Goal: Task Accomplishment & Management: Use online tool/utility

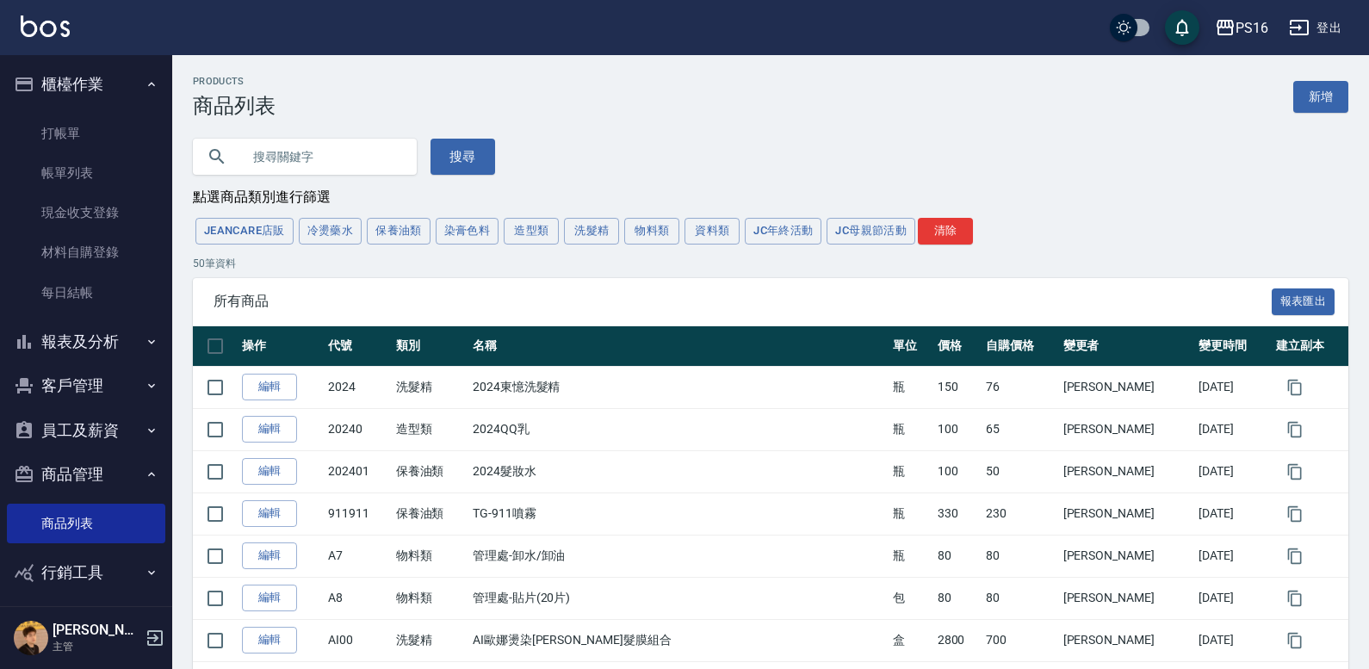
click at [34, 26] on img at bounding box center [45, 26] width 49 height 22
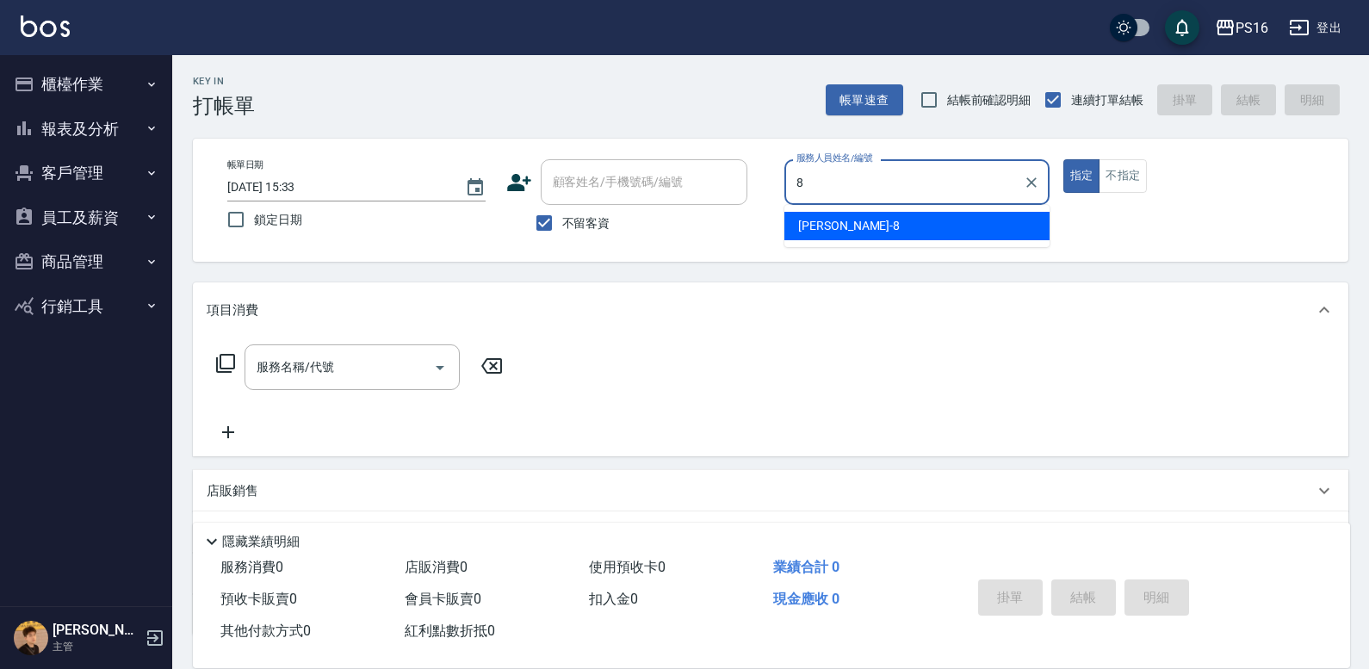
type input "[PERSON_NAME]-8"
type button "true"
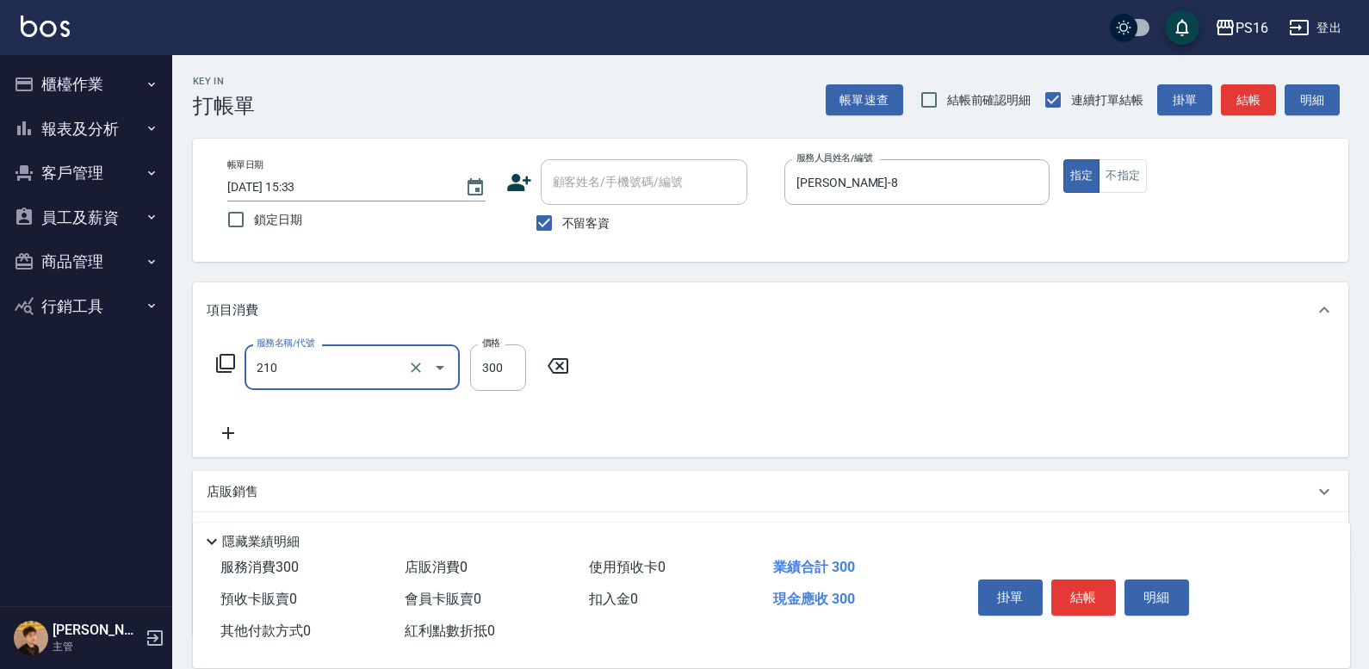
type input "[PERSON_NAME]洗髮精(210)"
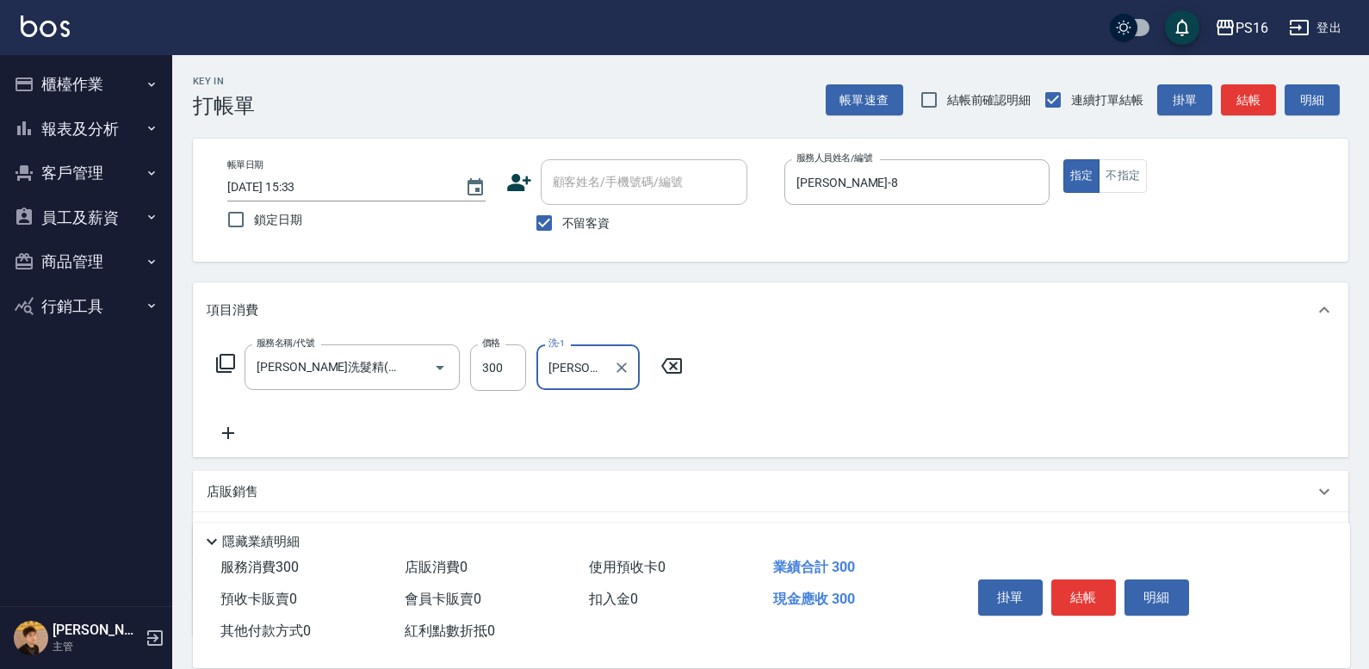
type input "[PERSON_NAME]-21"
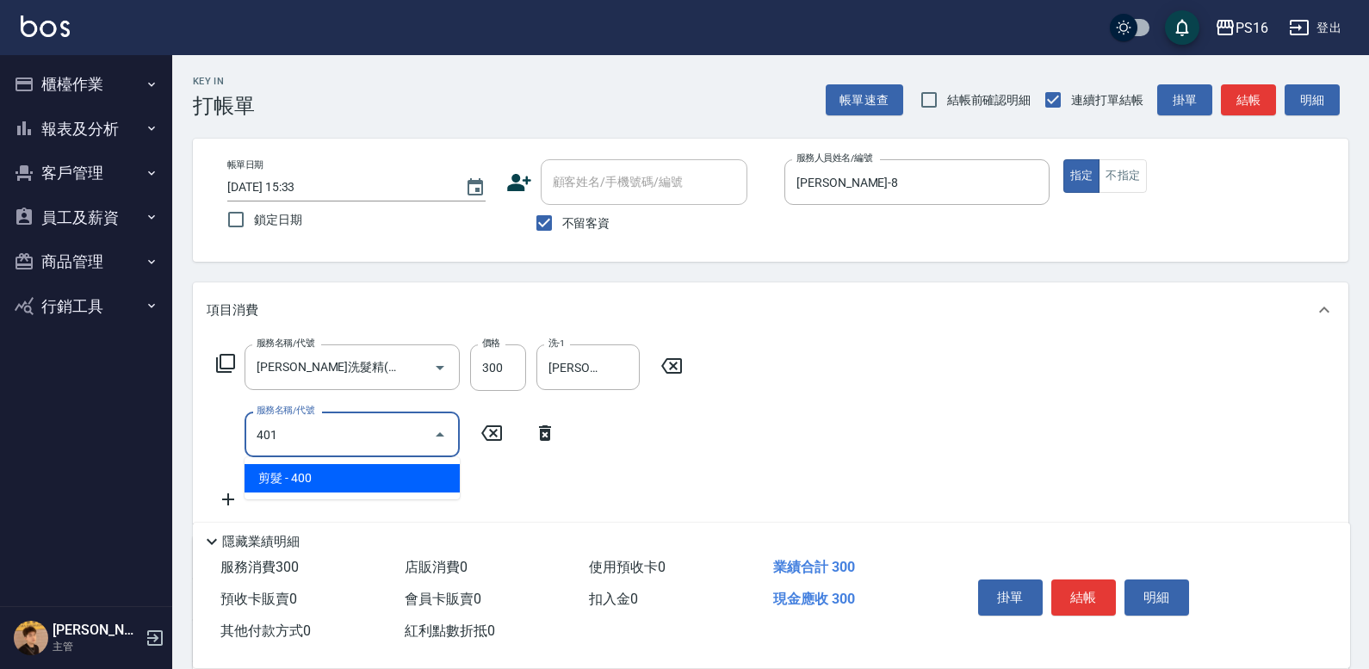
type input "剪髮(401)"
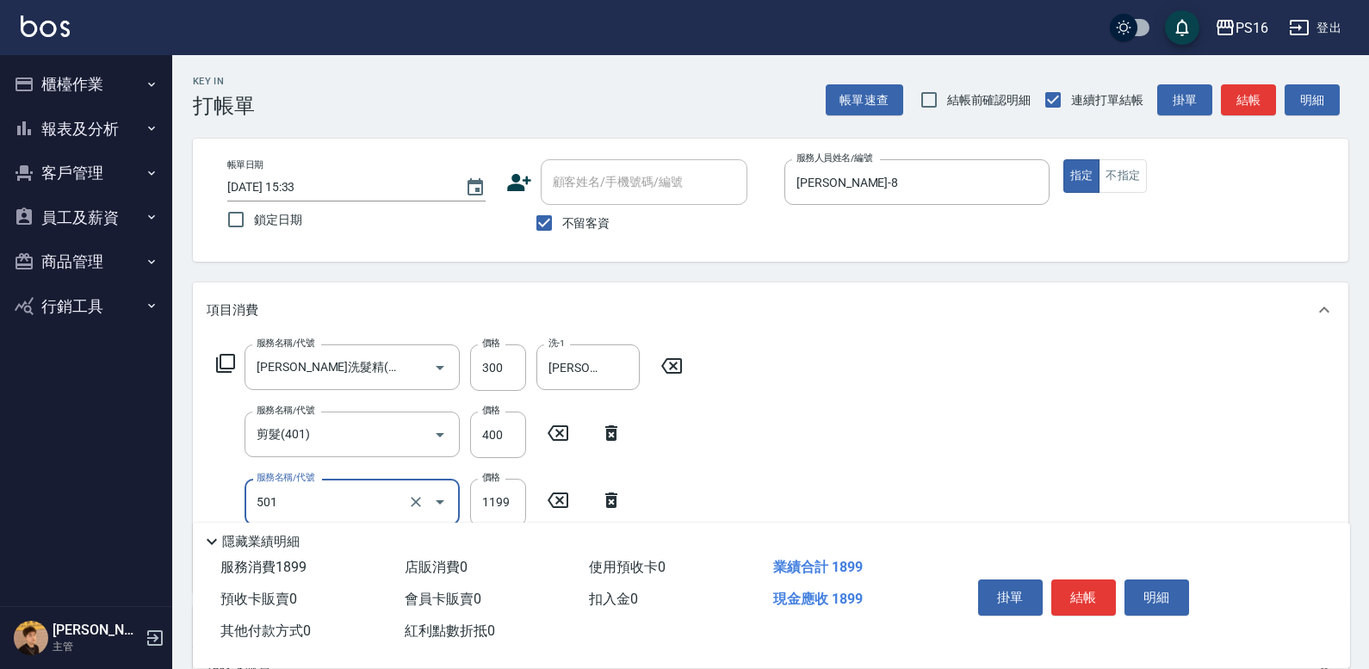
type input "染髮(501)"
type input "1500"
type input "[PERSON_NAME]-21"
drag, startPoint x: 489, startPoint y: 503, endPoint x: 490, endPoint y: 480, distance: 22.4
click at [489, 502] on input "1500" at bounding box center [498, 502] width 56 height 46
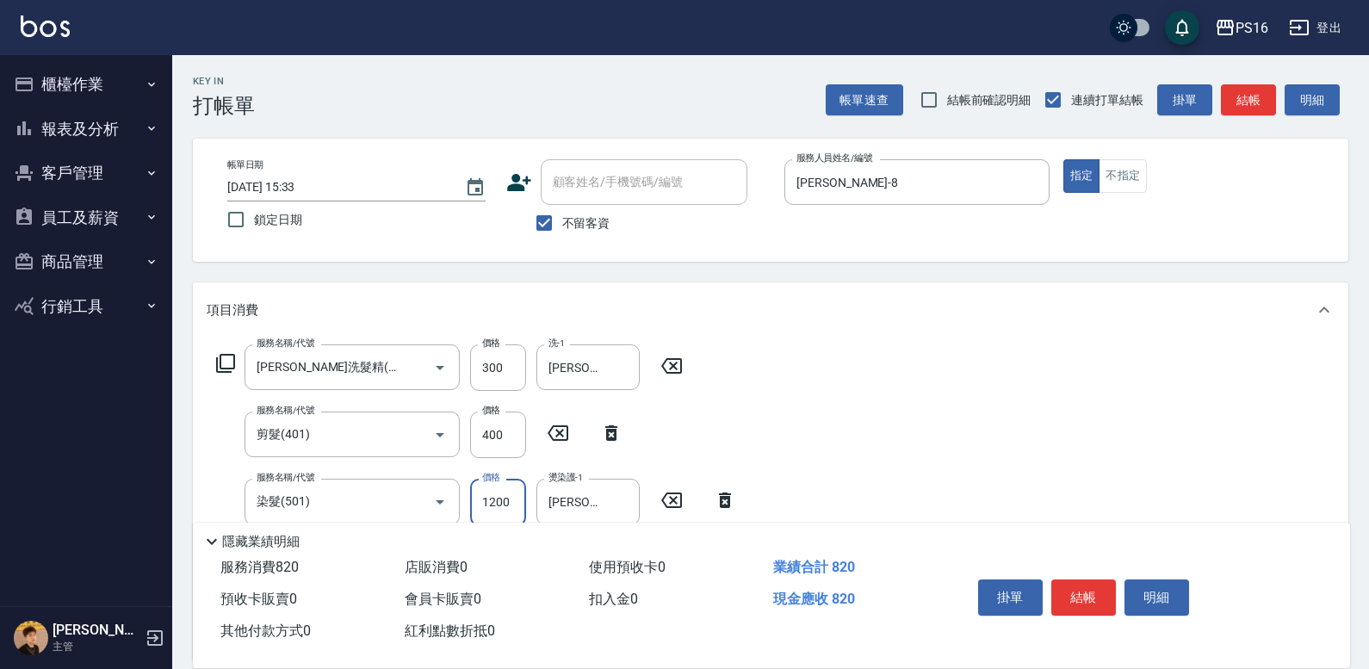
type input "1200"
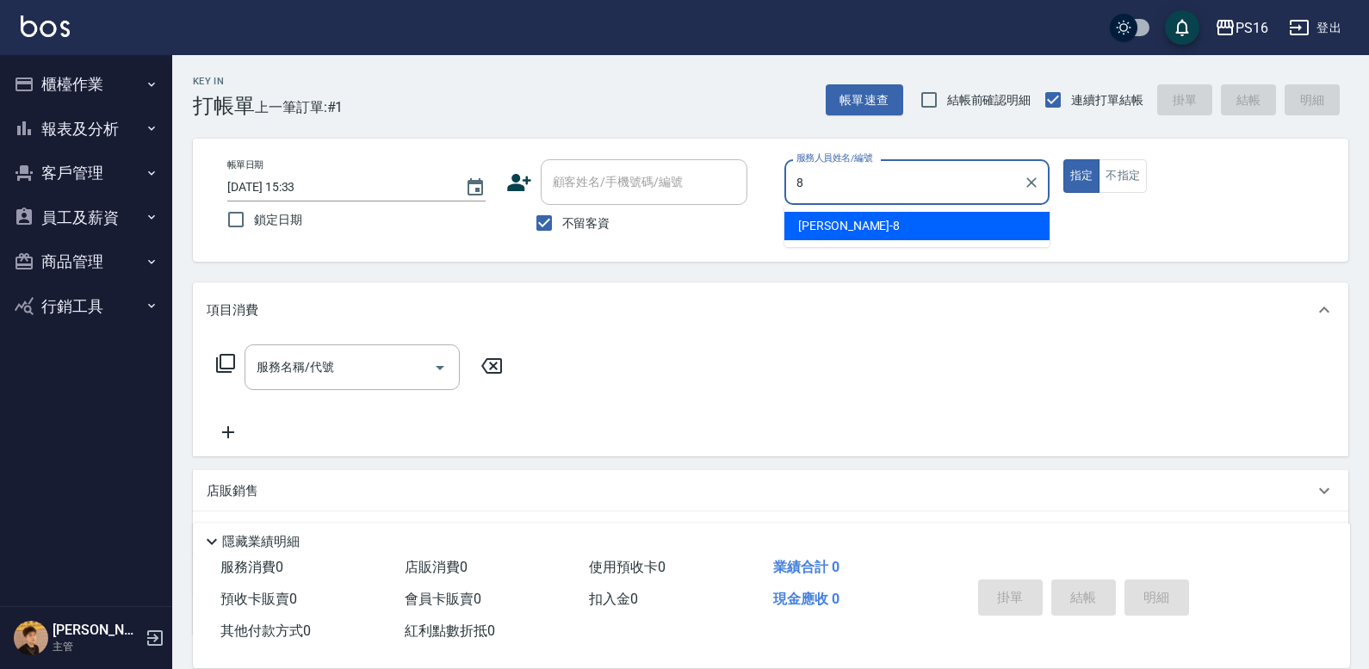
type input "[PERSON_NAME]-8"
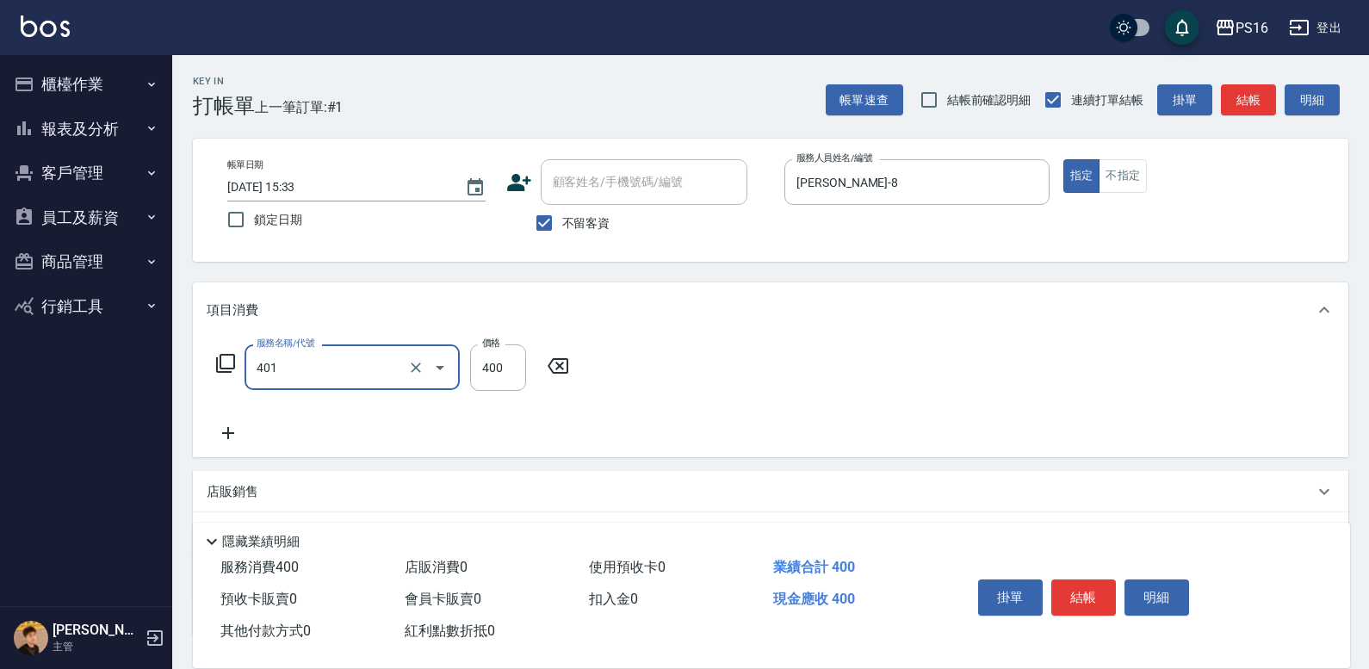
type input "剪髮(401)"
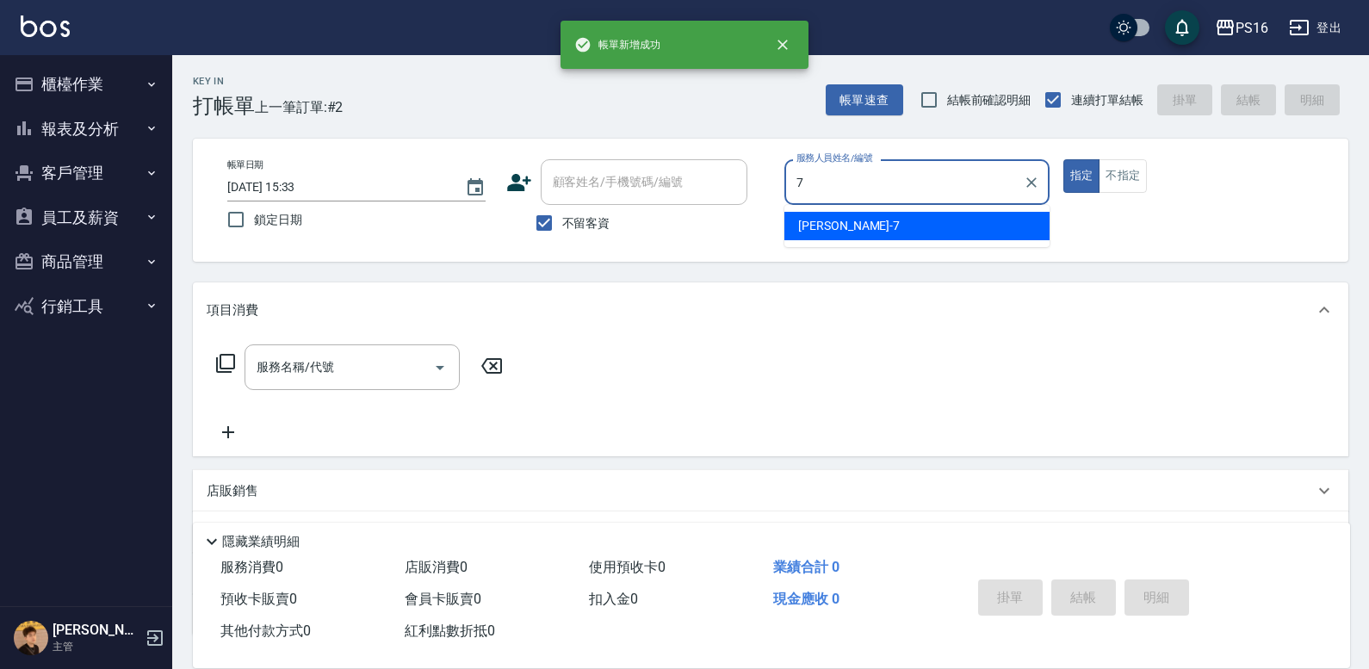
type input "[PERSON_NAME]-7"
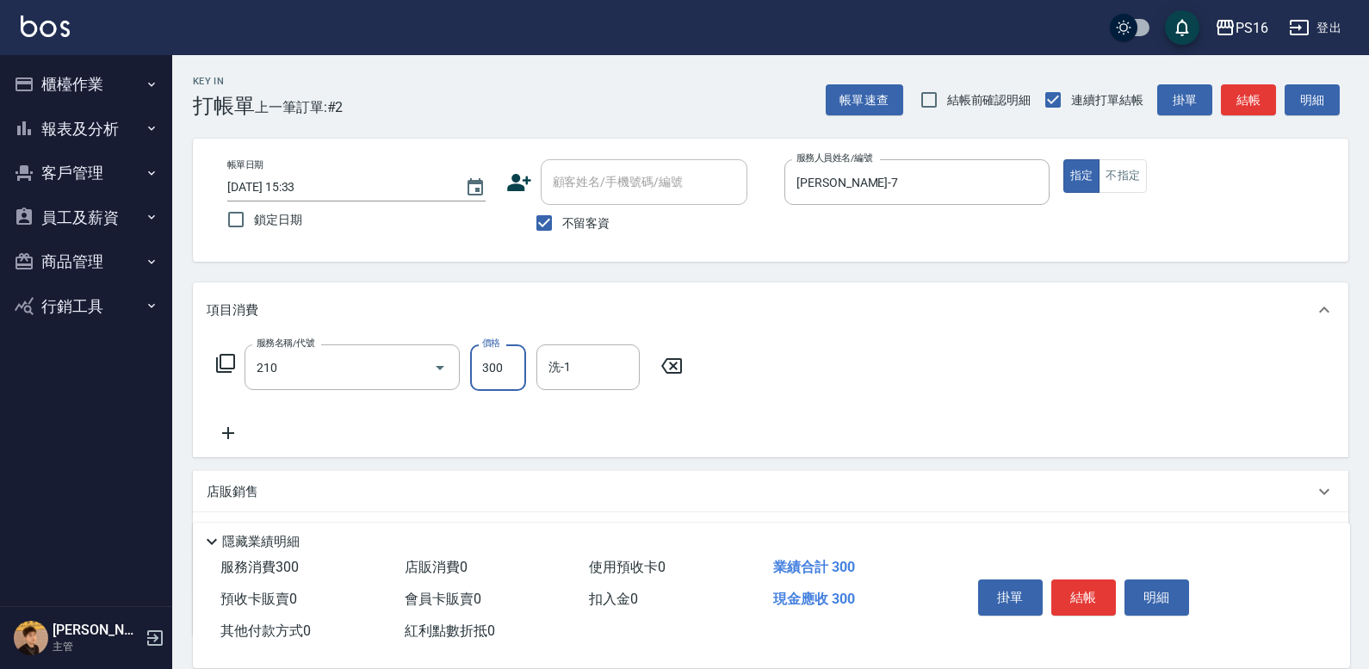
type input "[PERSON_NAME]洗髮精(210)"
type input "[PERSON_NAME]-24"
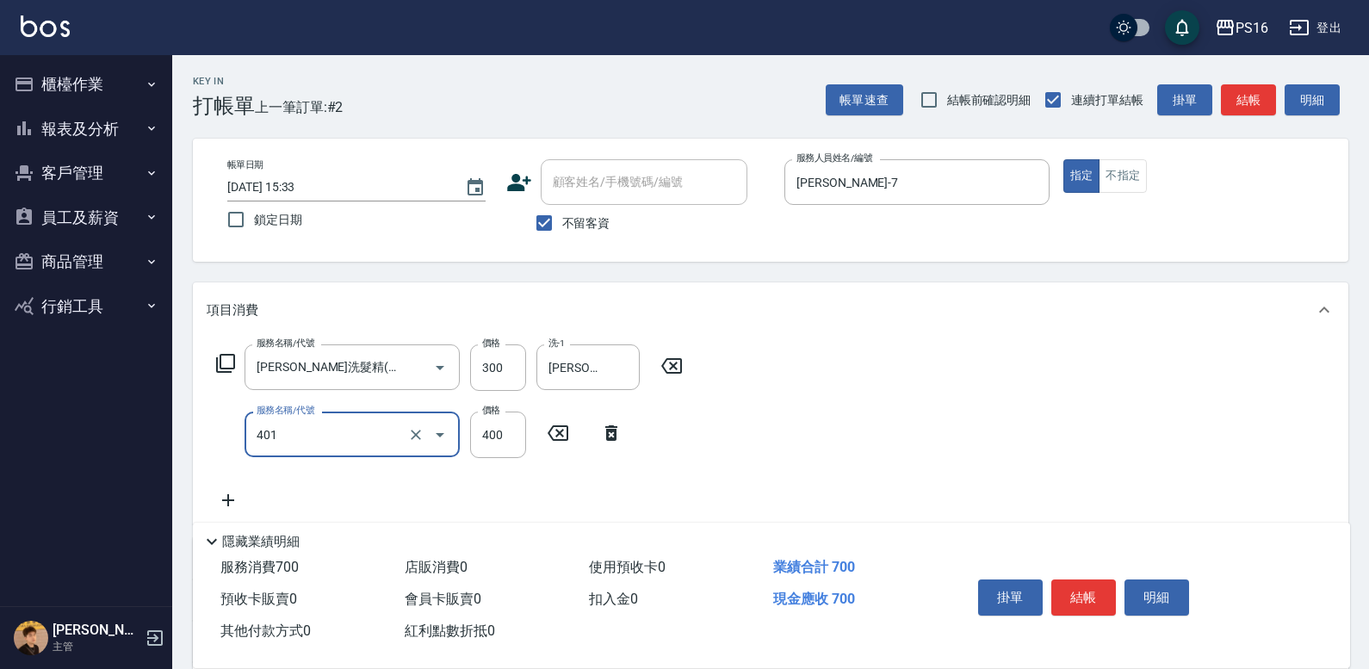
type input "剪髮(401)"
type input "200"
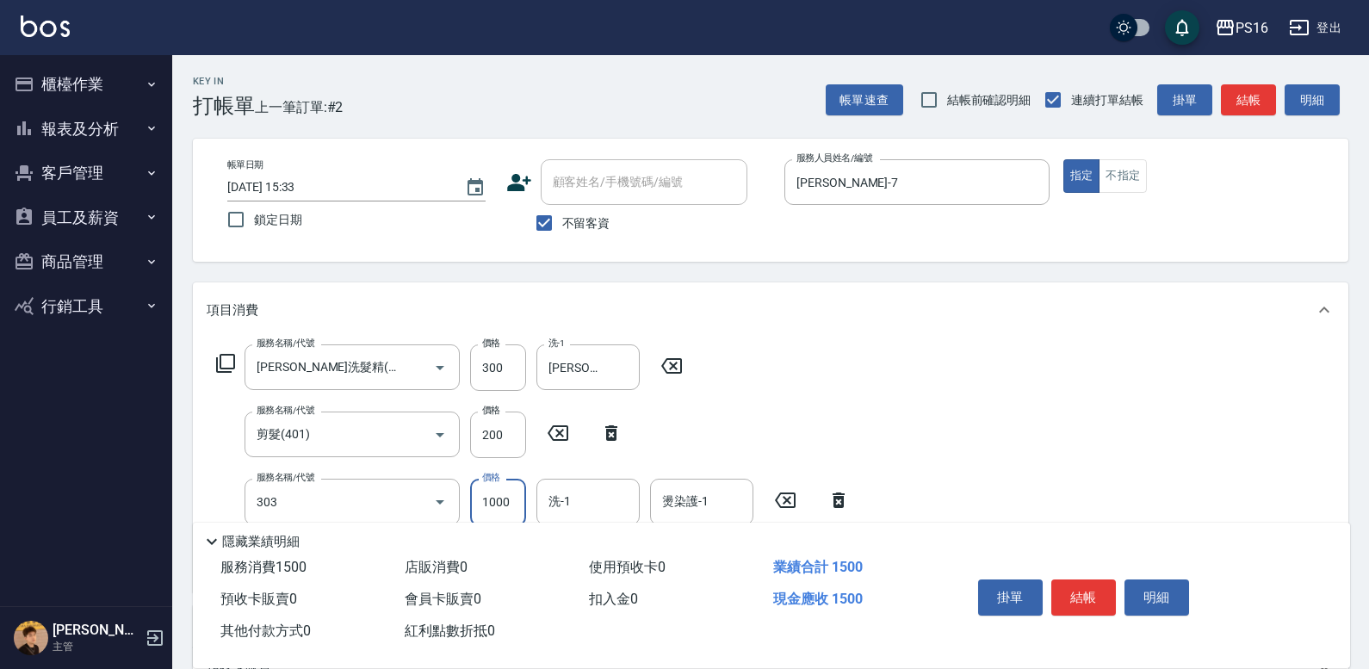
type input "憑券離子燙.冷燙600-1198(303)"
type input "600"
type input "[PERSON_NAME]-24"
click at [628, 504] on icon "Clear" at bounding box center [621, 501] width 17 height 17
type input "[PERSON_NAME]-21"
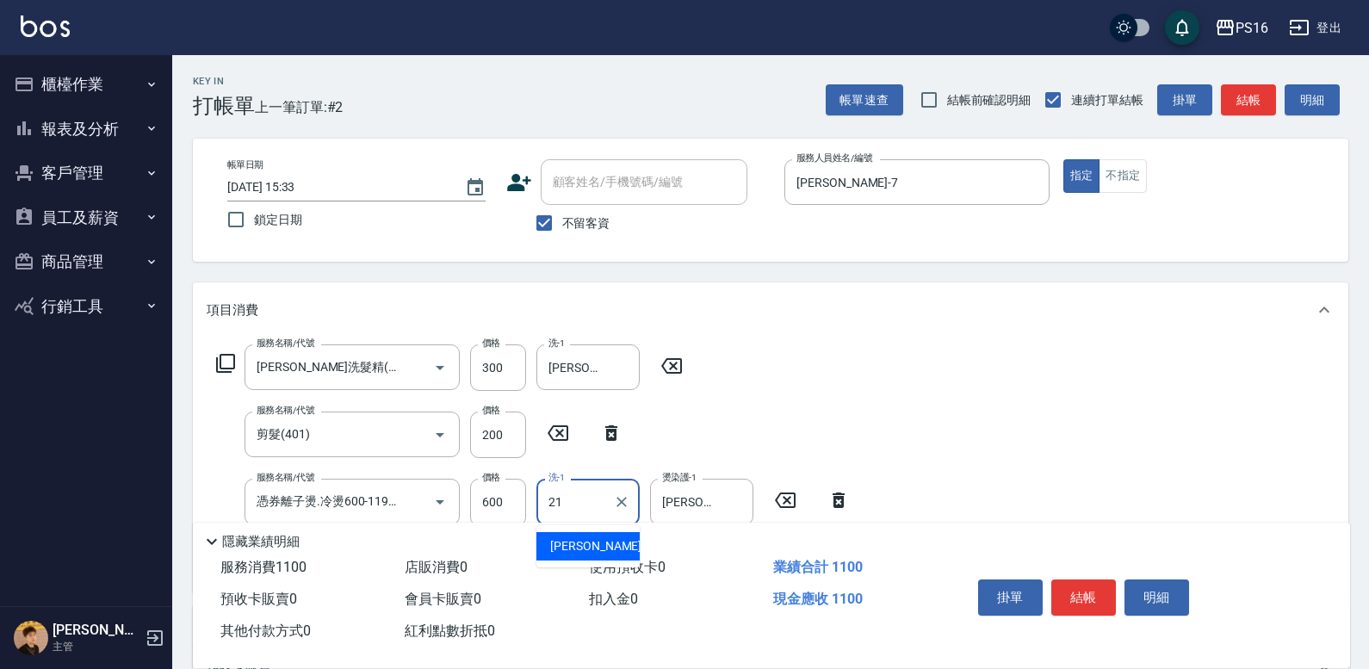
type input "[PERSON_NAME]-21"
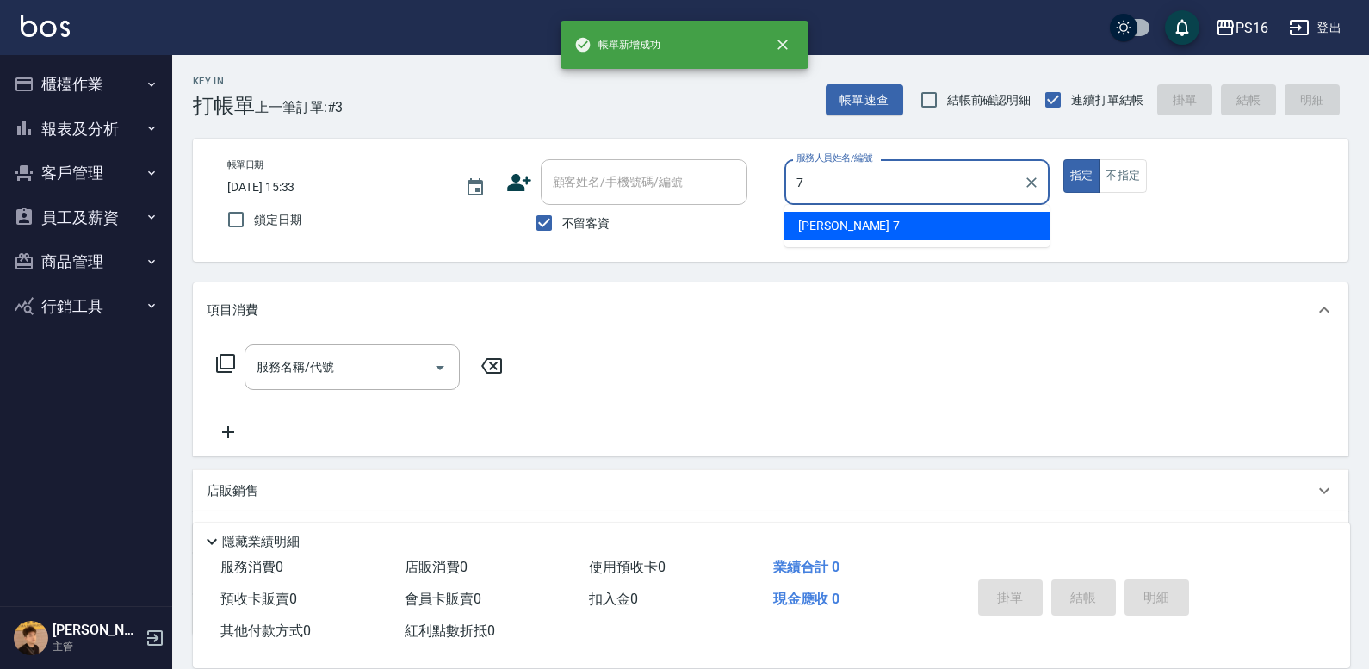
type input "[PERSON_NAME]-7"
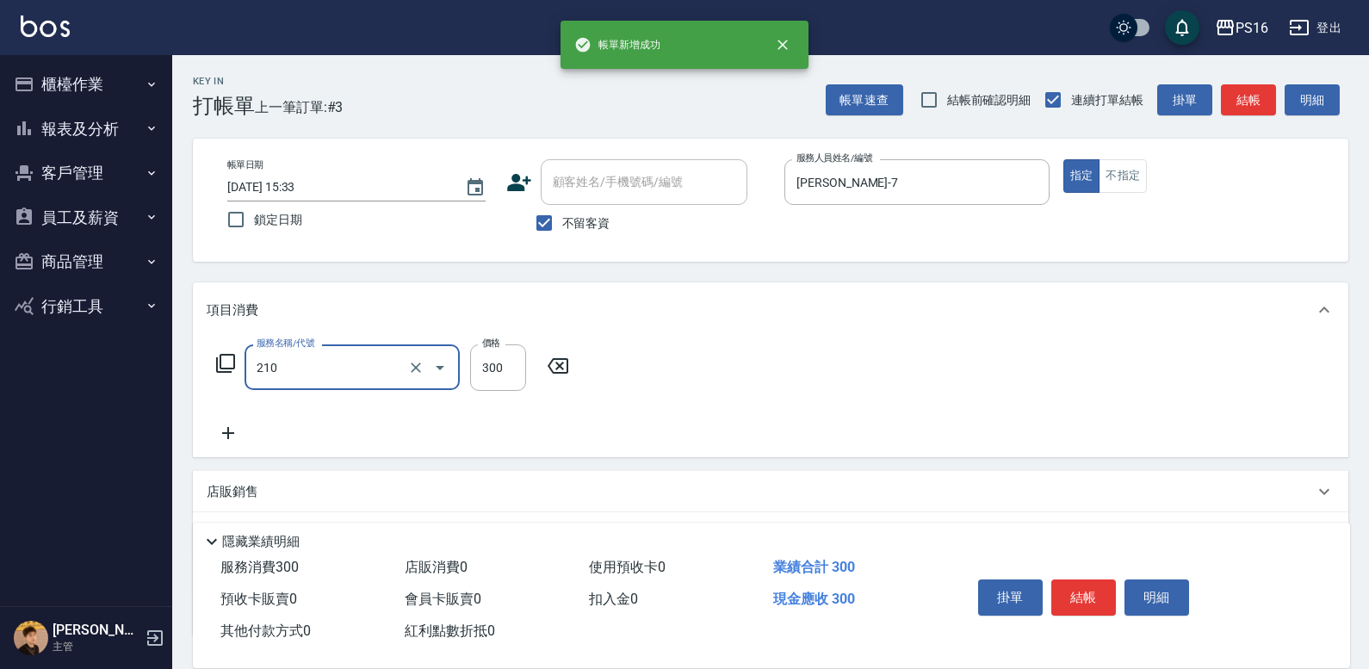
type input "[PERSON_NAME]洗髮精(210)"
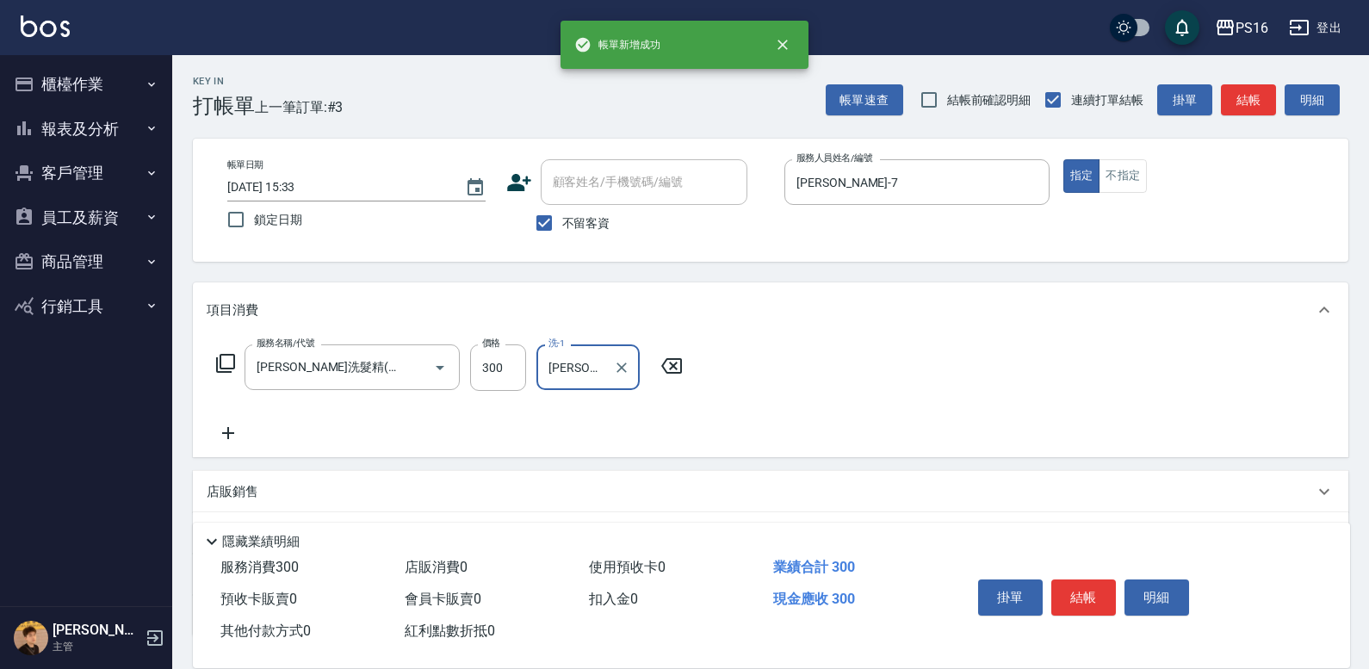
type input "[PERSON_NAME]-24"
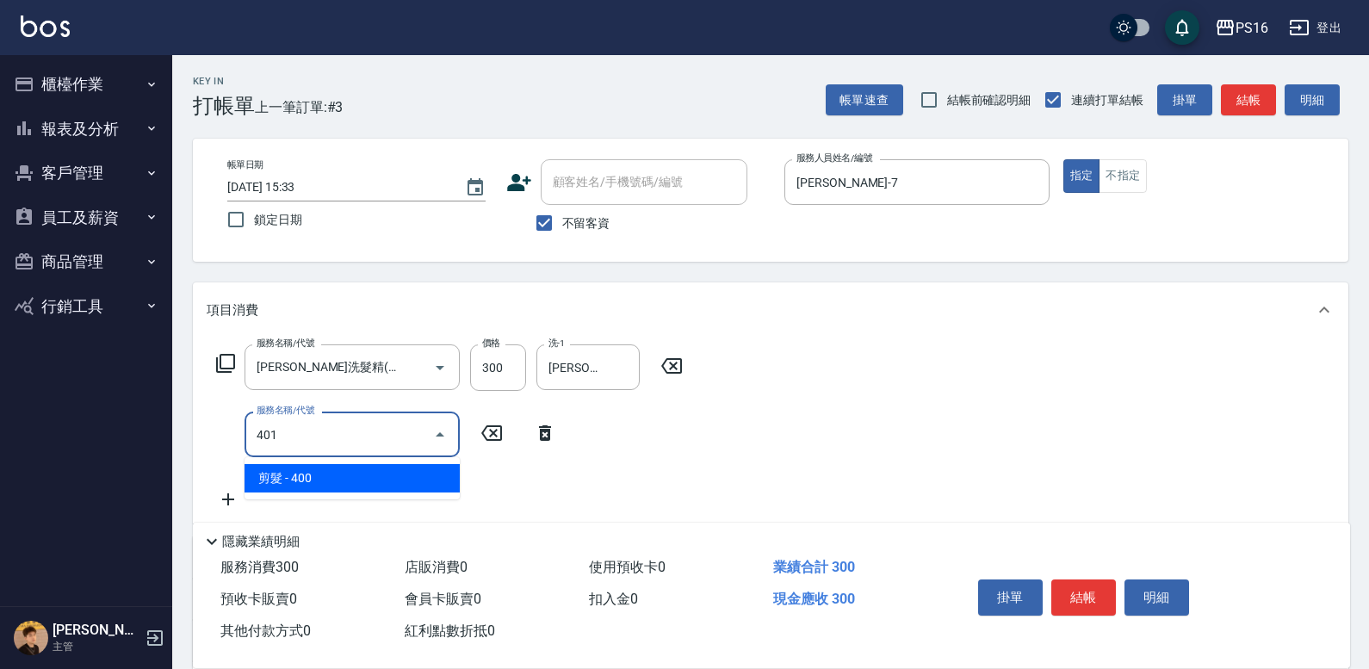
type input "剪髮(401)"
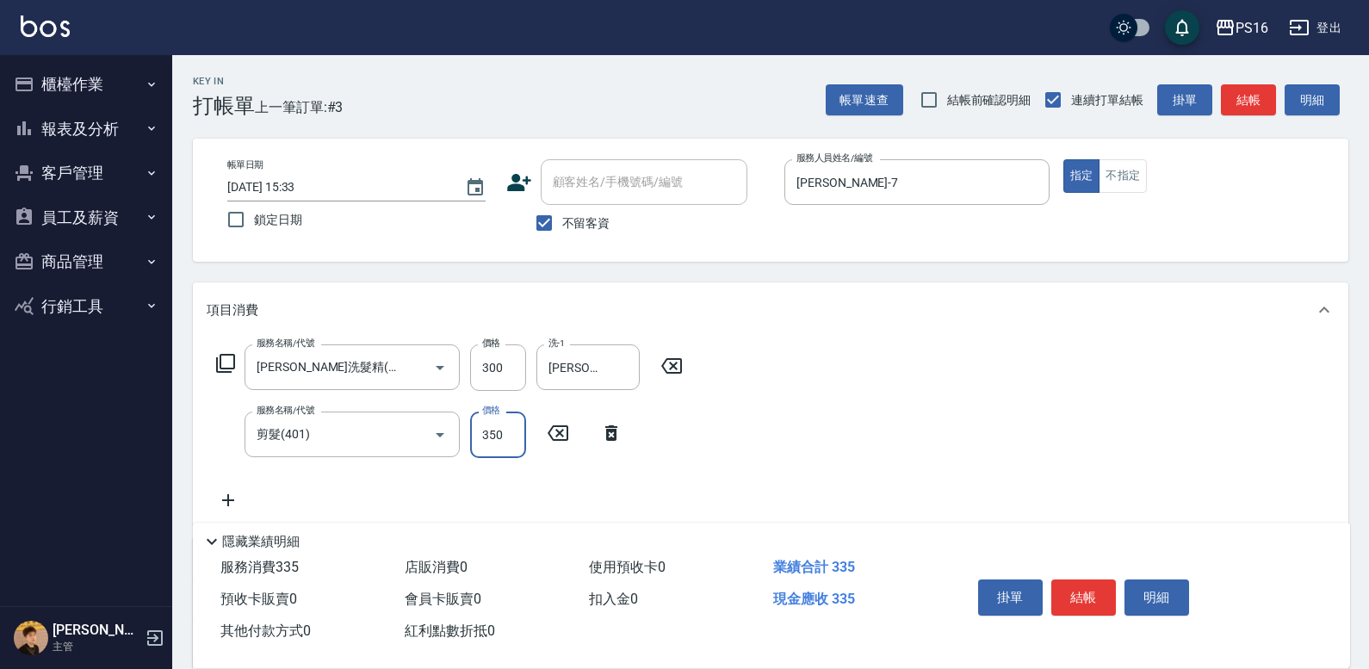
type input "350"
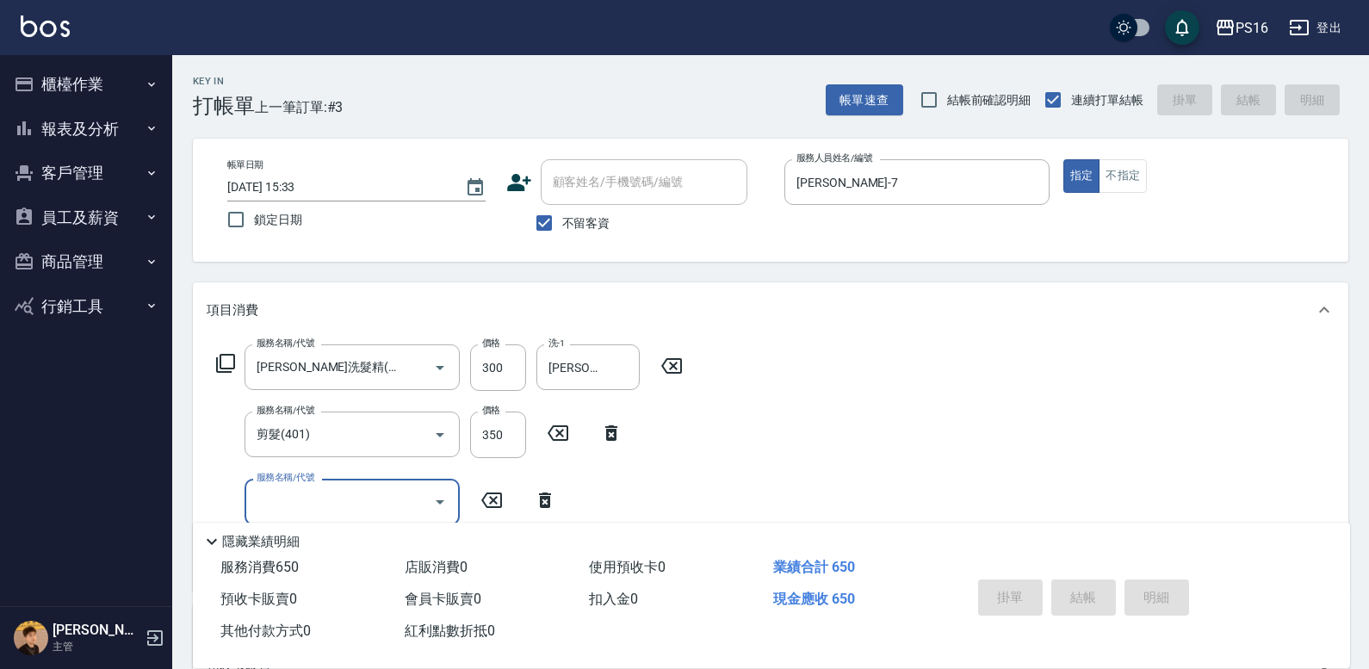
type input "[DATE] 15:34"
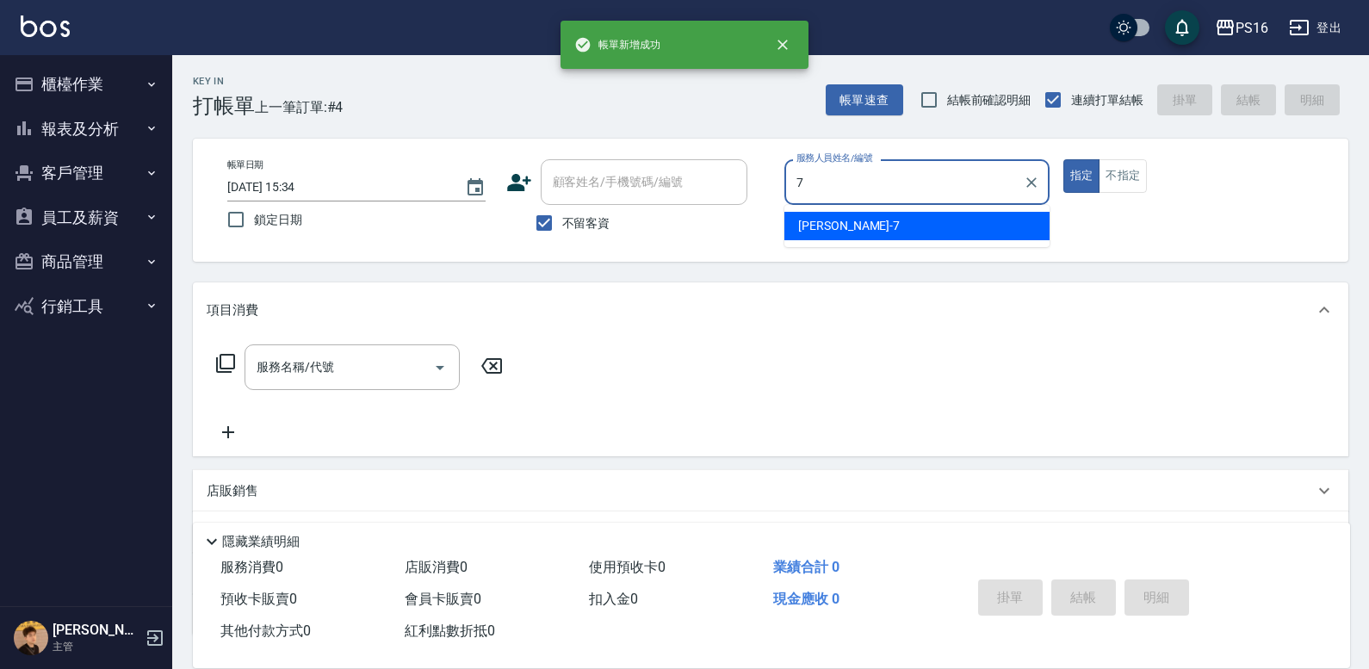
type input "[PERSON_NAME]-7"
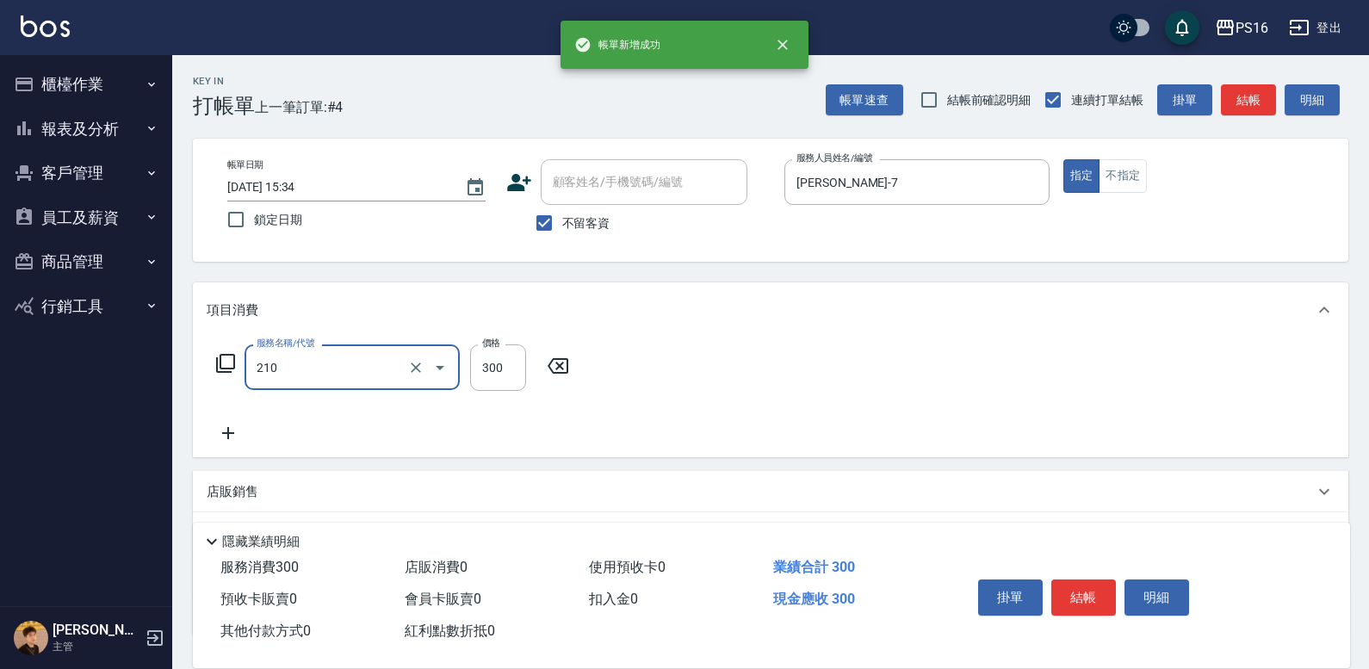
type input "[PERSON_NAME]洗髮精(210)"
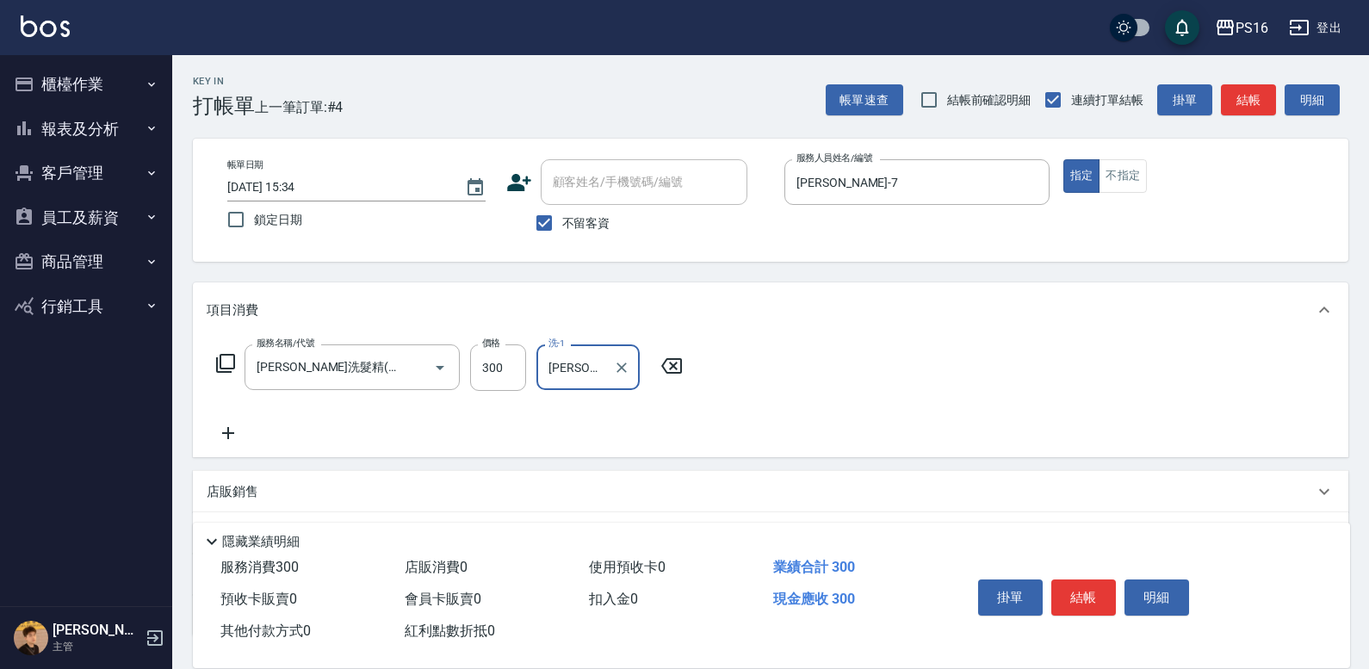
type input "[PERSON_NAME]-28"
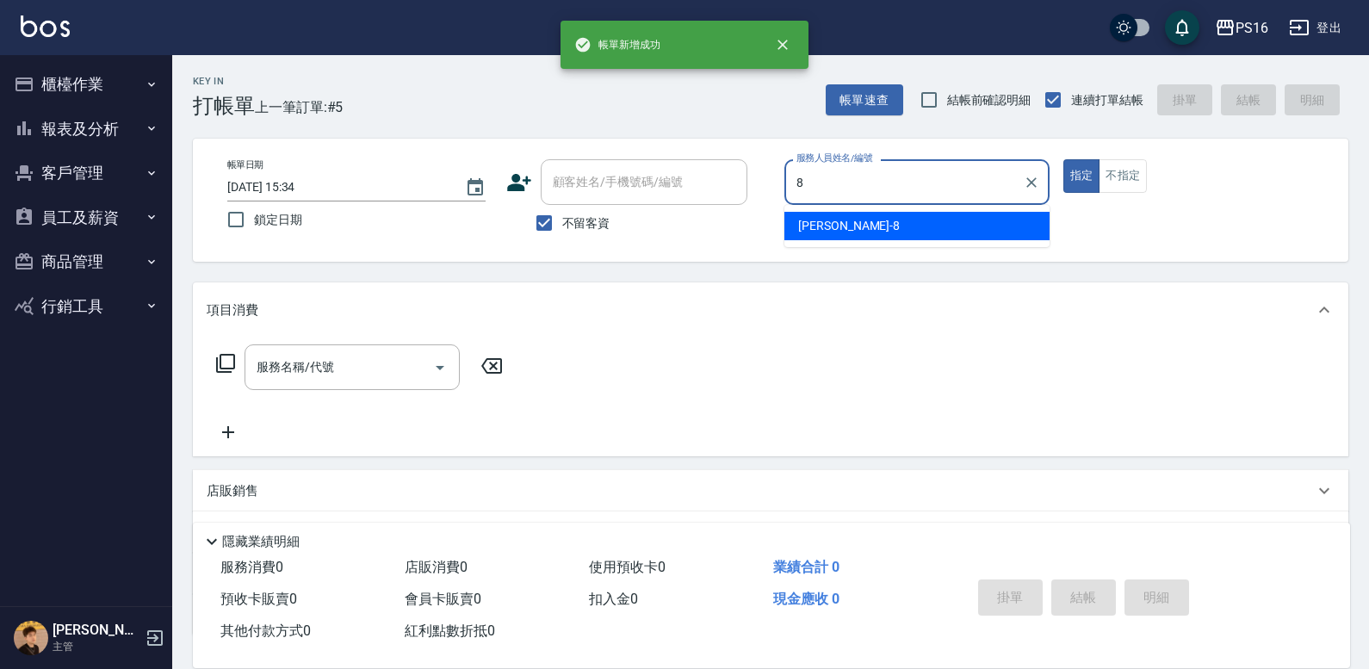
type input "[PERSON_NAME]-8"
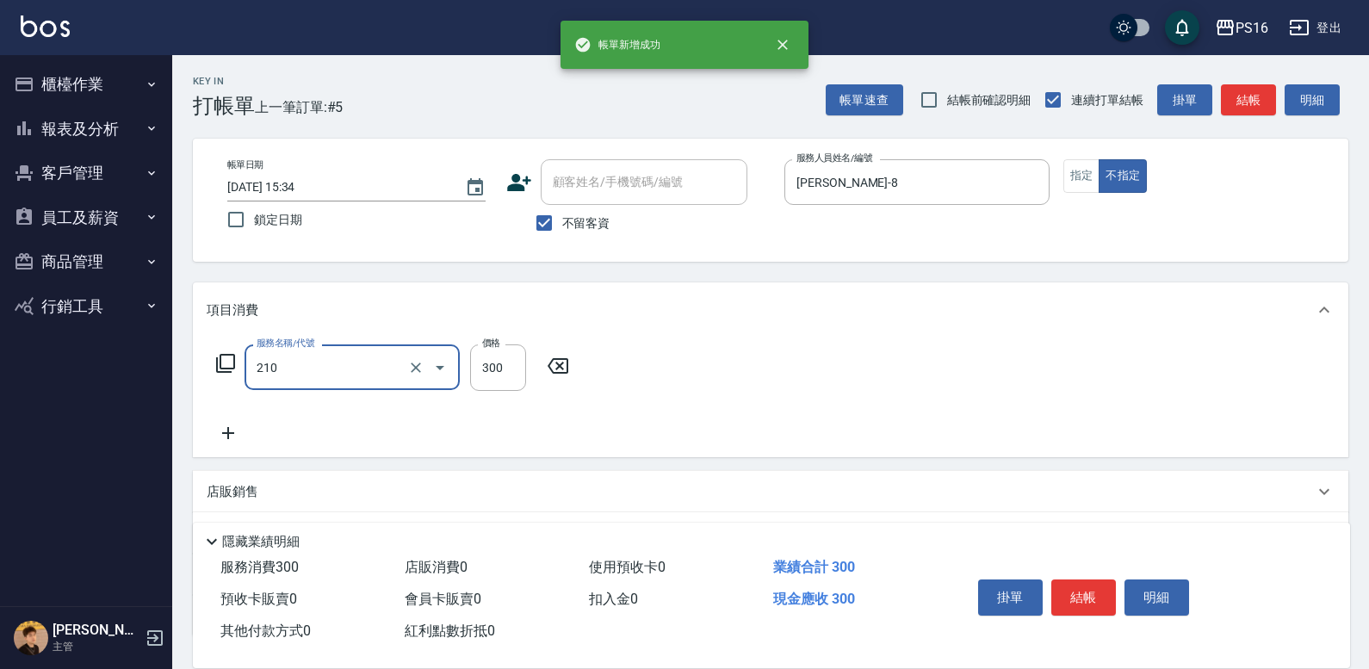
type input "[PERSON_NAME]洗髮精(210)"
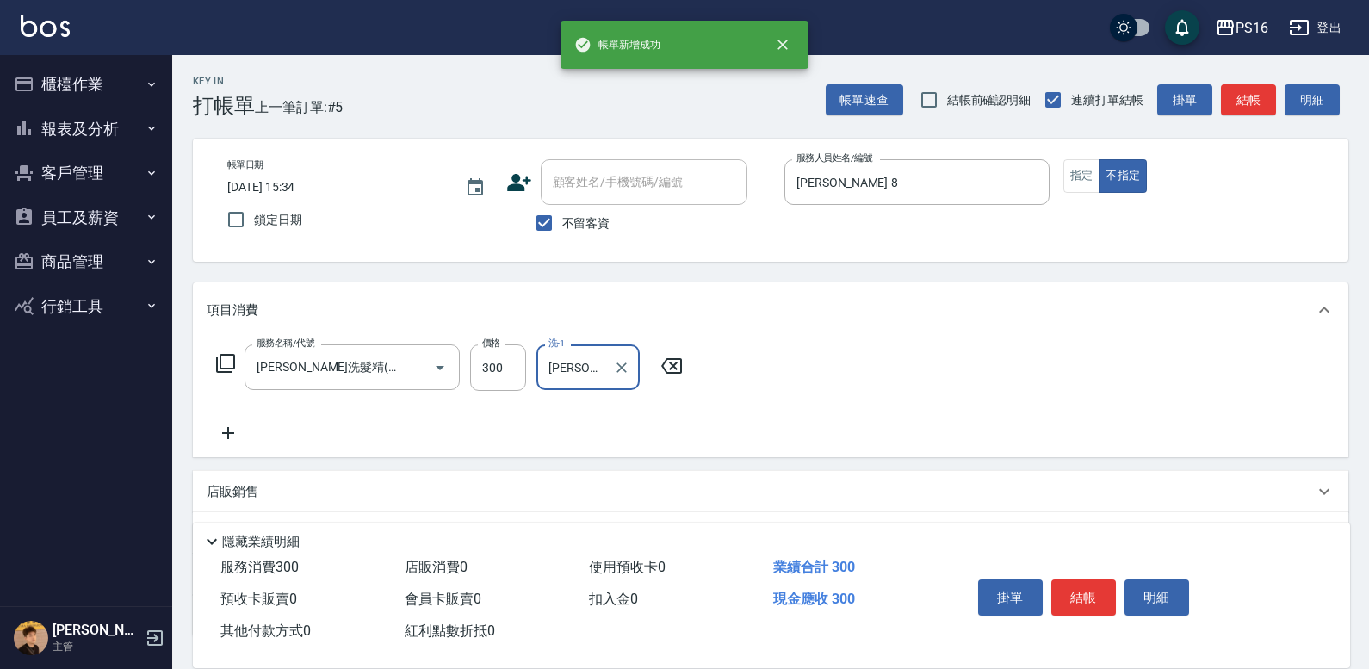
type input "[PERSON_NAME]-24"
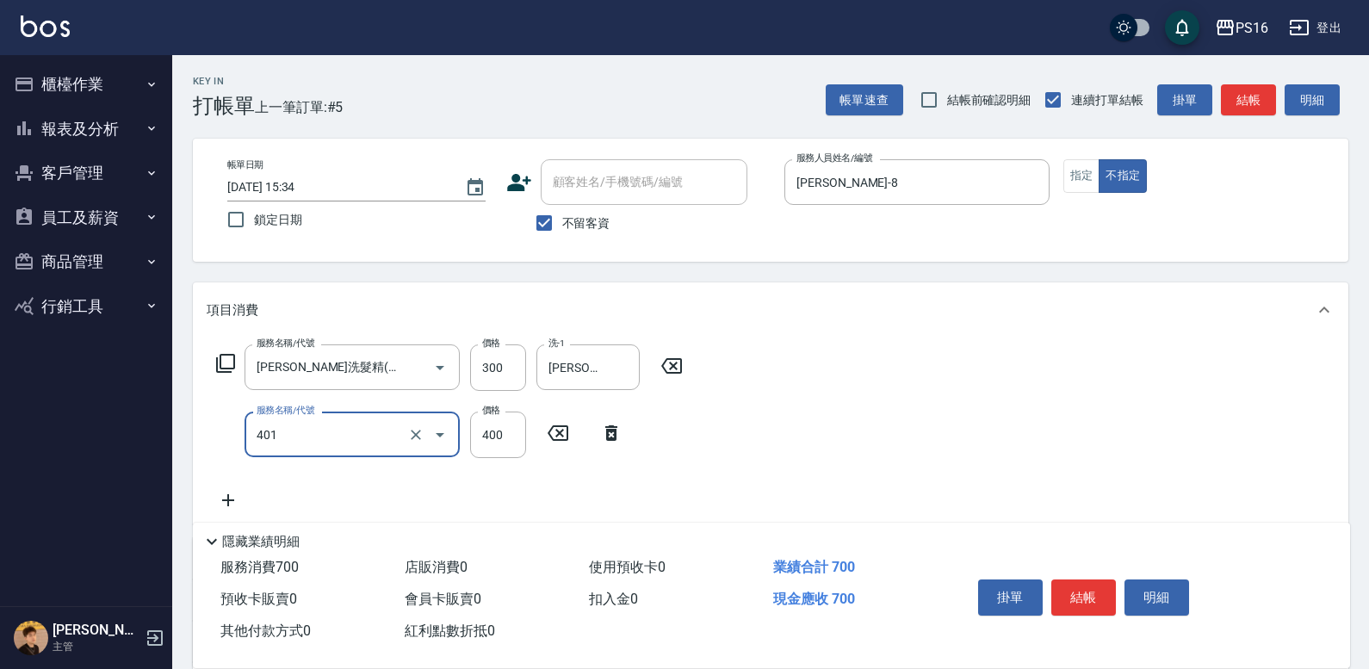
type input "剪髮(401)"
type input "200"
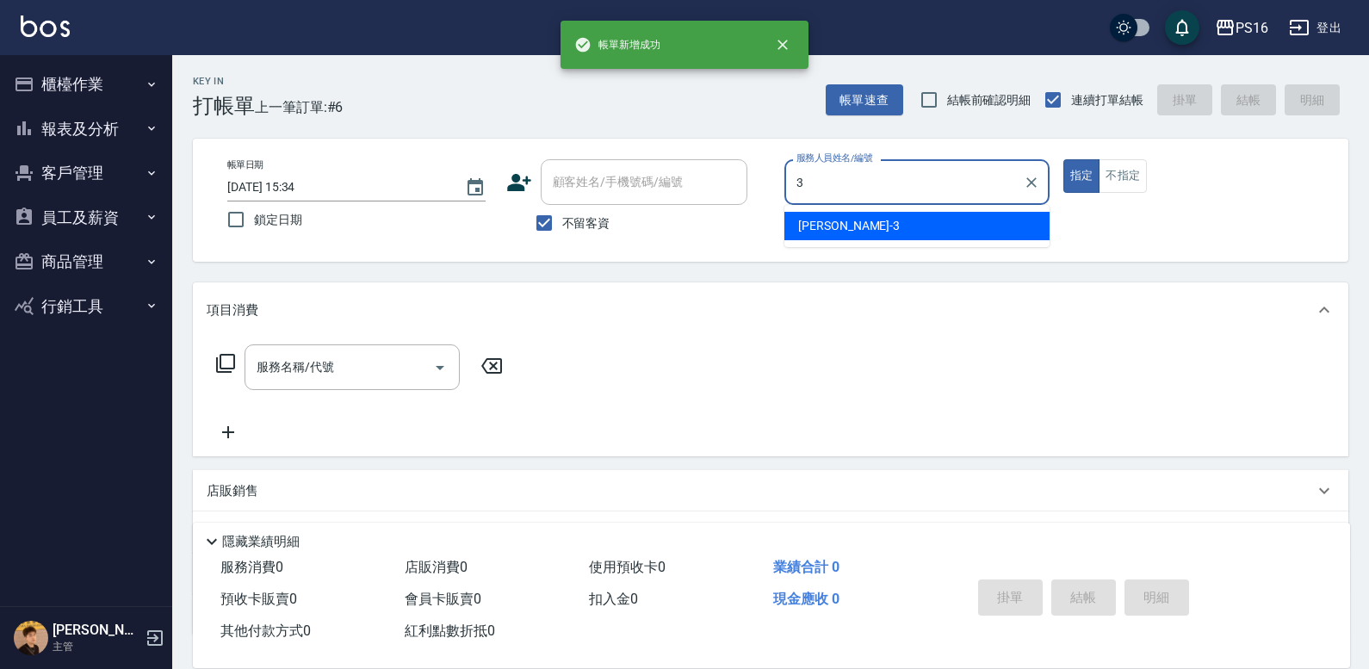
type input "[PERSON_NAME]-3"
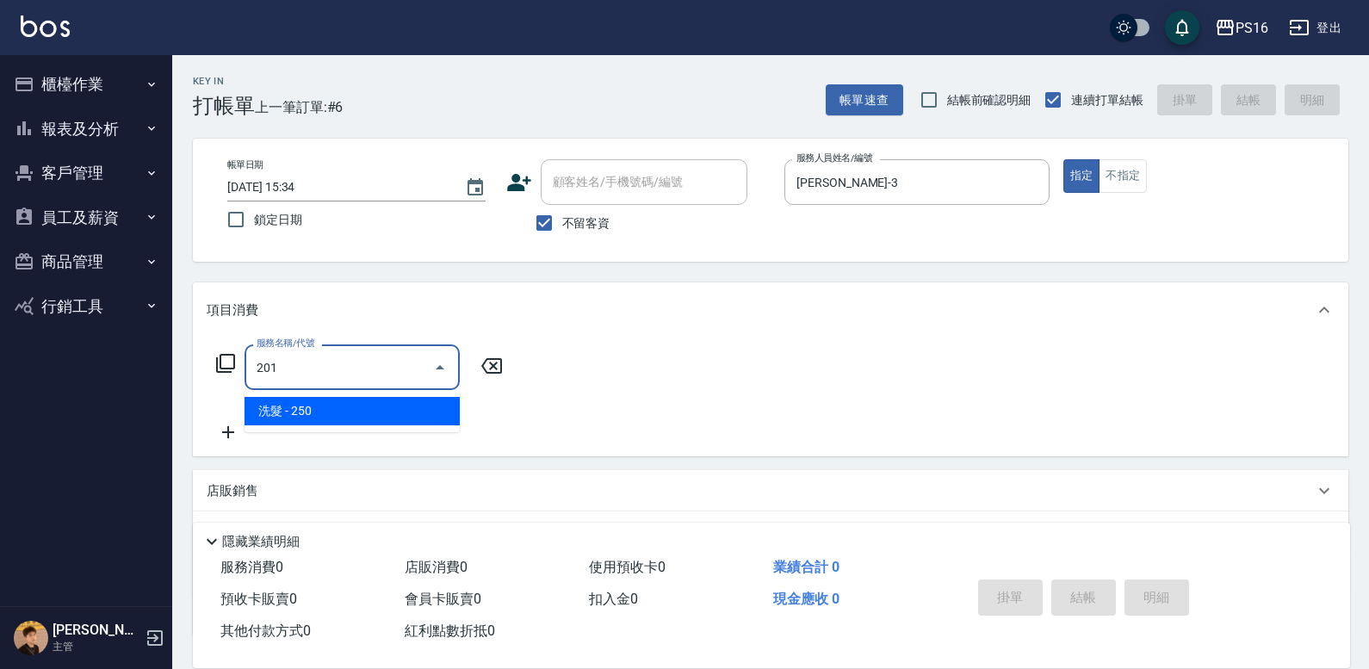
type input "洗髮(201)"
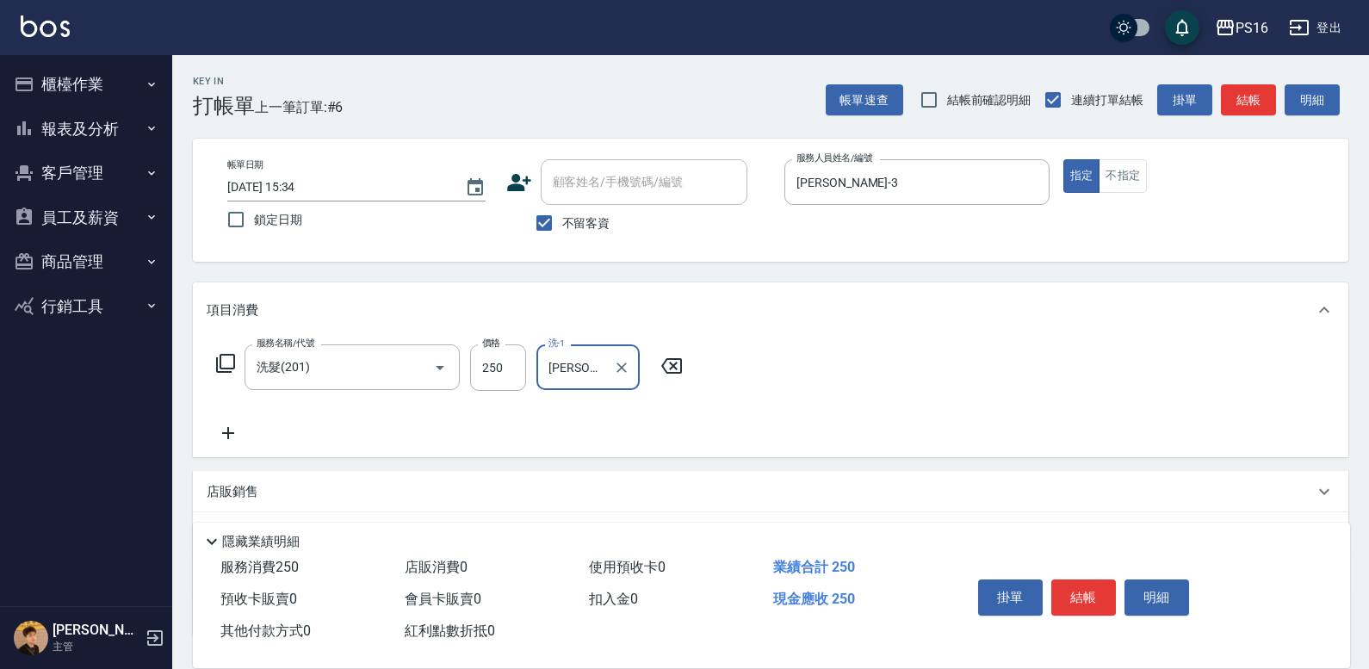
type input "[PERSON_NAME]-3"
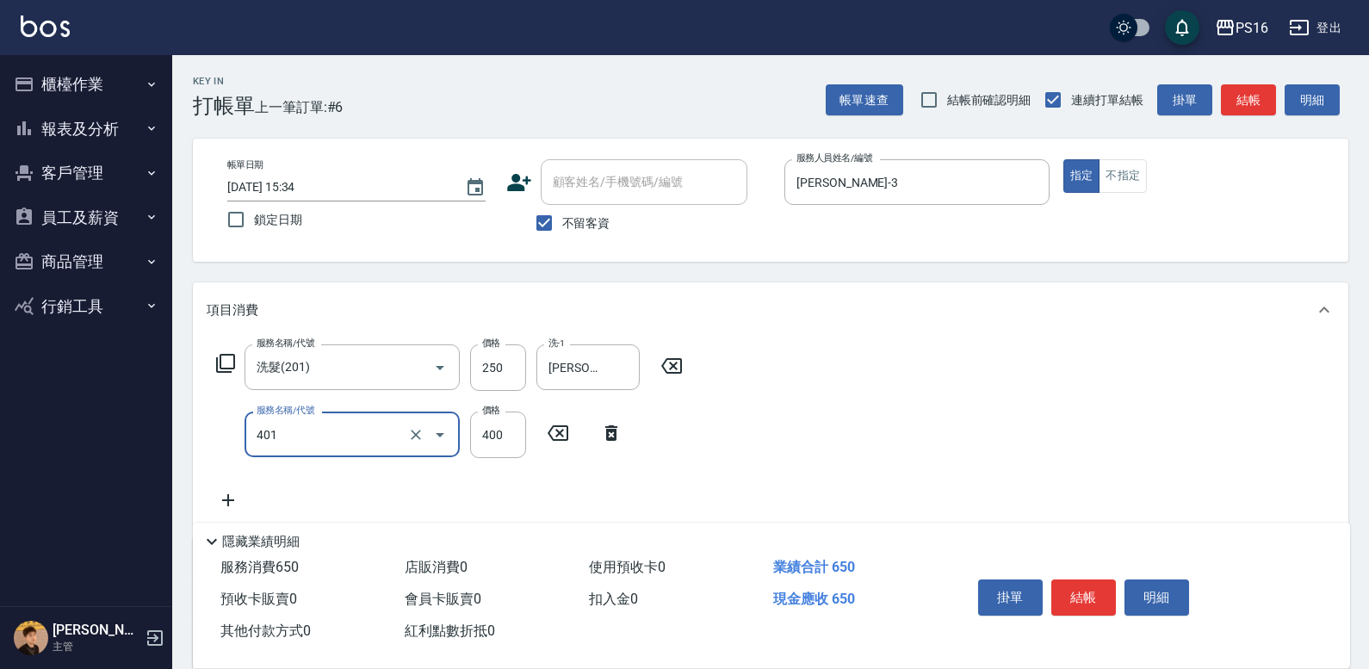
type input "剪髮(401)"
type input "150"
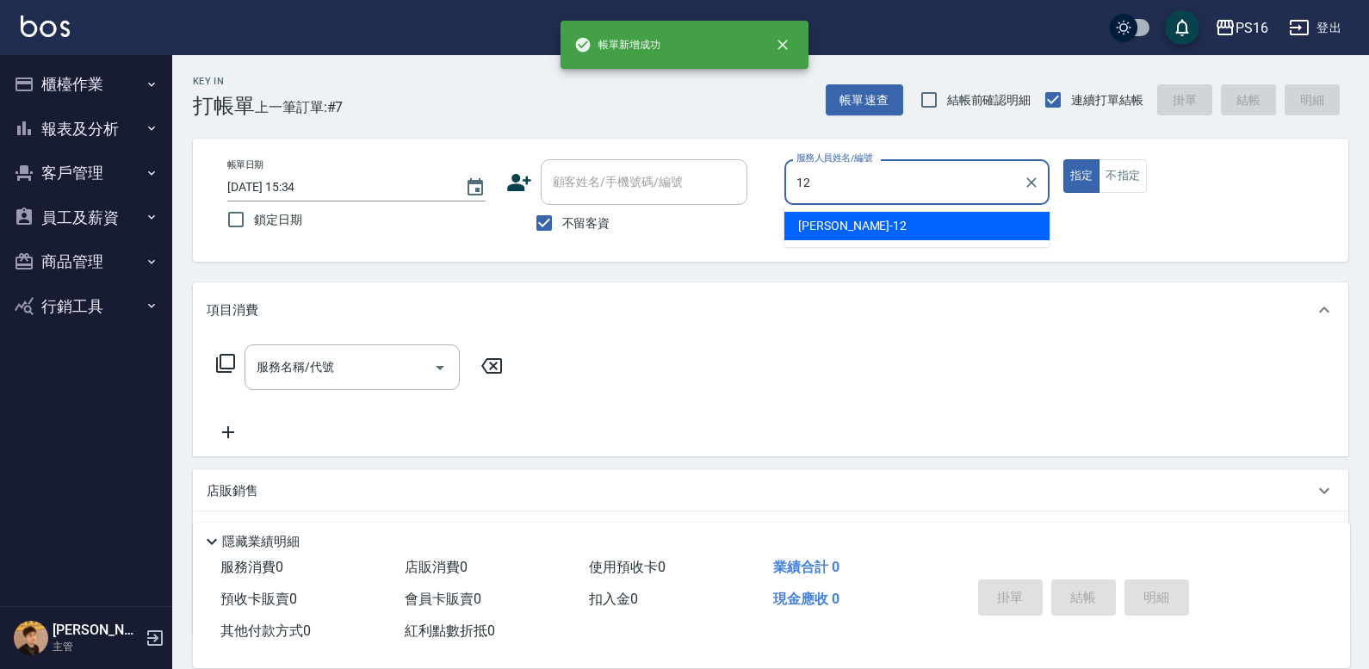
type input "[PERSON_NAME]-12"
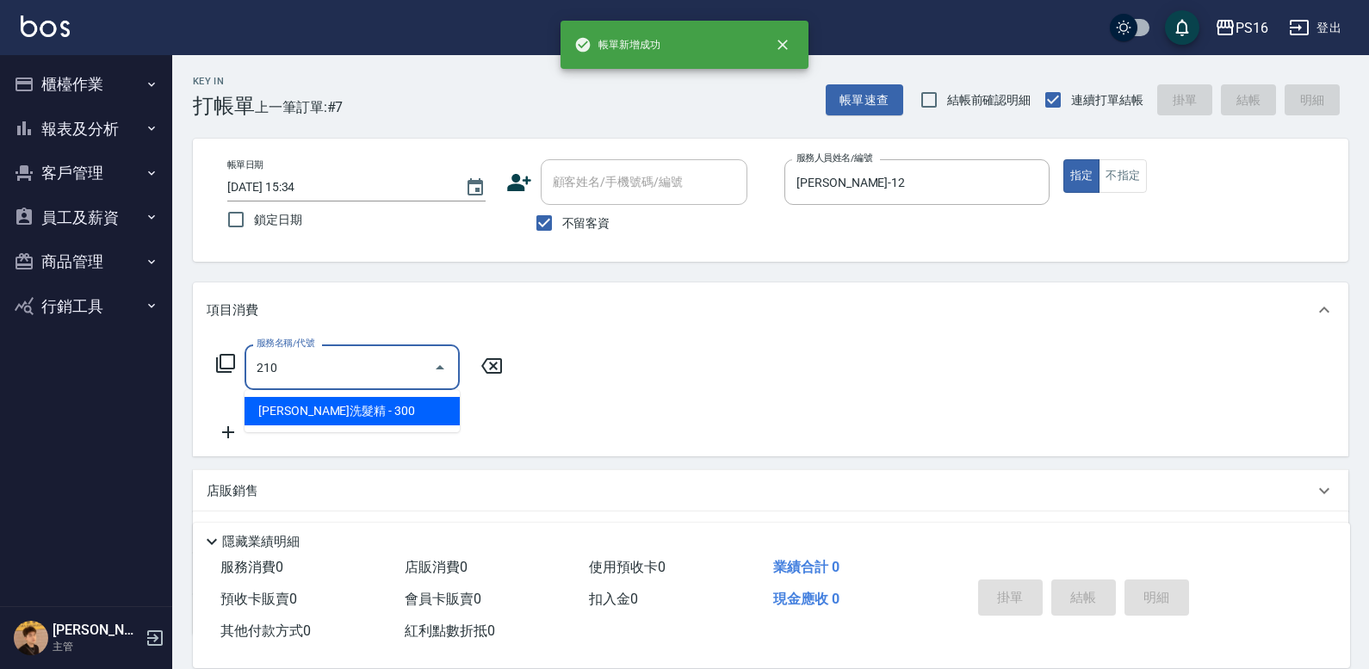
type input "[PERSON_NAME]洗髮精(210)"
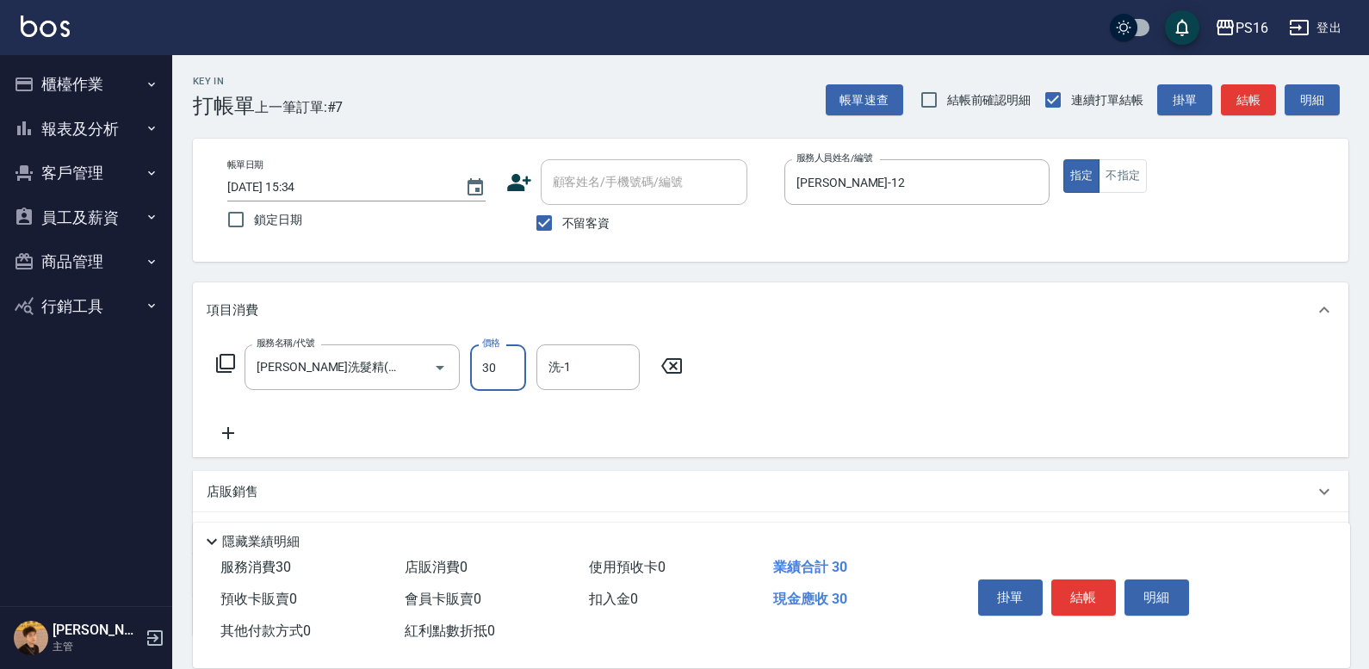
type input "300"
type input "[PERSON_NAME]-12"
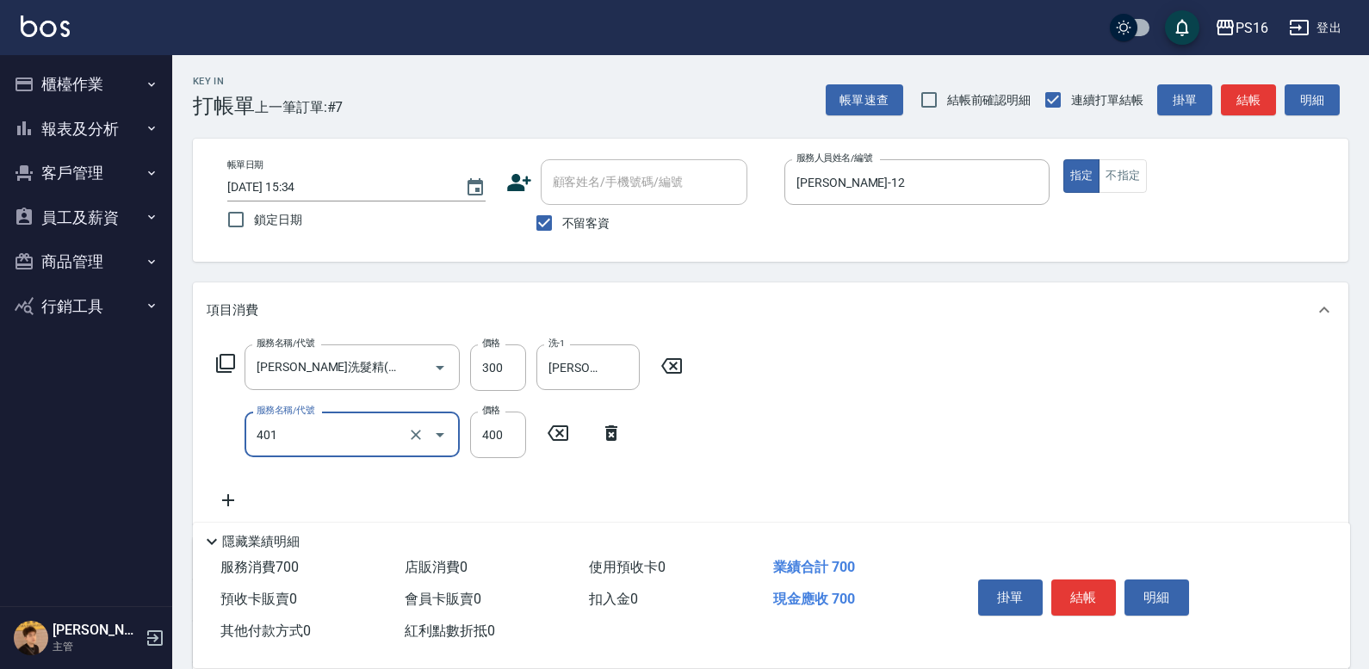
type input "剪髮(401)"
type input "300"
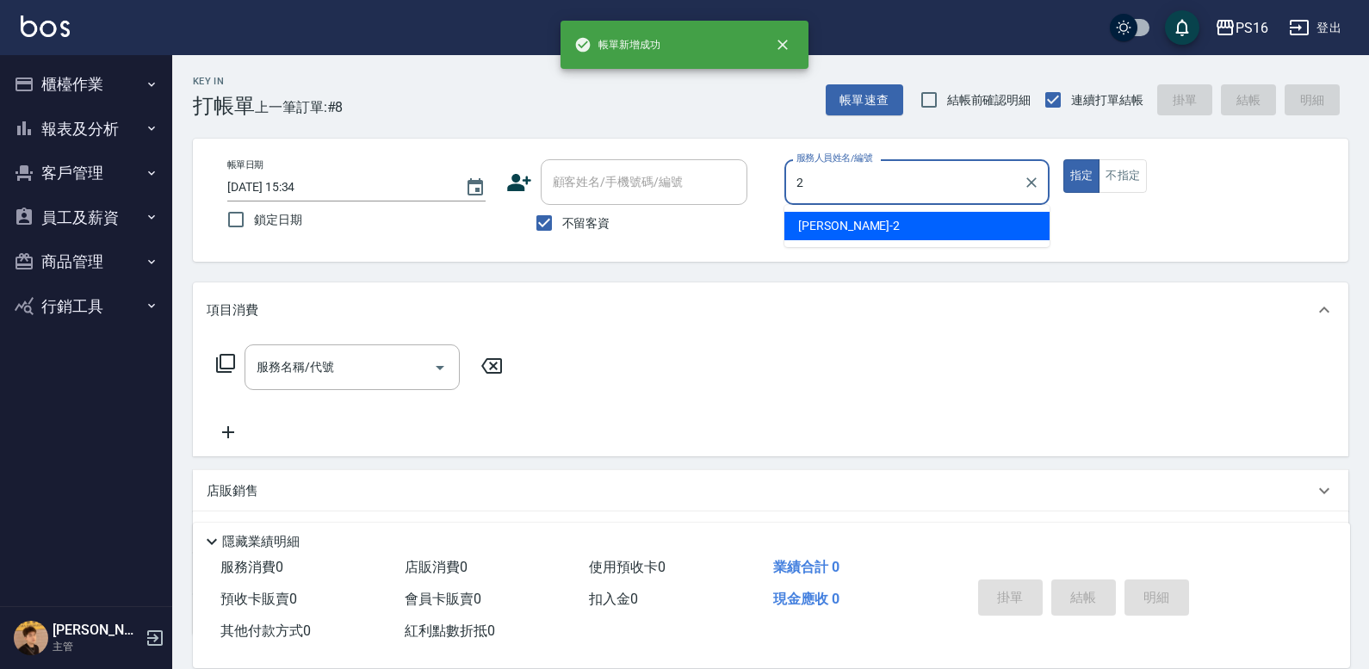
type input "[PERSON_NAME]-2"
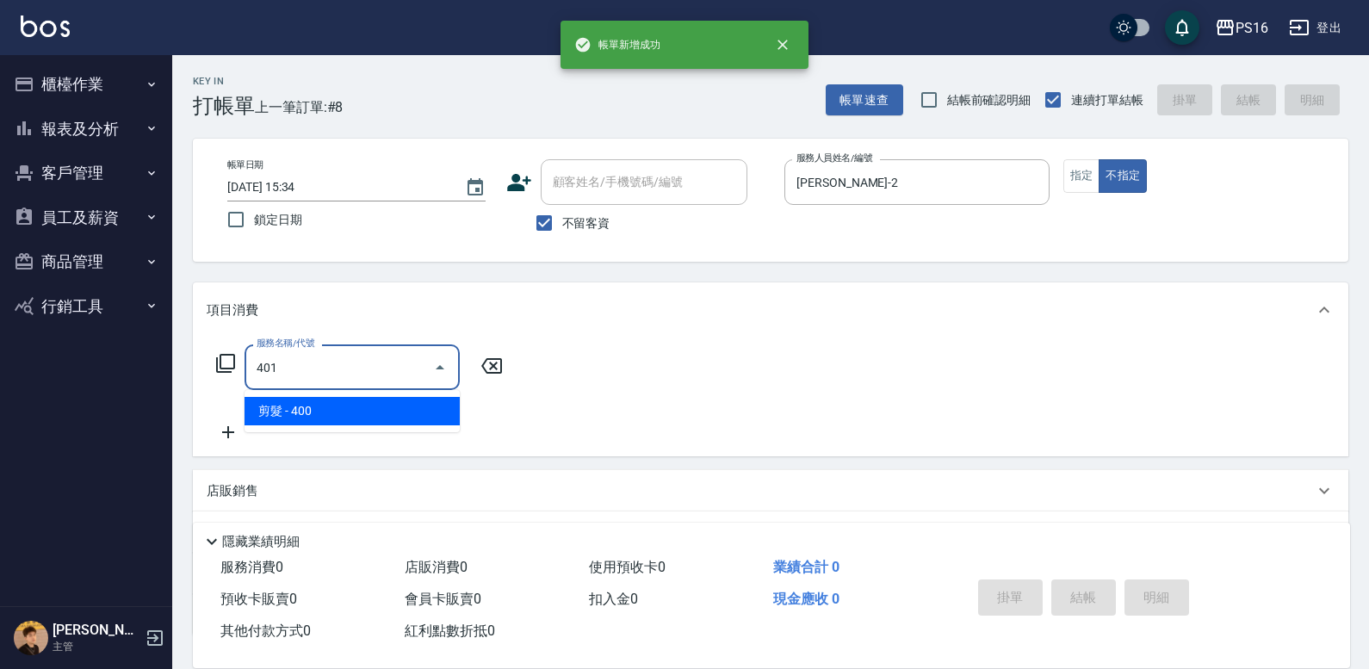
type input "剪髮(401)"
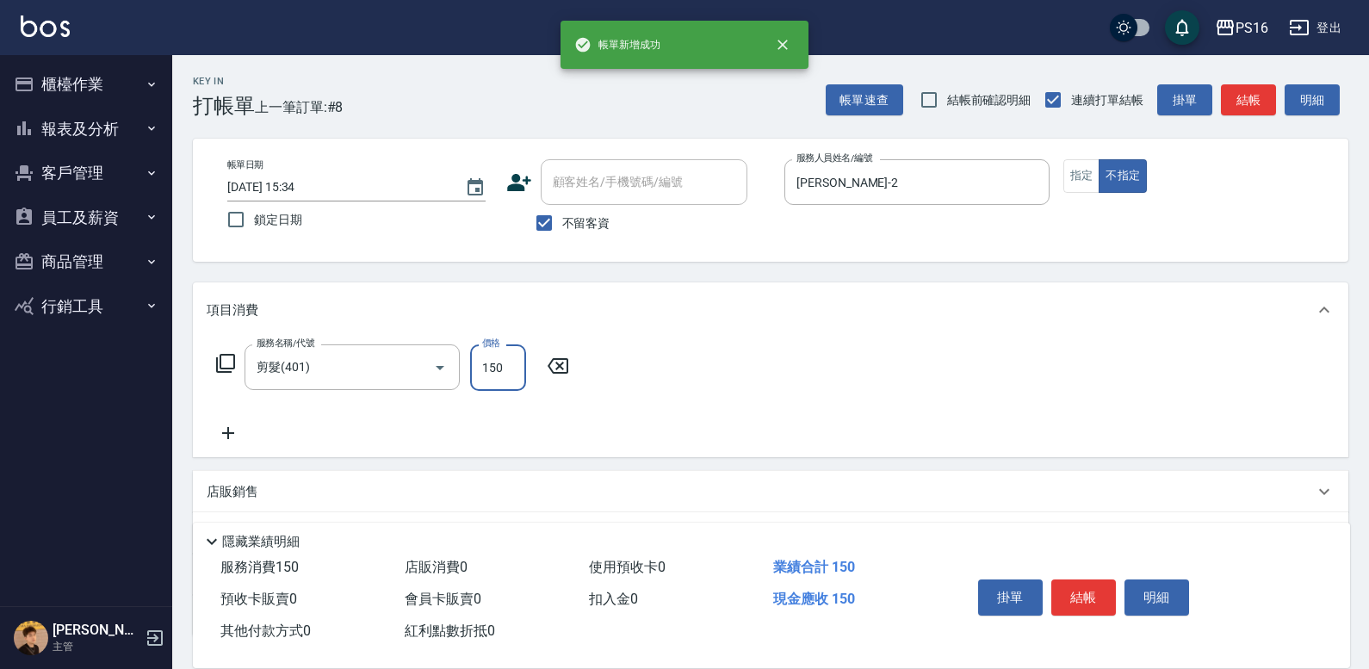
type input "150"
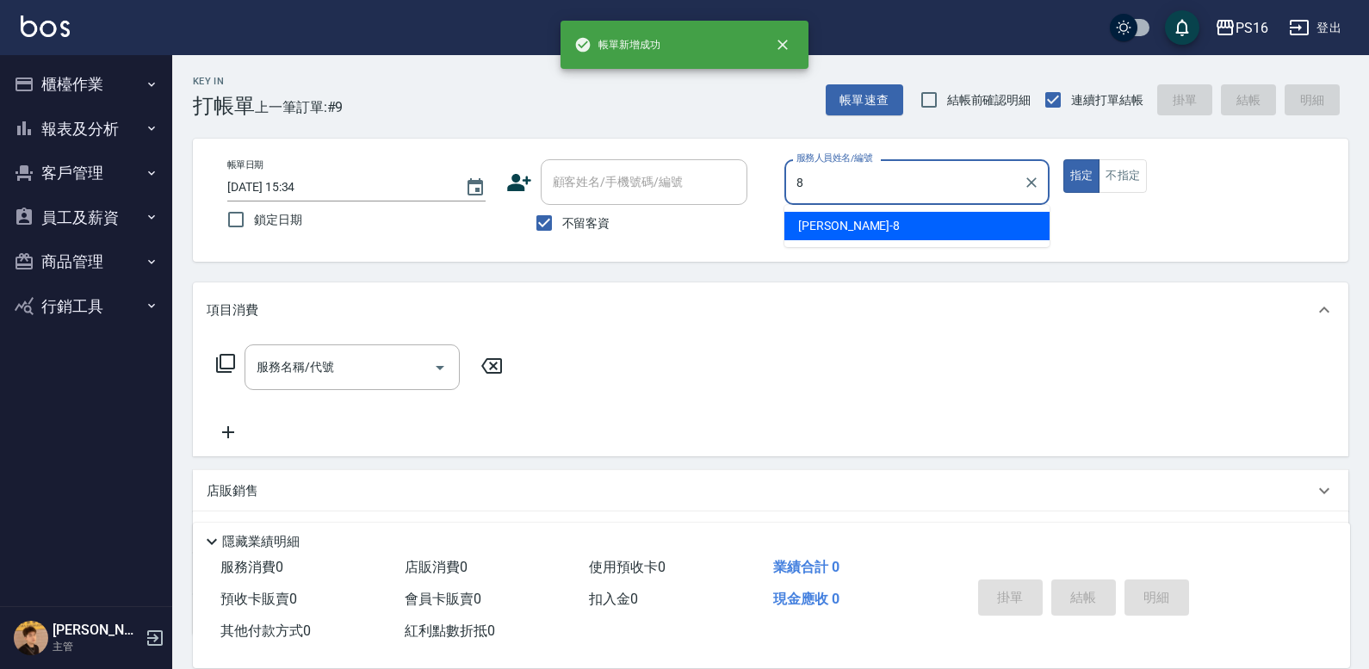
type input "[PERSON_NAME]-8"
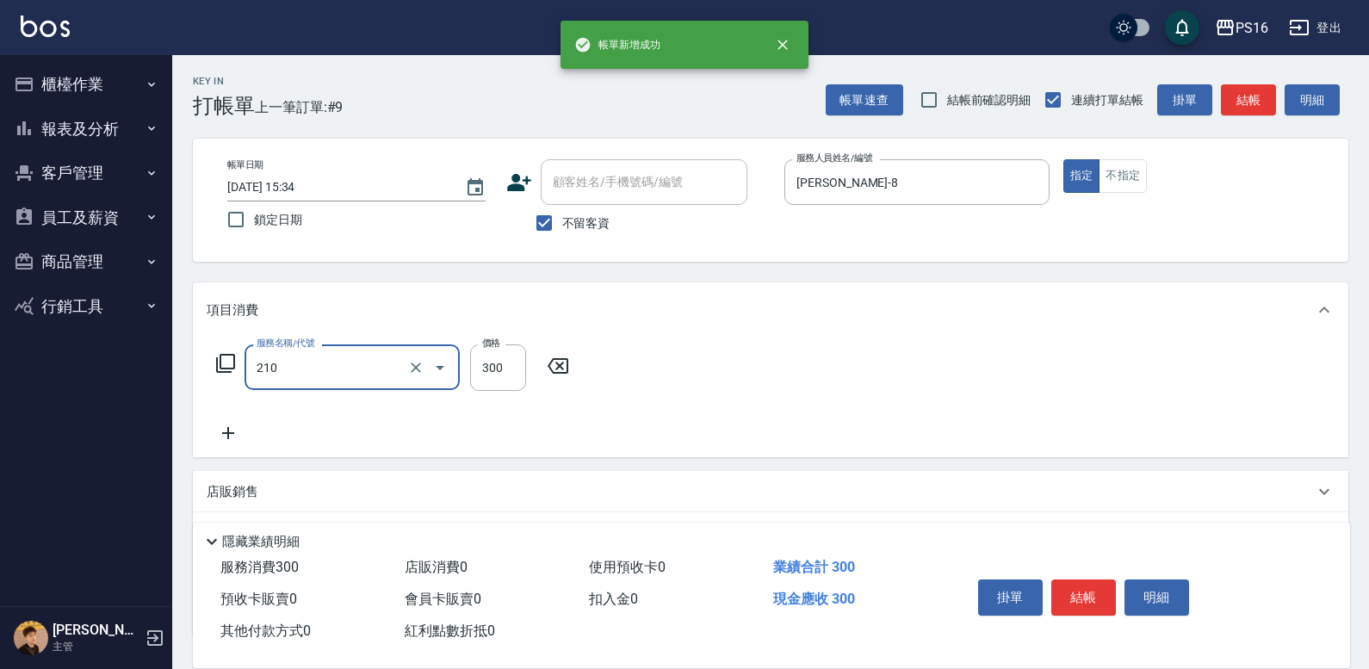
type input "[PERSON_NAME]洗髮精(210)"
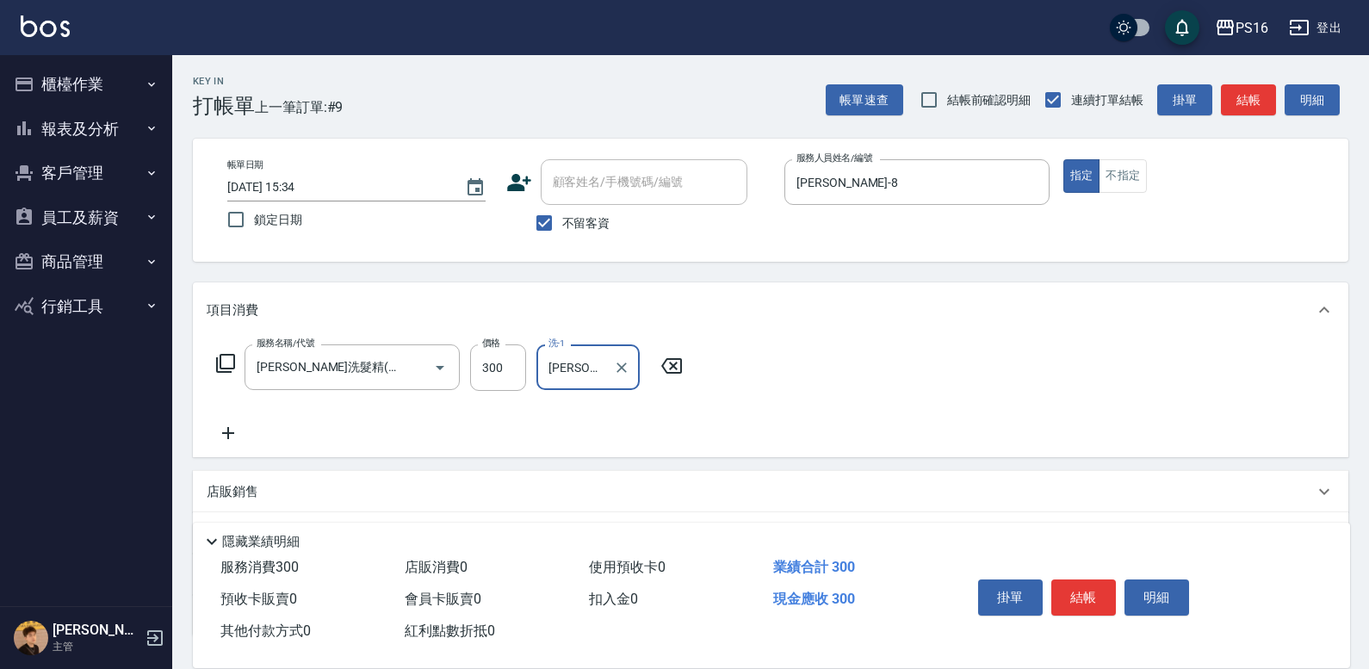
type input "[PERSON_NAME]-28"
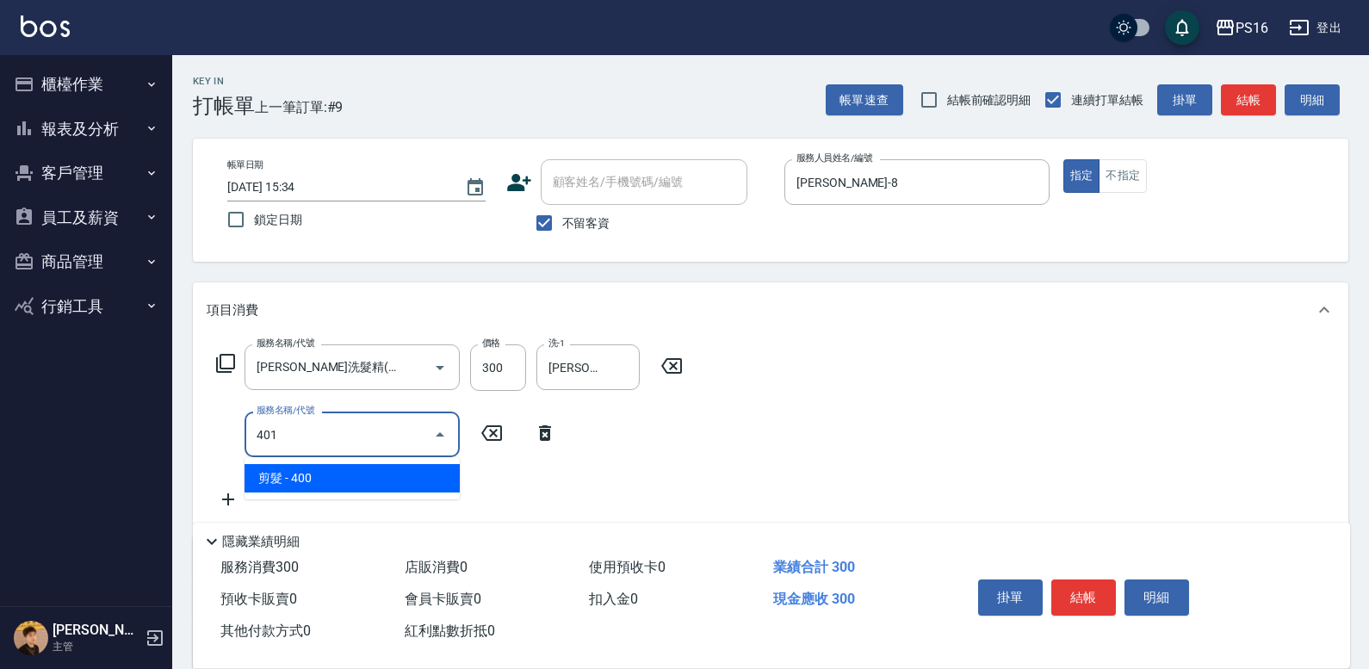
type input "剪髮(401)"
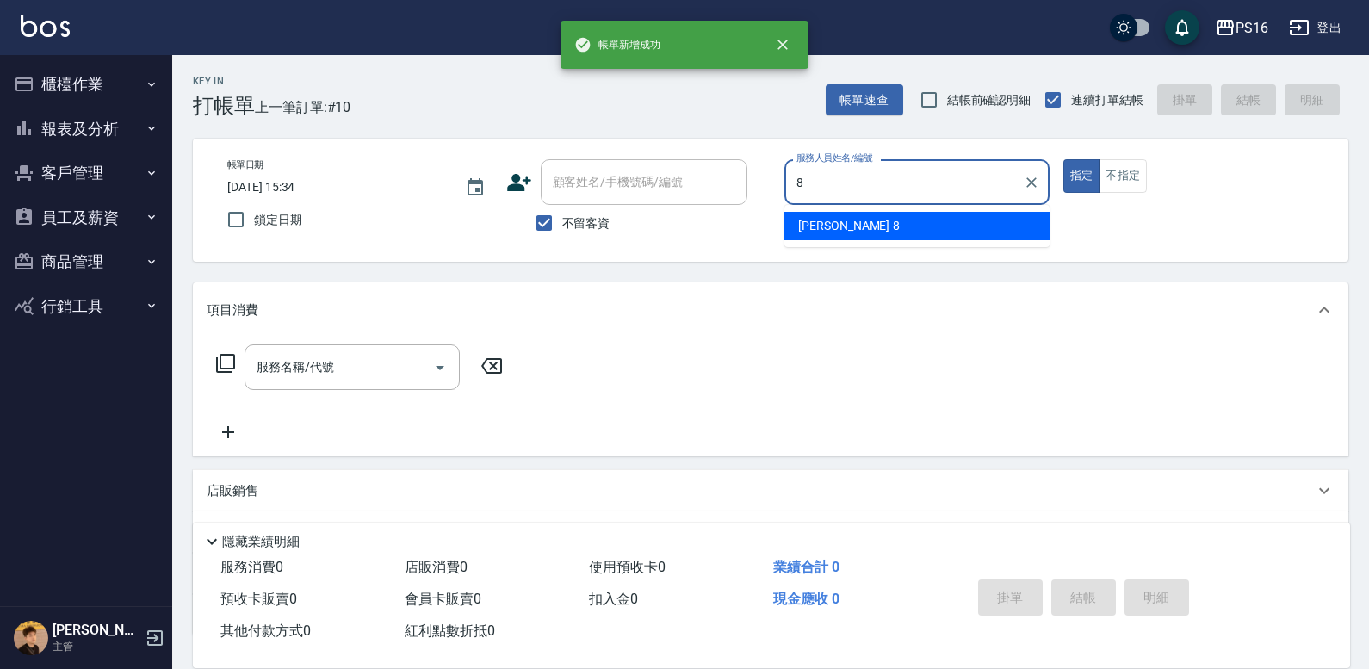
type input "[PERSON_NAME]-8"
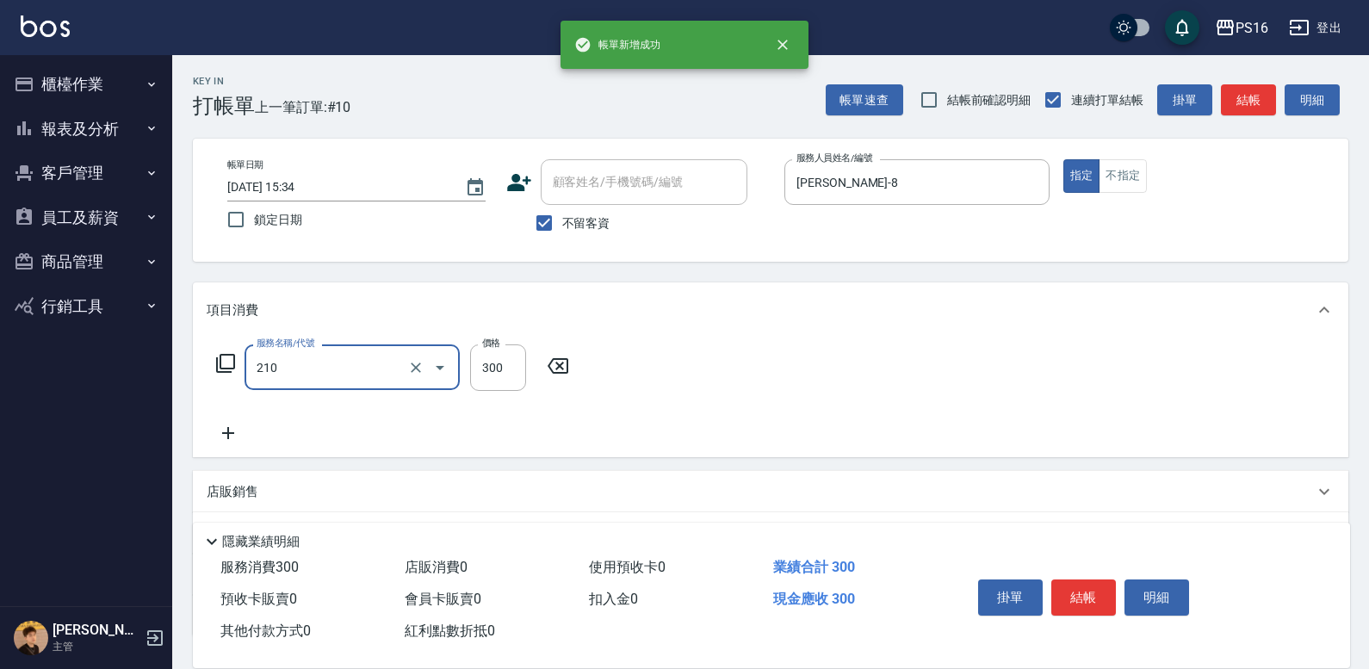
type input "[PERSON_NAME]洗髮精(210)"
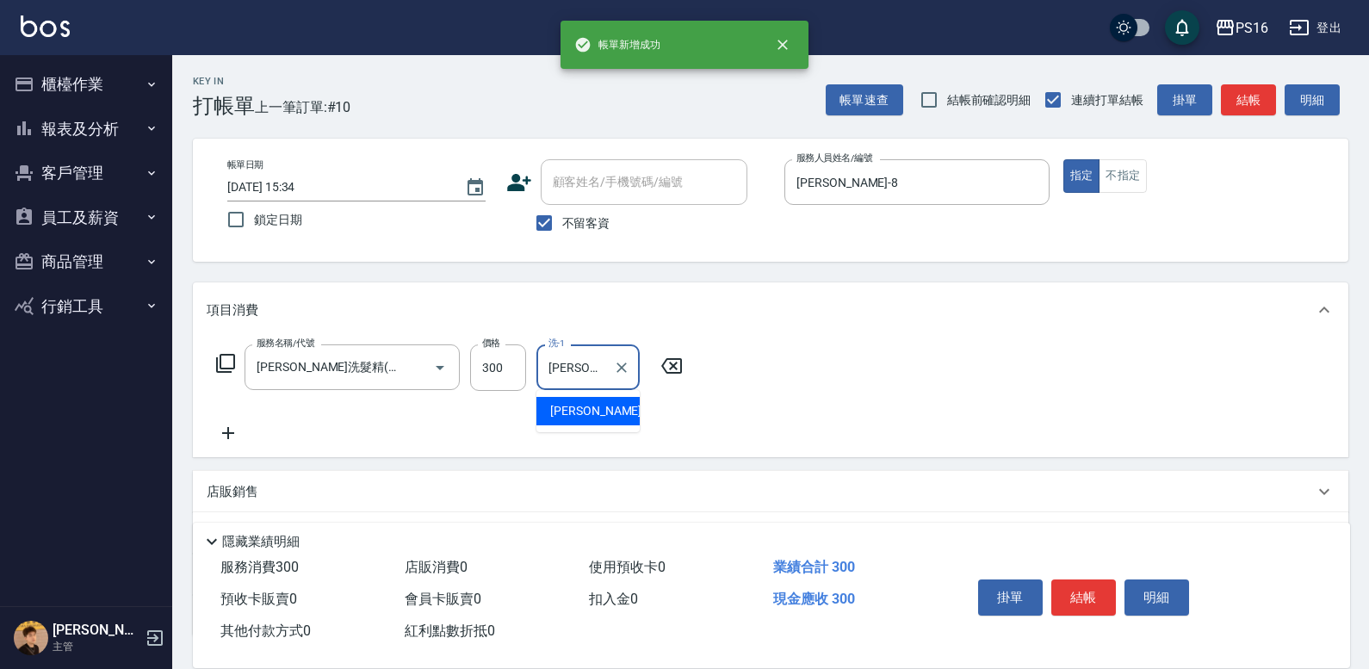
type input "[PERSON_NAME]-21"
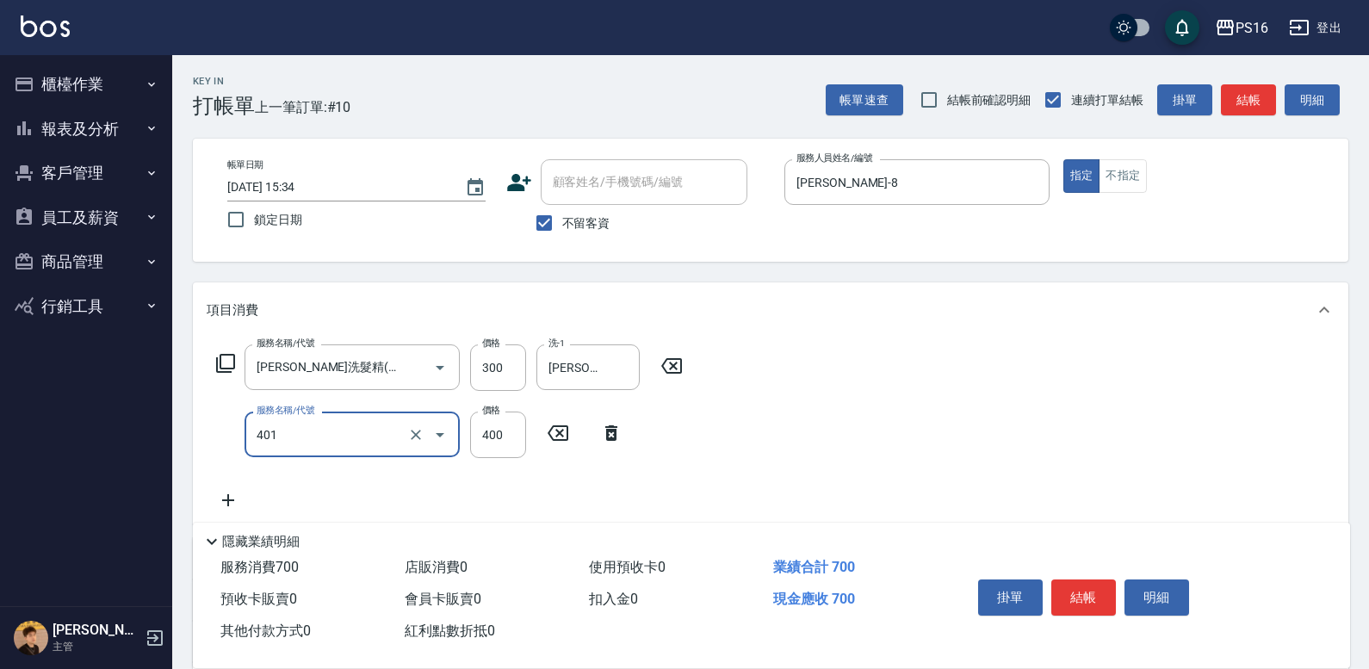
type input "剪髮(401)"
type input "300"
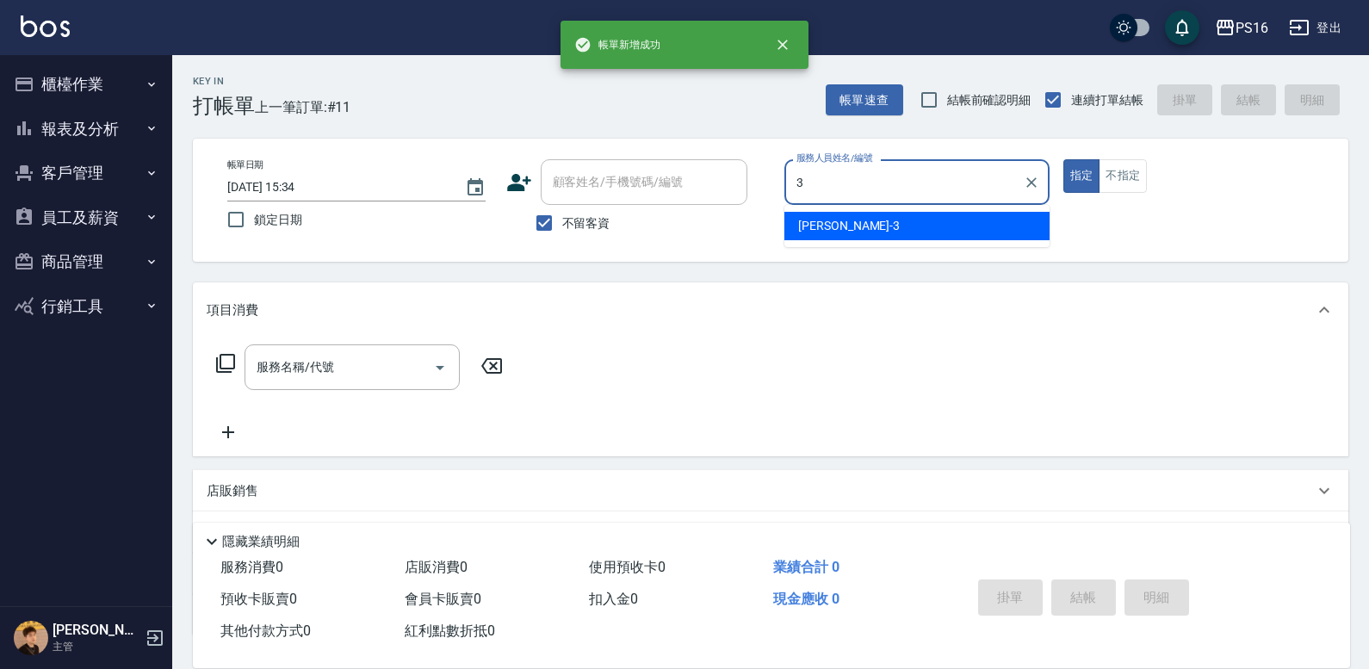
type input "[PERSON_NAME]-3"
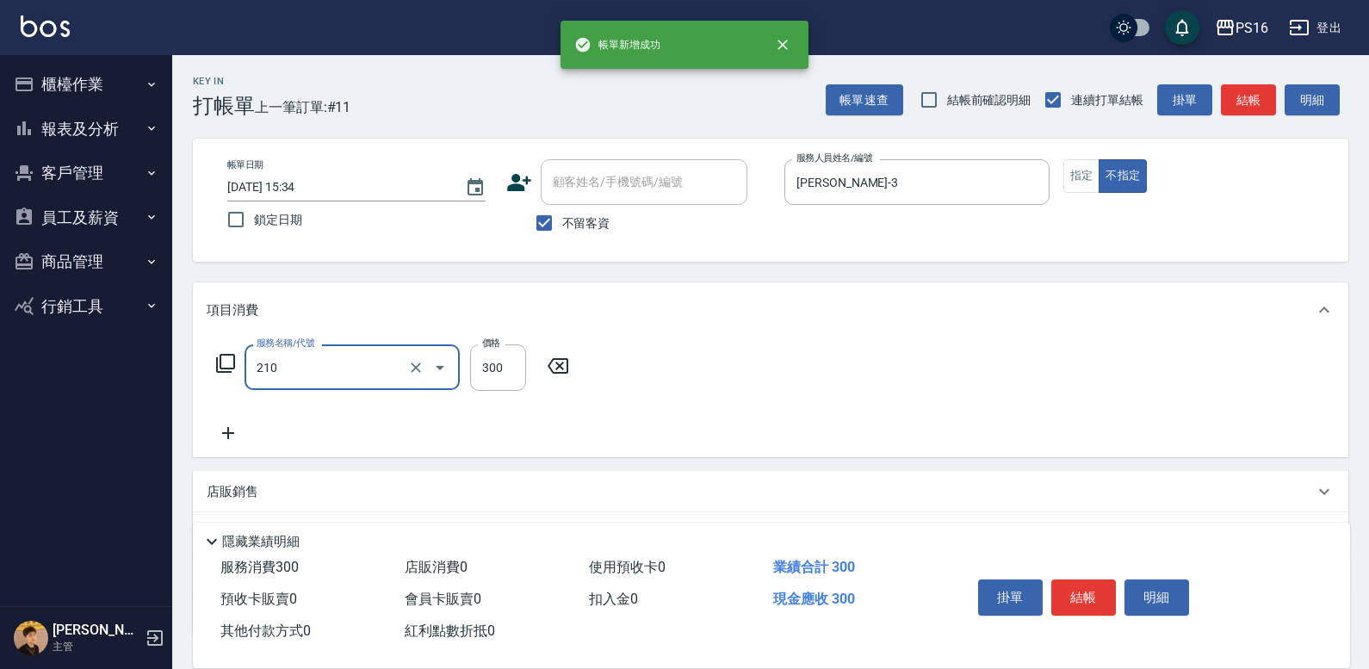
type input "[PERSON_NAME]洗髮精(210)"
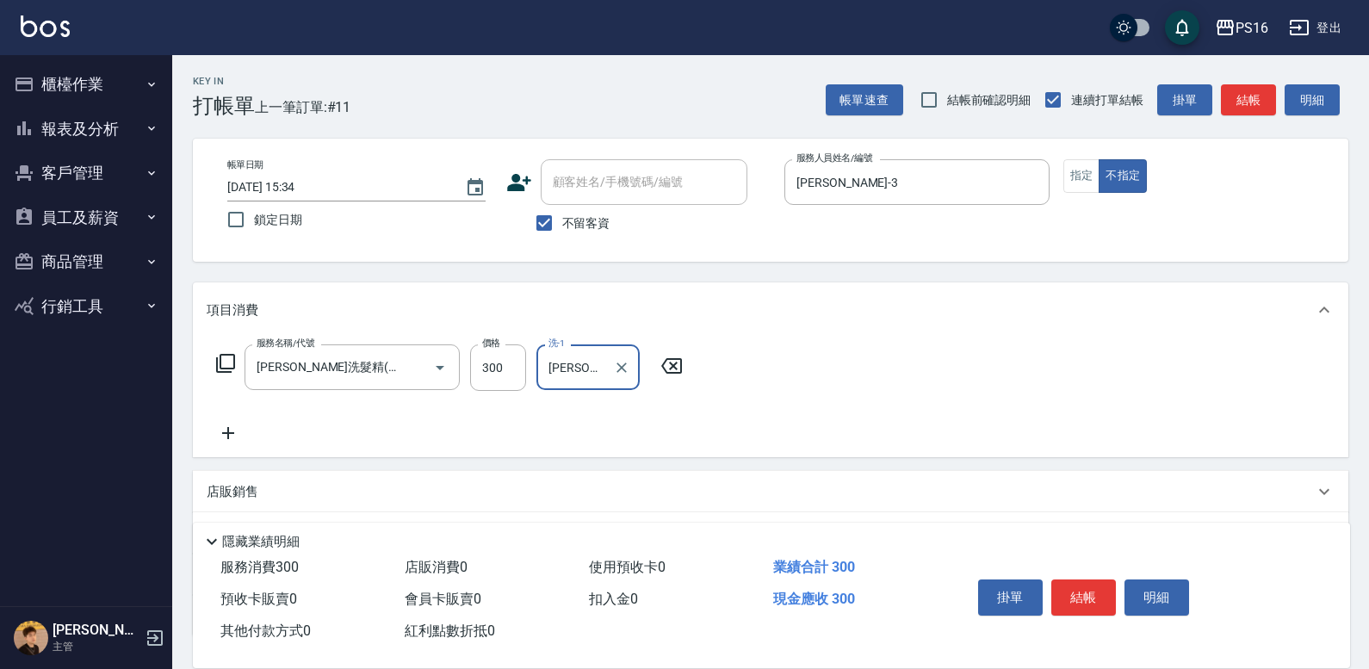
type input "[PERSON_NAME]-3"
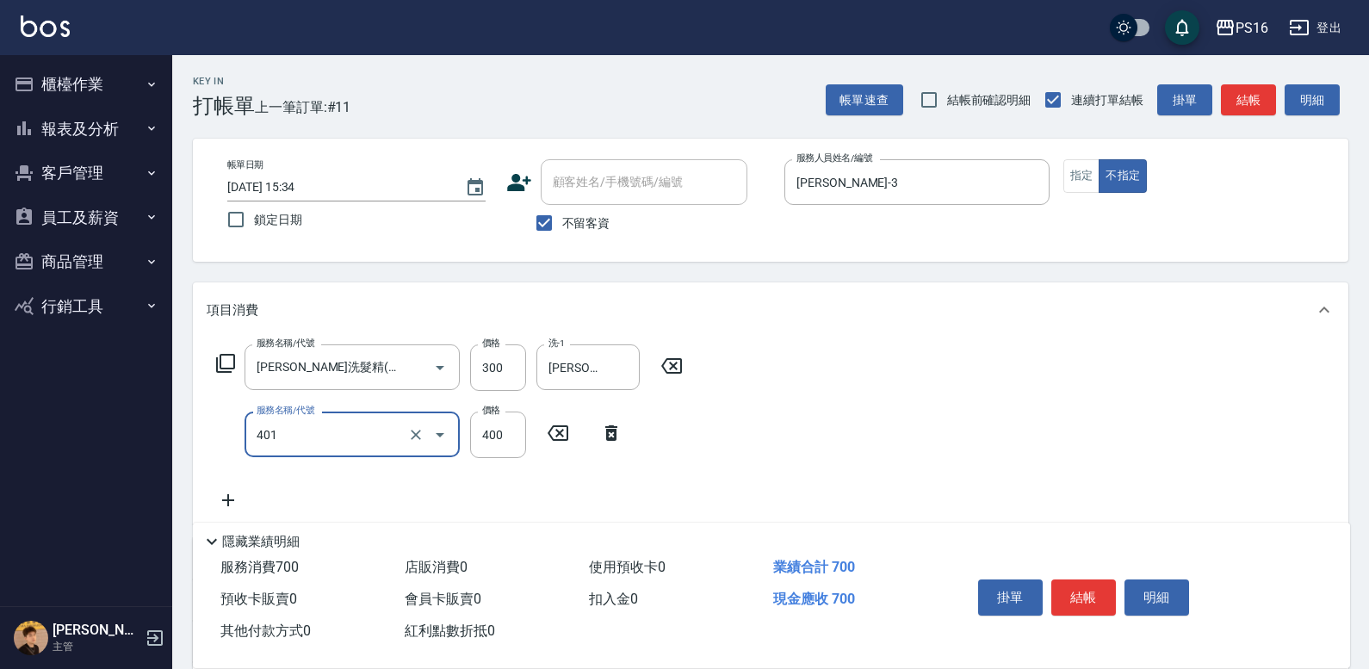
type input "剪髮(401)"
type input "200"
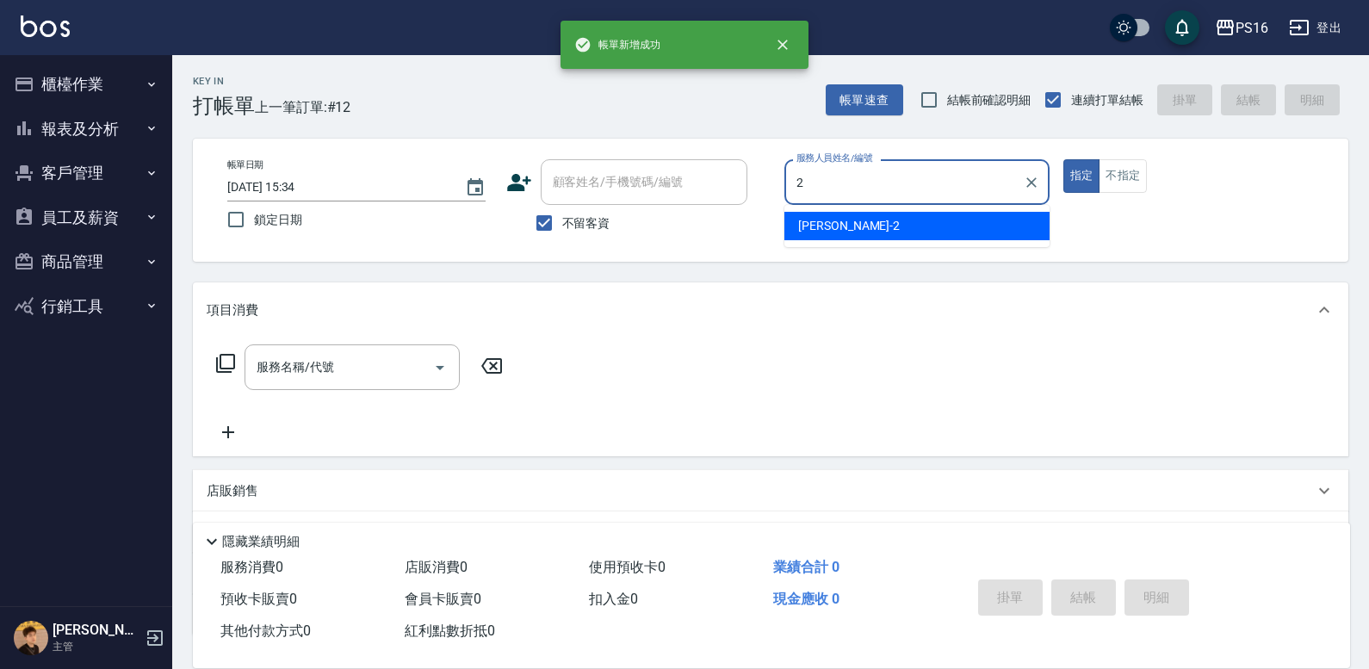
type input "[PERSON_NAME]-2"
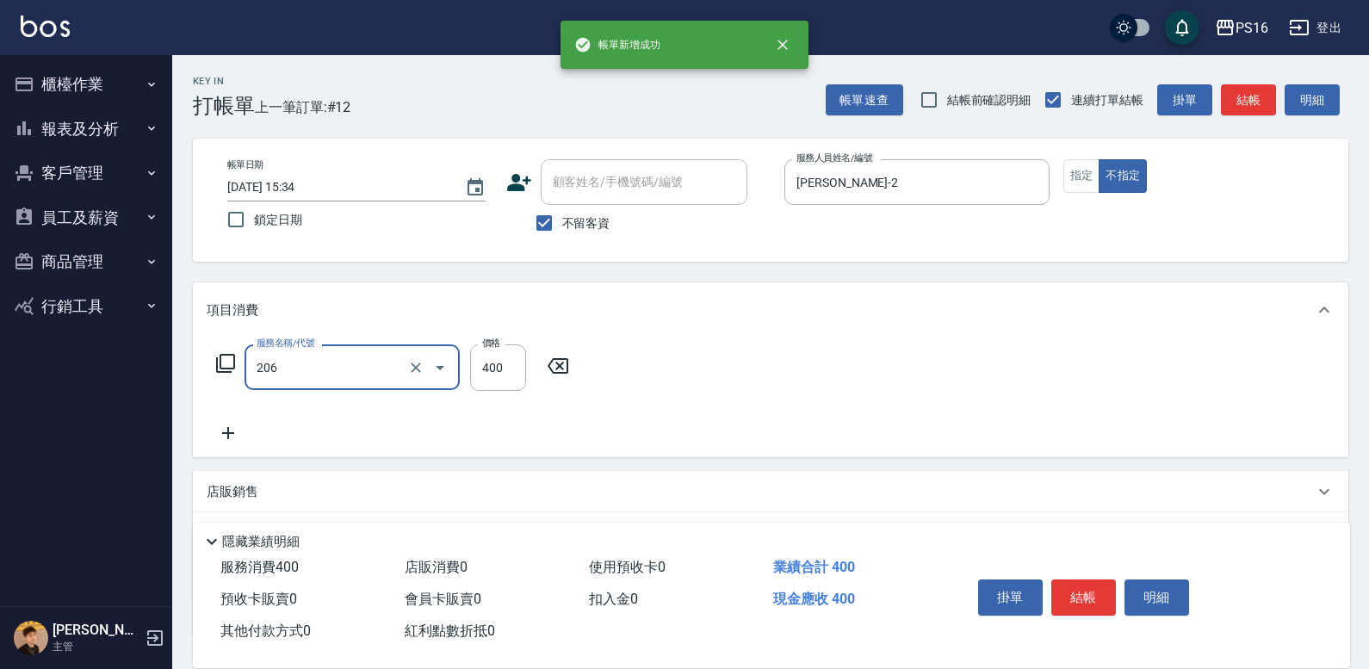
type input "健康洗(206)"
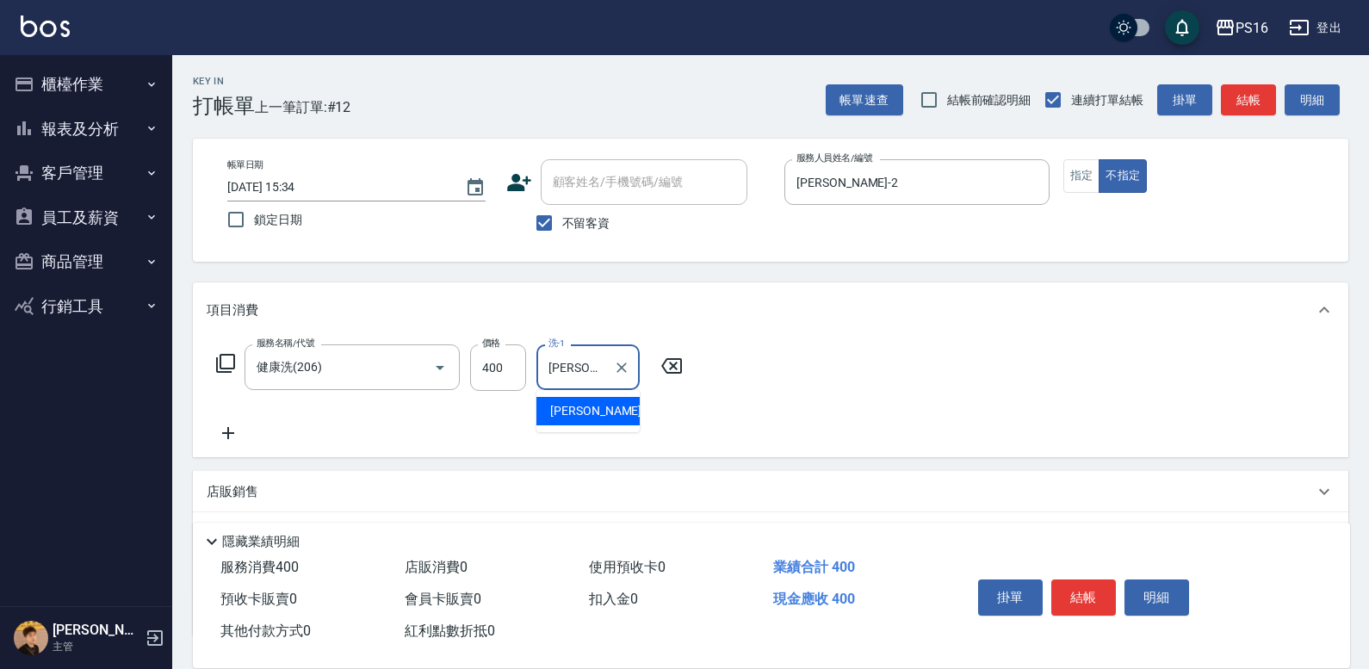
type input "[PERSON_NAME]-24"
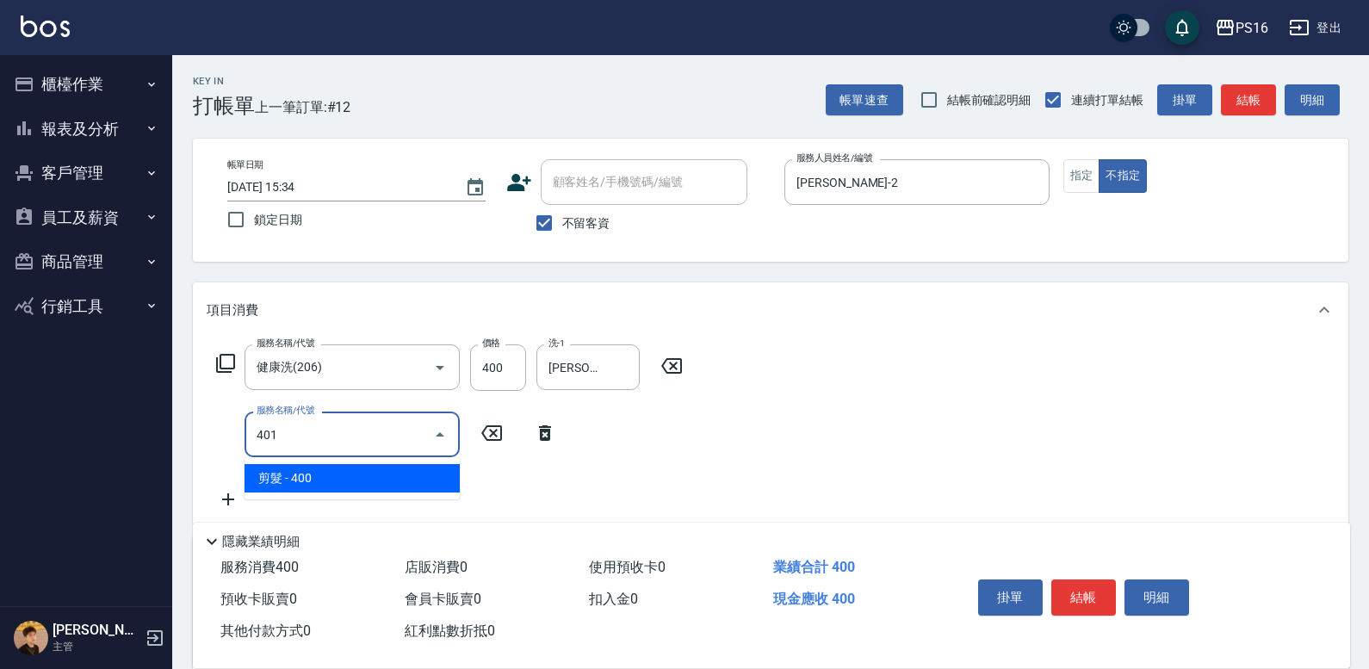
type input "剪髮(401)"
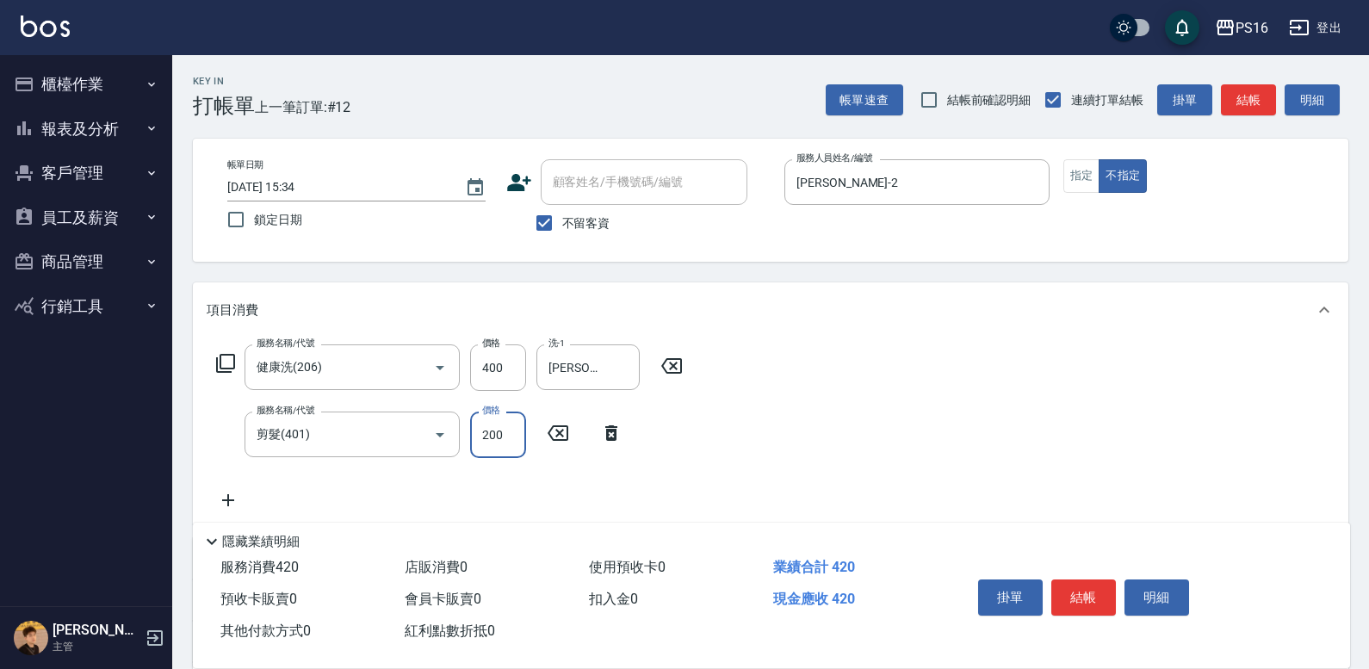
type input "200"
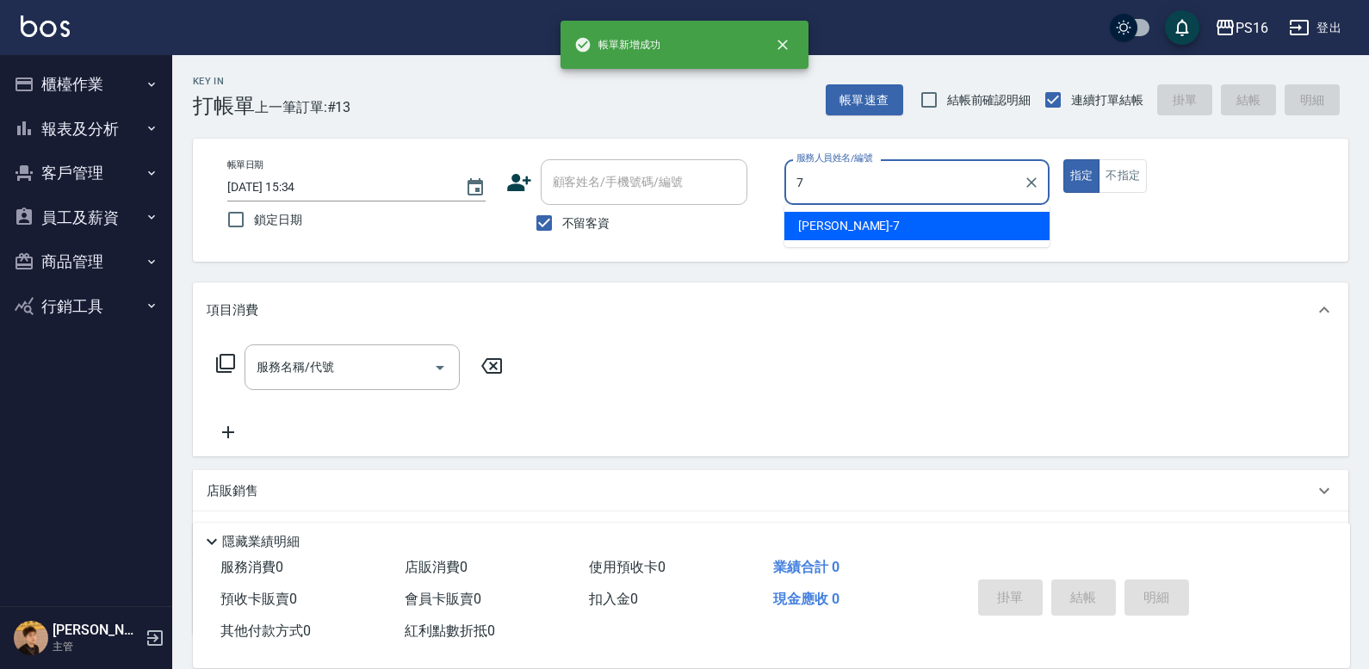
type input "[PERSON_NAME]-7"
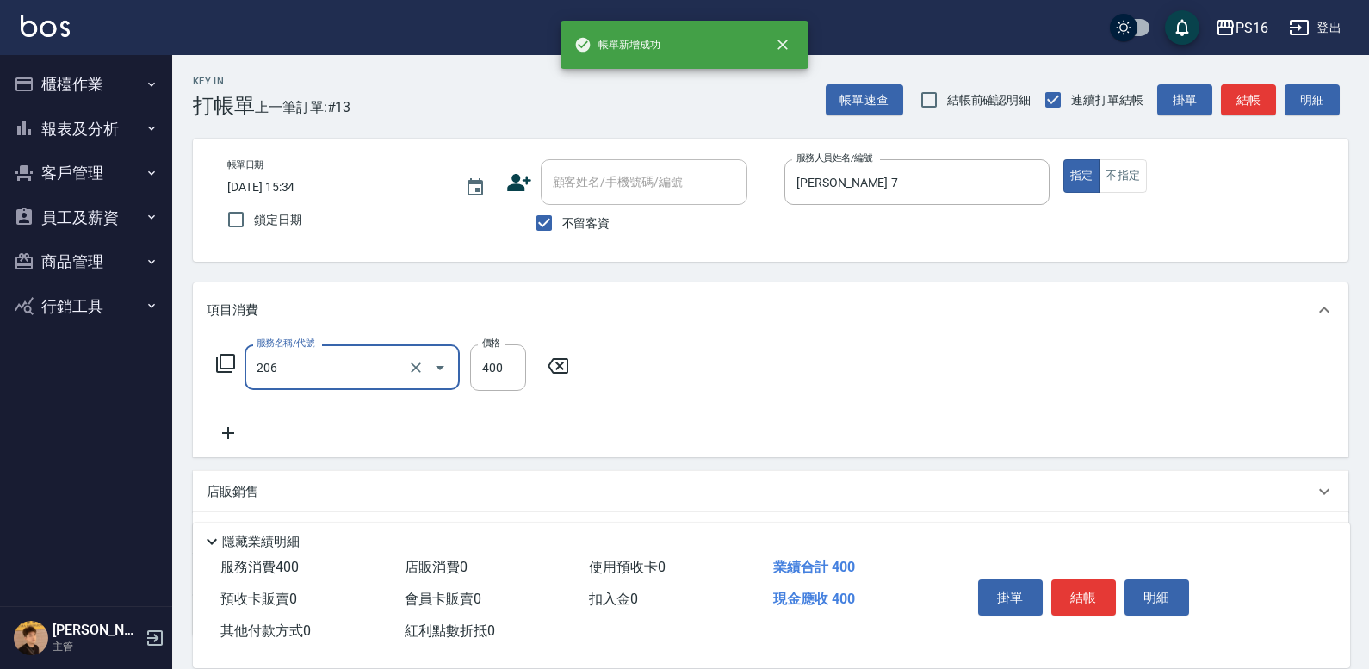
type input "健康洗(206)"
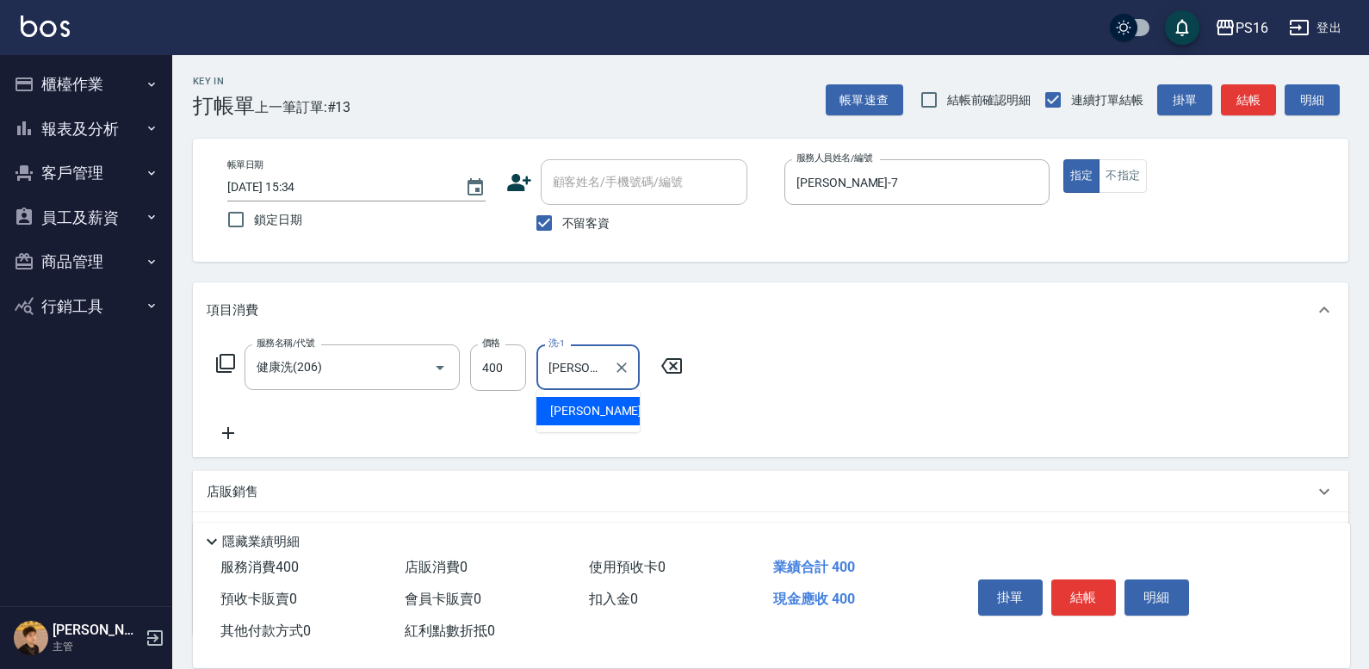
type input "[PERSON_NAME]-21"
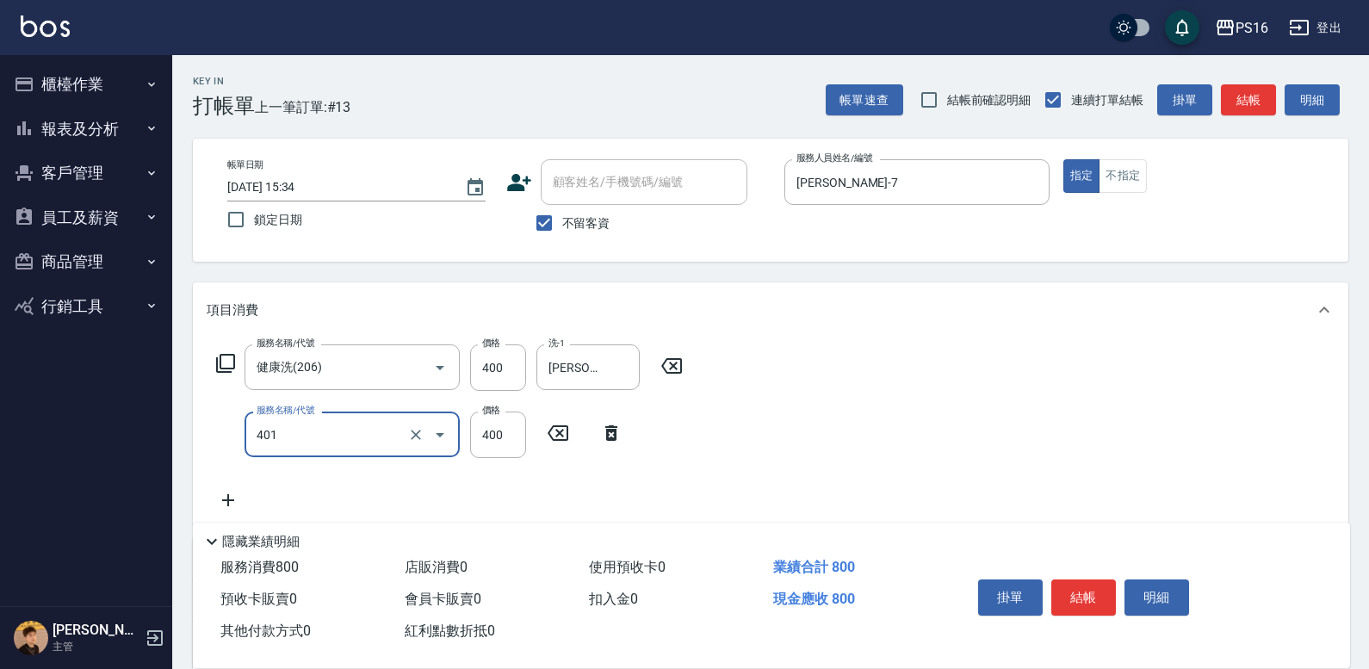
type input "剪髮(401)"
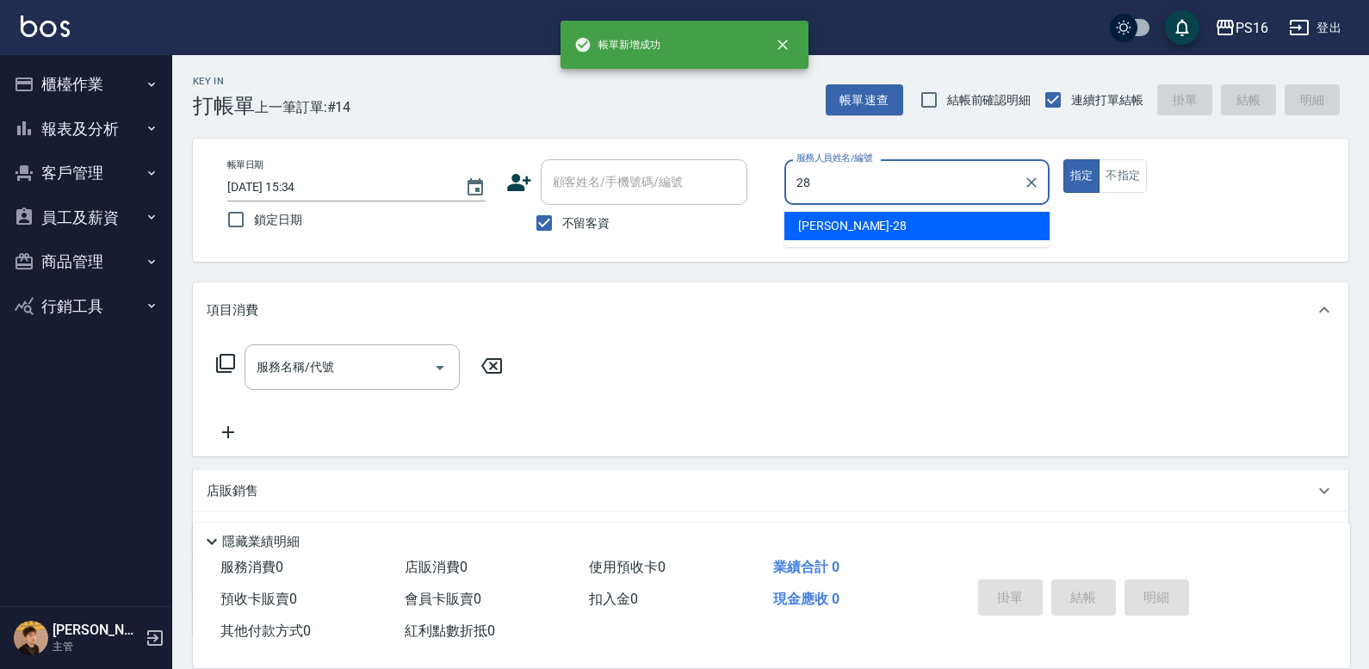
type input "[PERSON_NAME]-28"
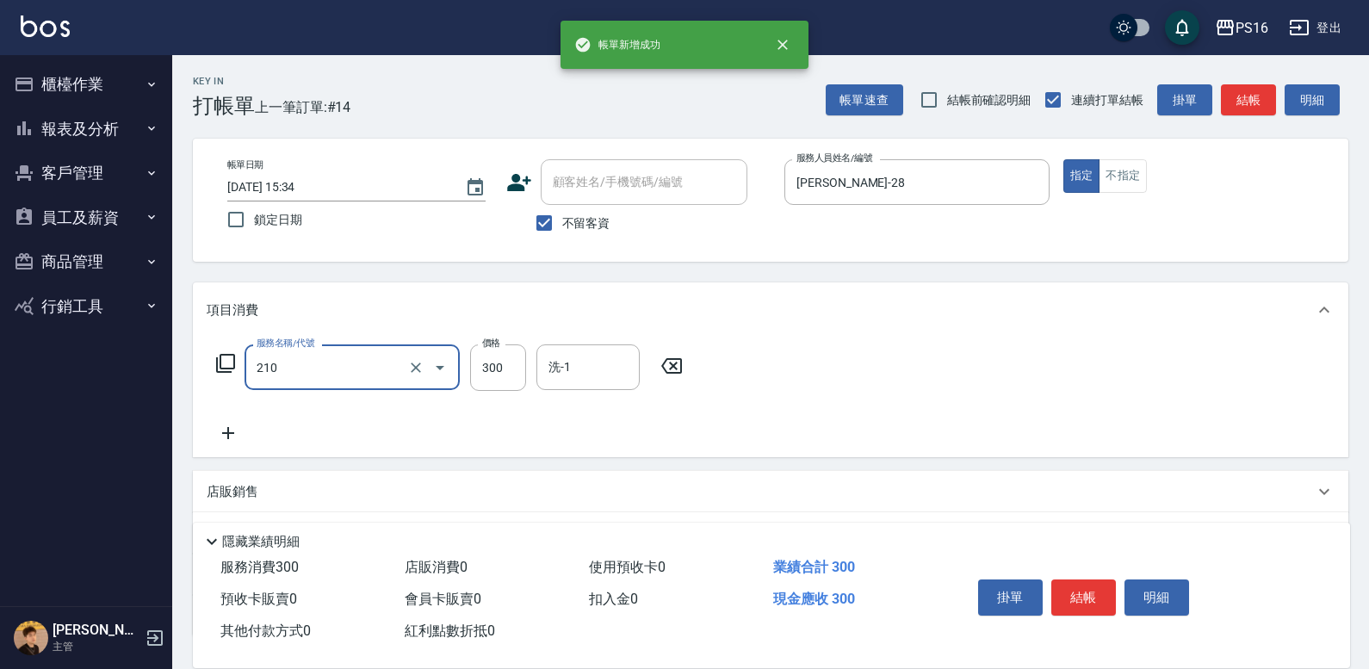
type input "[PERSON_NAME]洗髮精(210)"
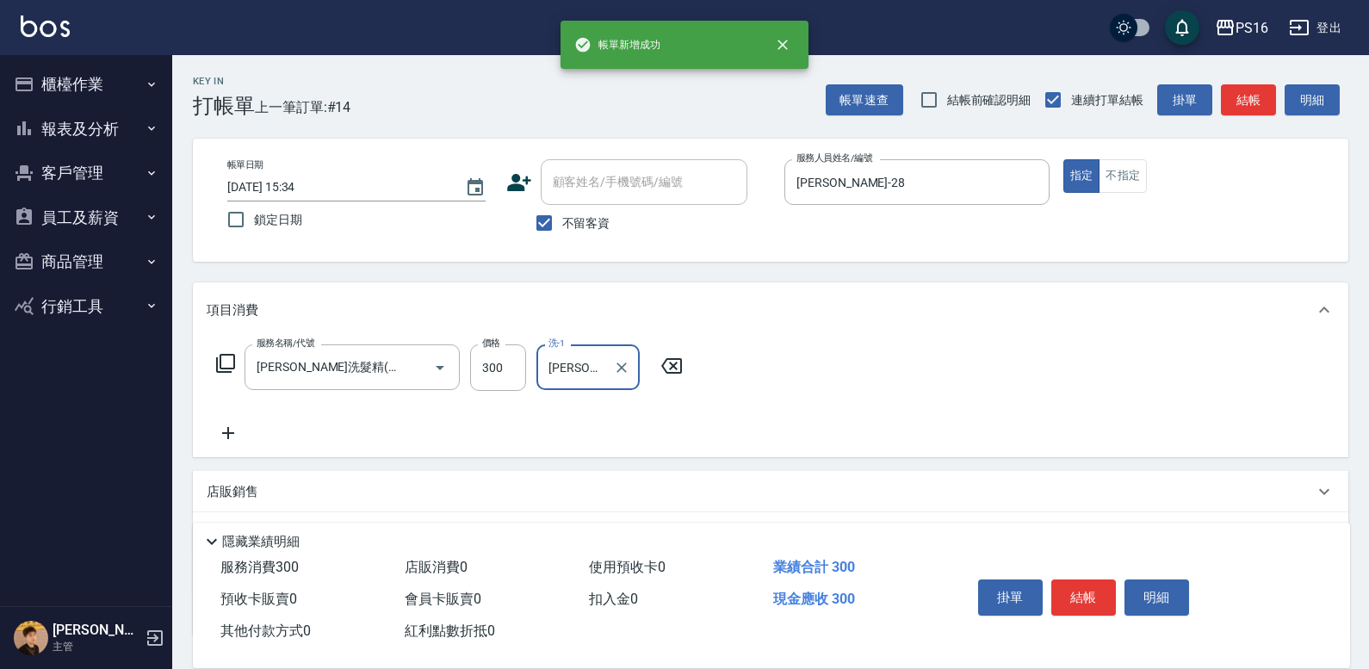
type input "[PERSON_NAME]-28"
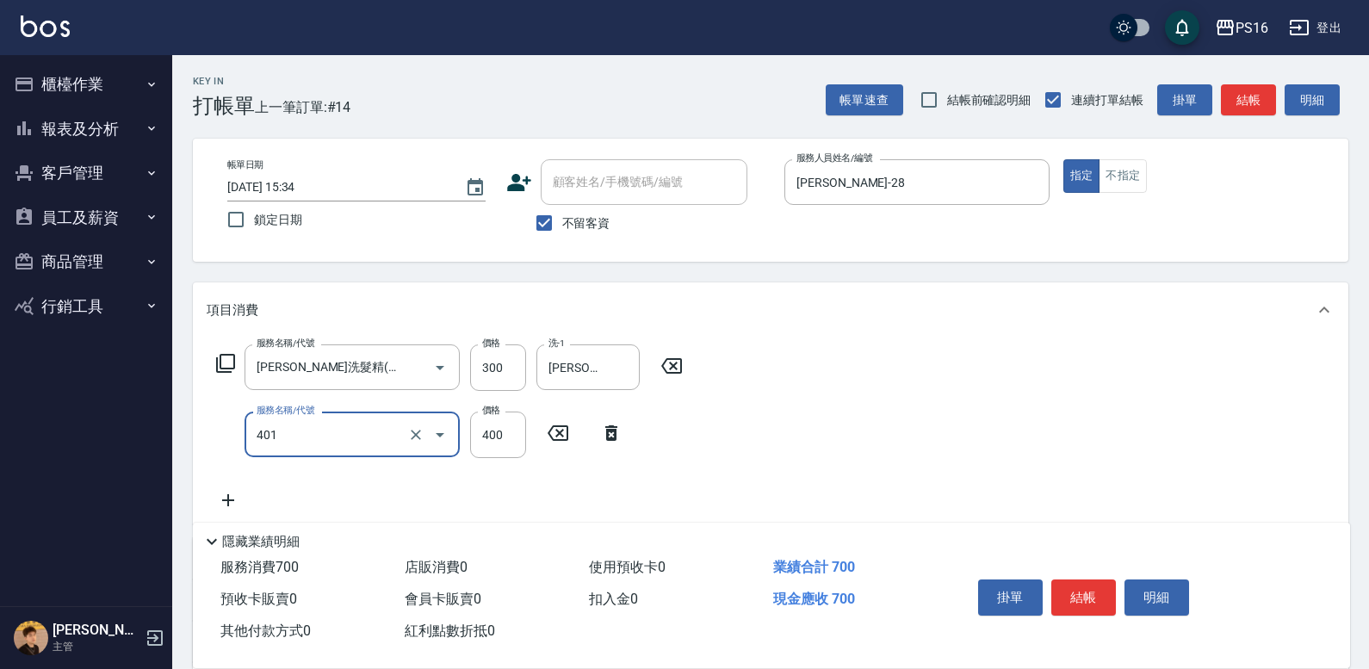
type input "剪髮(401)"
type input "150"
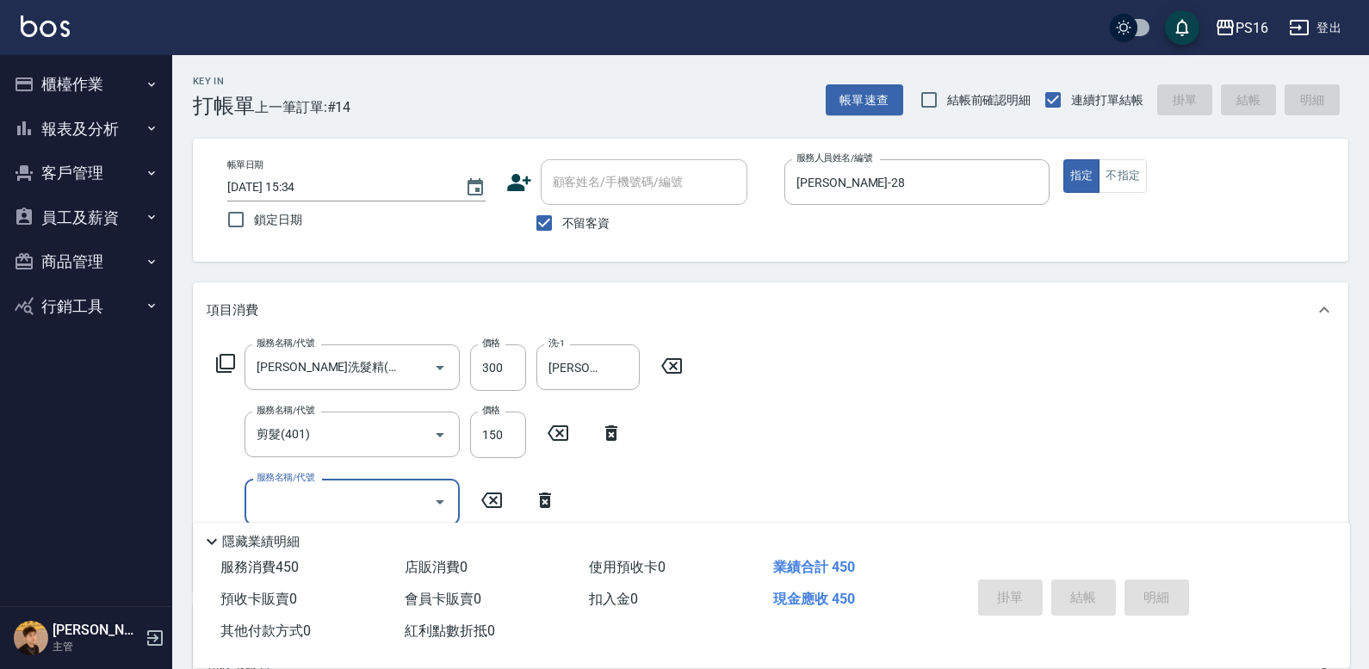
type input "[DATE] 15:35"
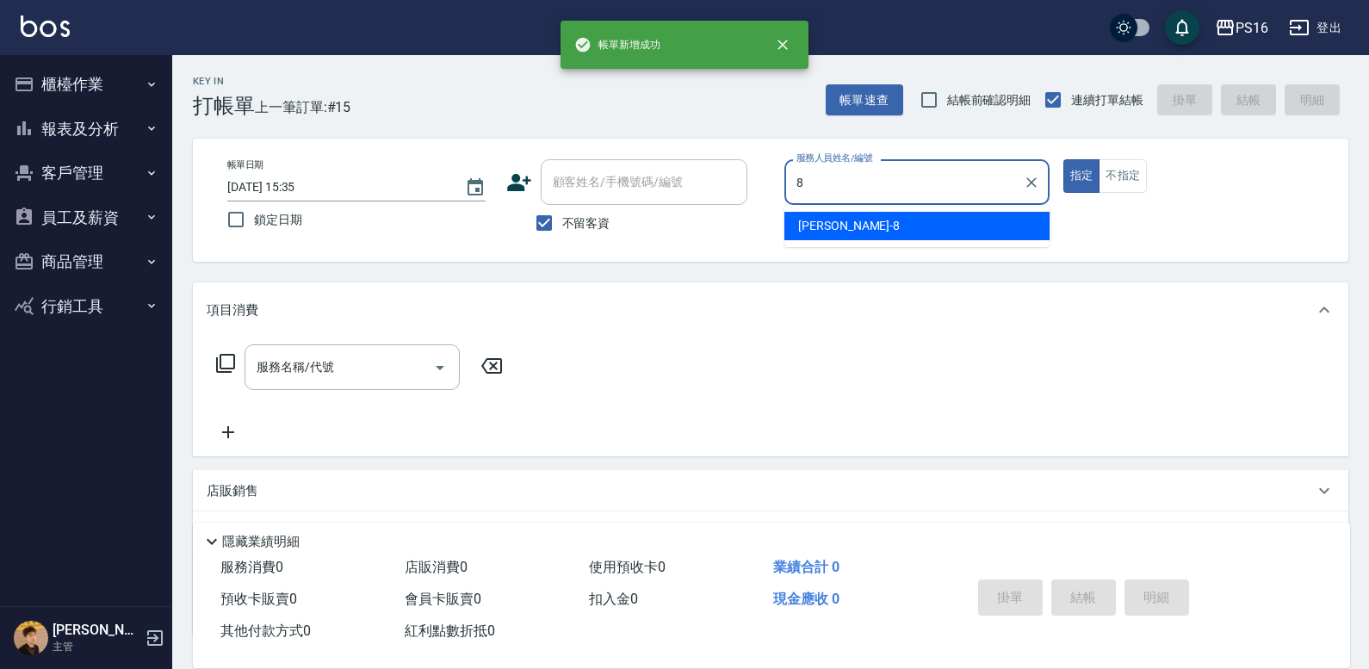
type input "[PERSON_NAME]-8"
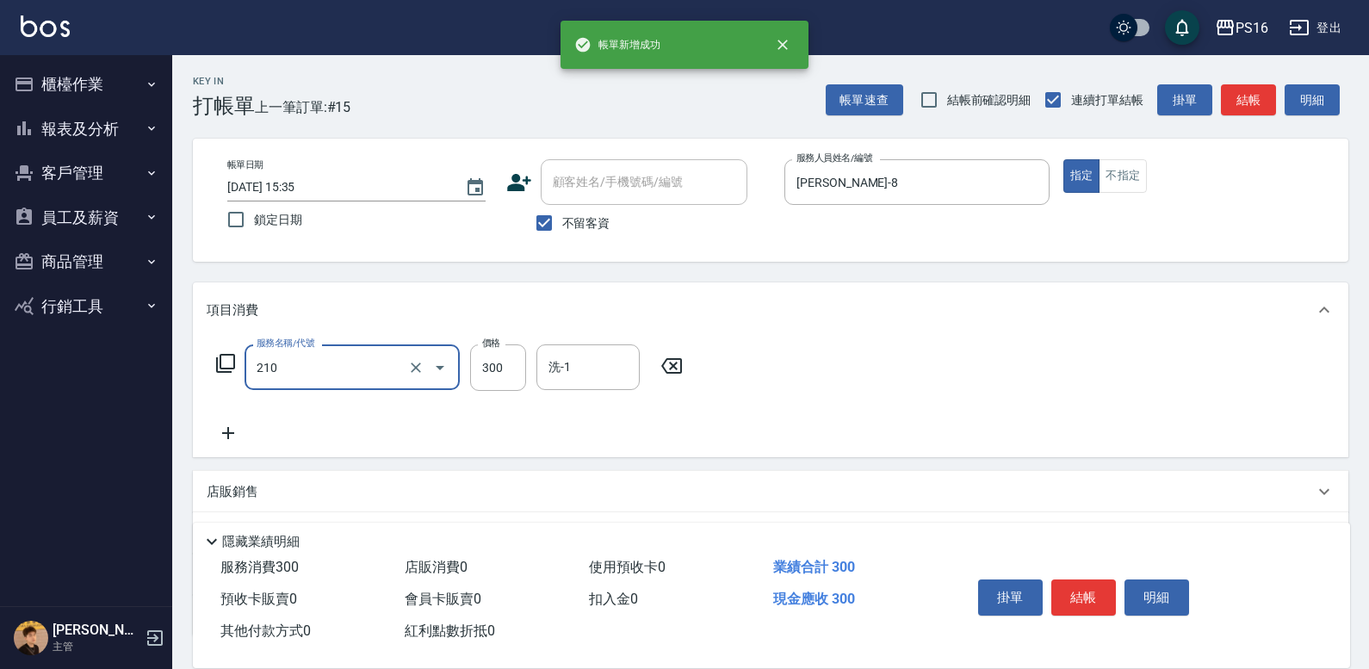
type input "[PERSON_NAME]洗髮精(210)"
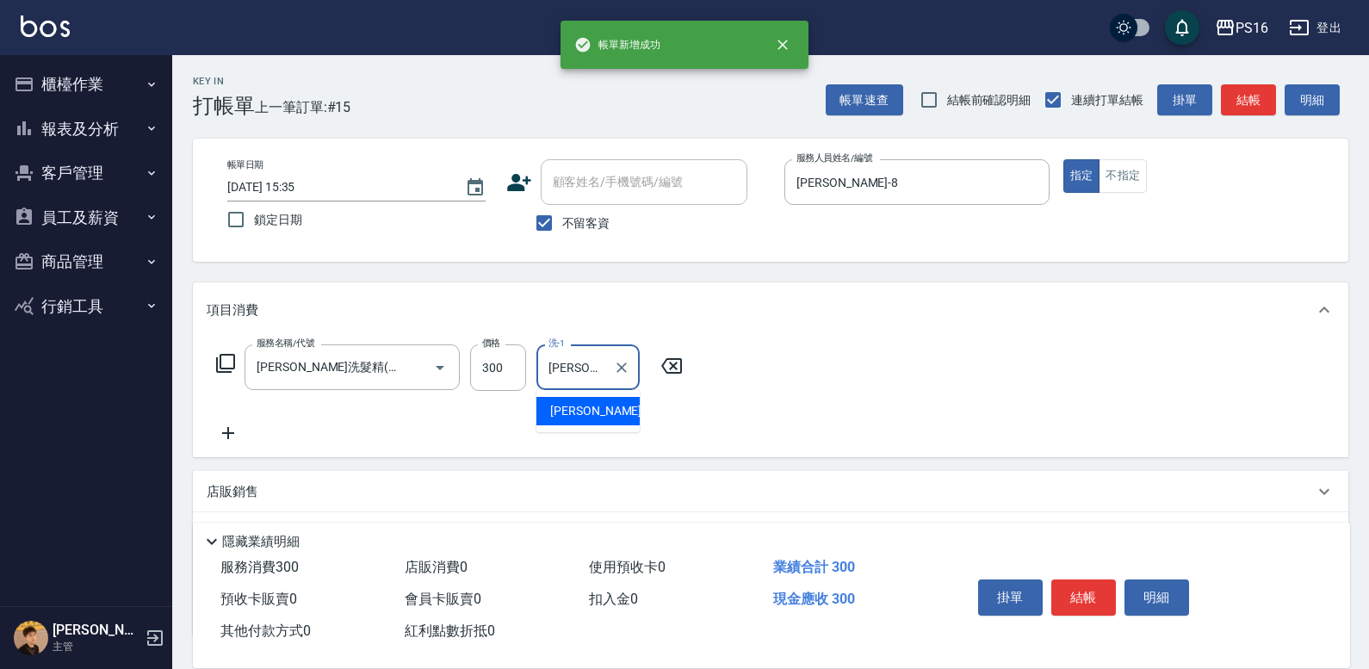
type input "[PERSON_NAME]-20"
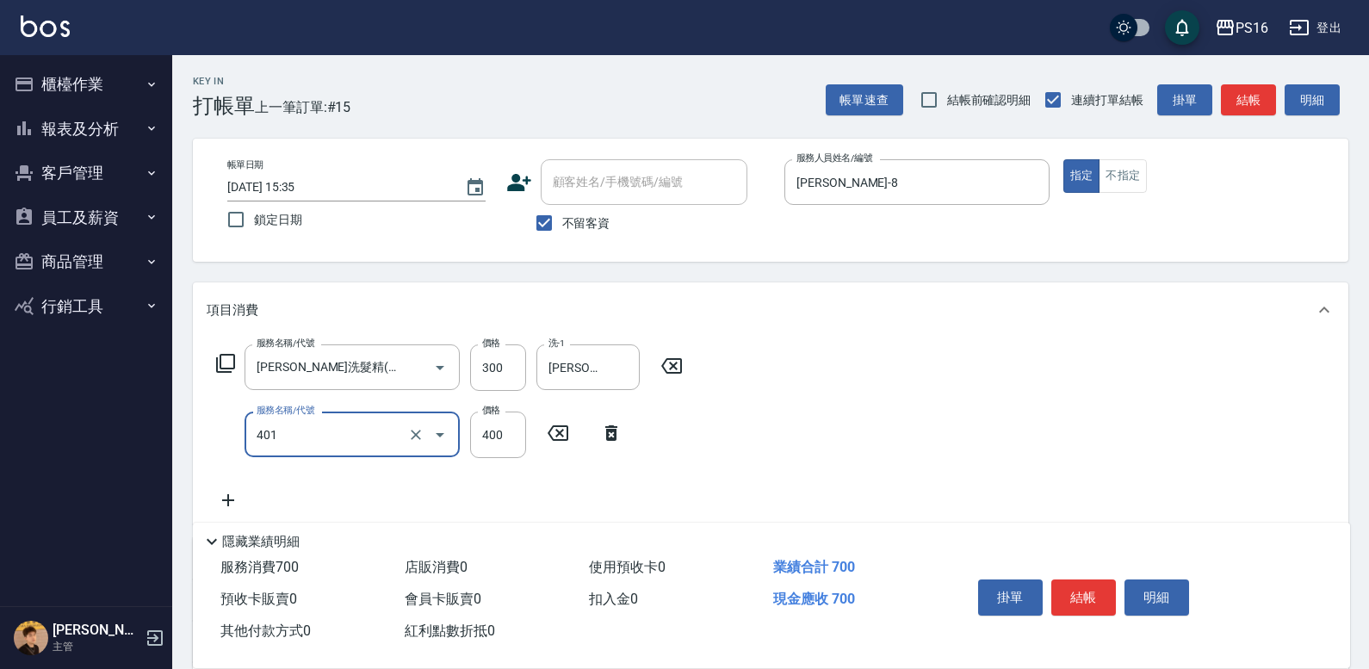
type input "剪髮(401)"
type input "200"
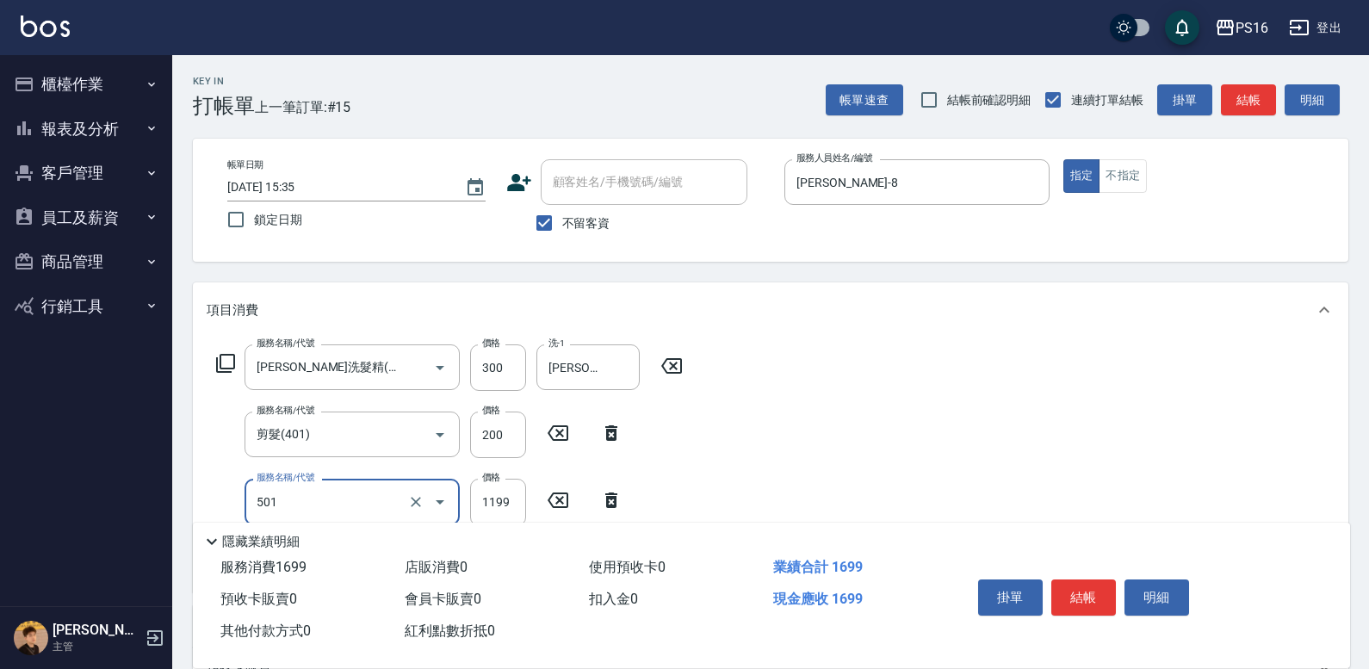
type input "染髮(501)"
type input "1250"
type input "MK果酸燙2000(310)"
type input "501"
type input "1250"
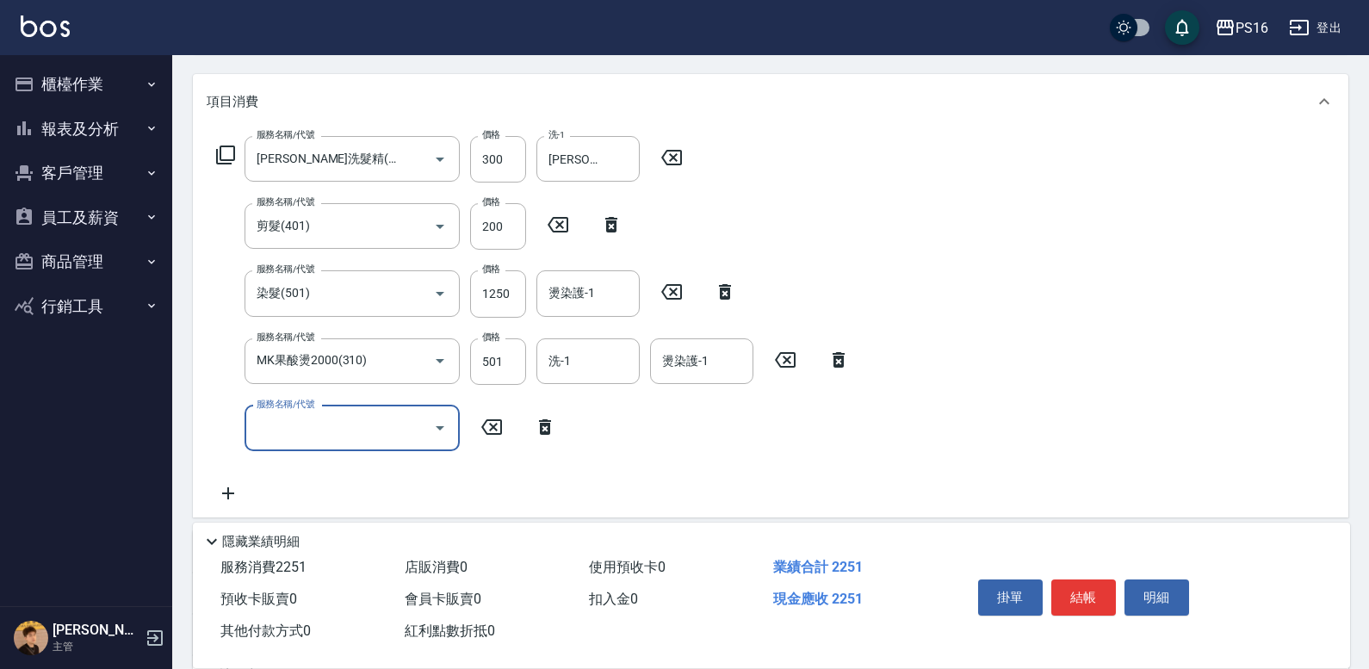
scroll to position [263, 0]
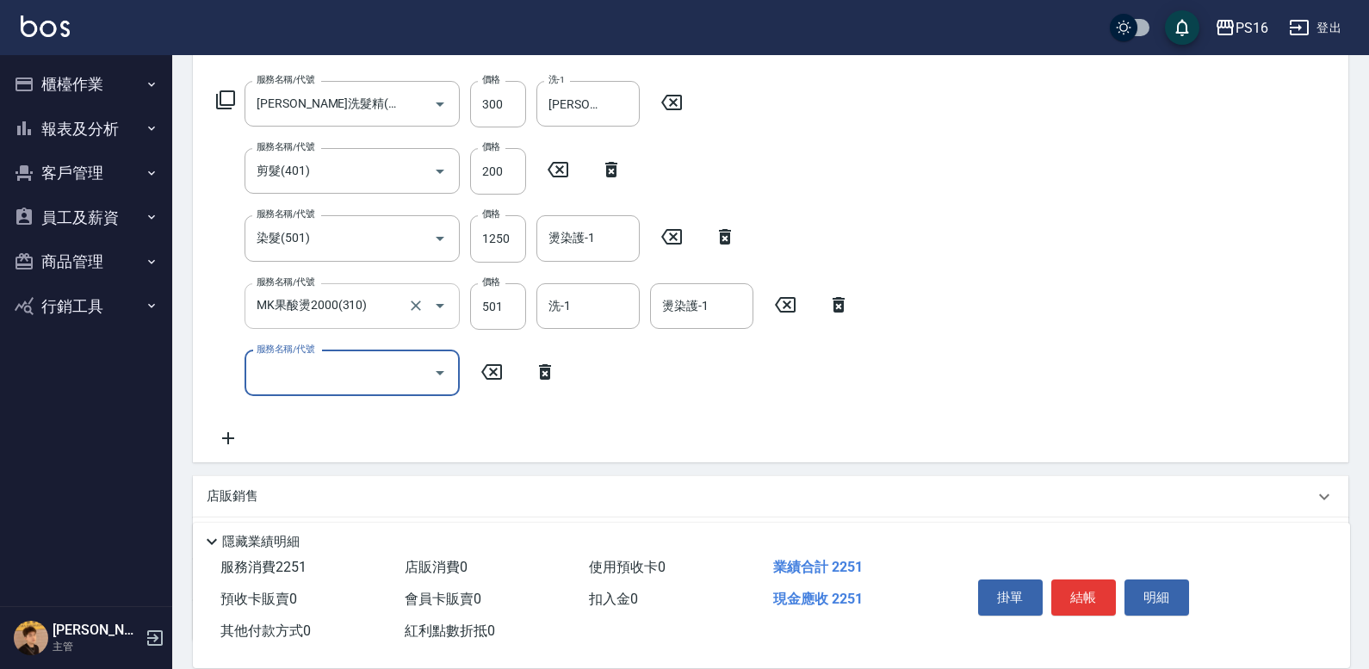
click at [387, 295] on input "MK果酸燙2000(310)" at bounding box center [328, 306] width 152 height 30
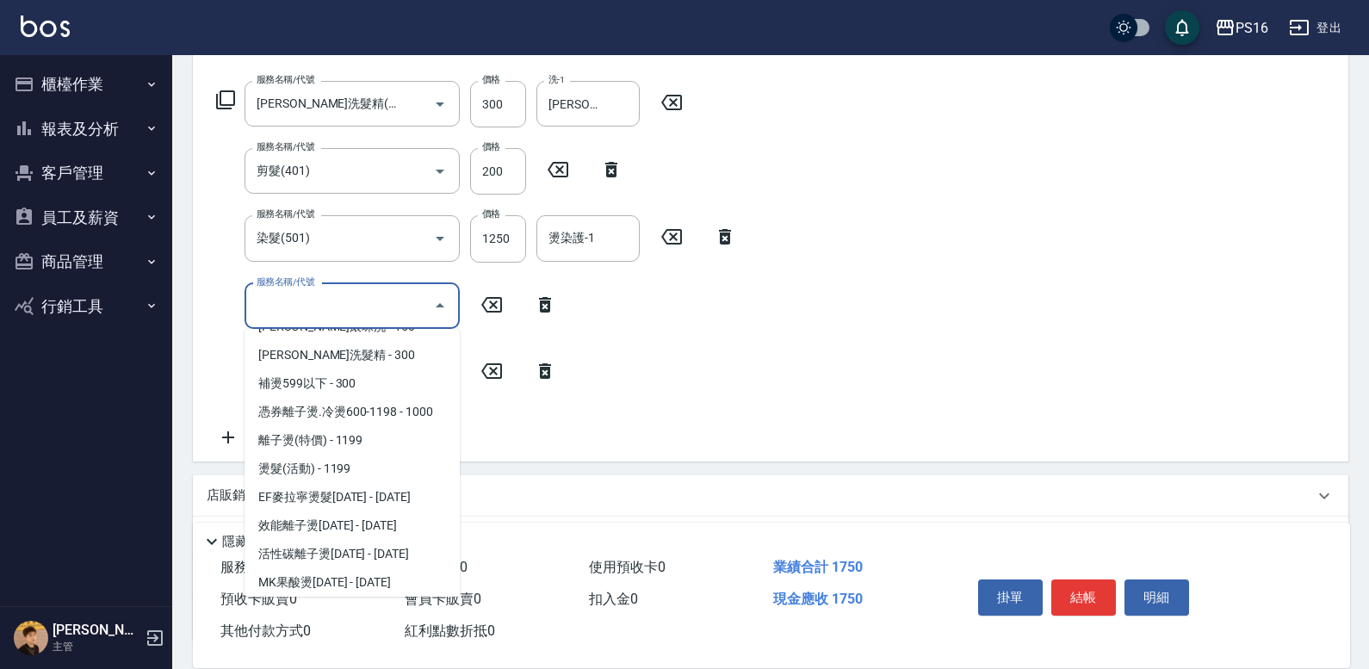
scroll to position [0, 0]
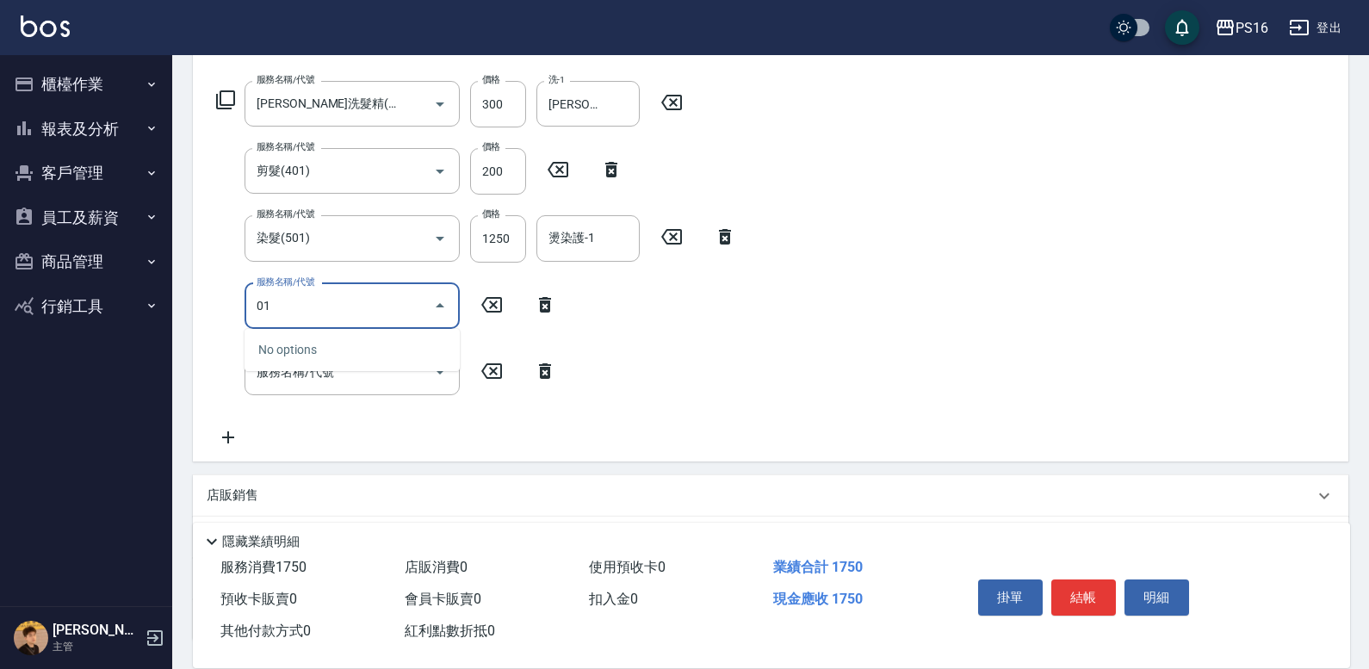
type input "0"
type input "染髮(501)"
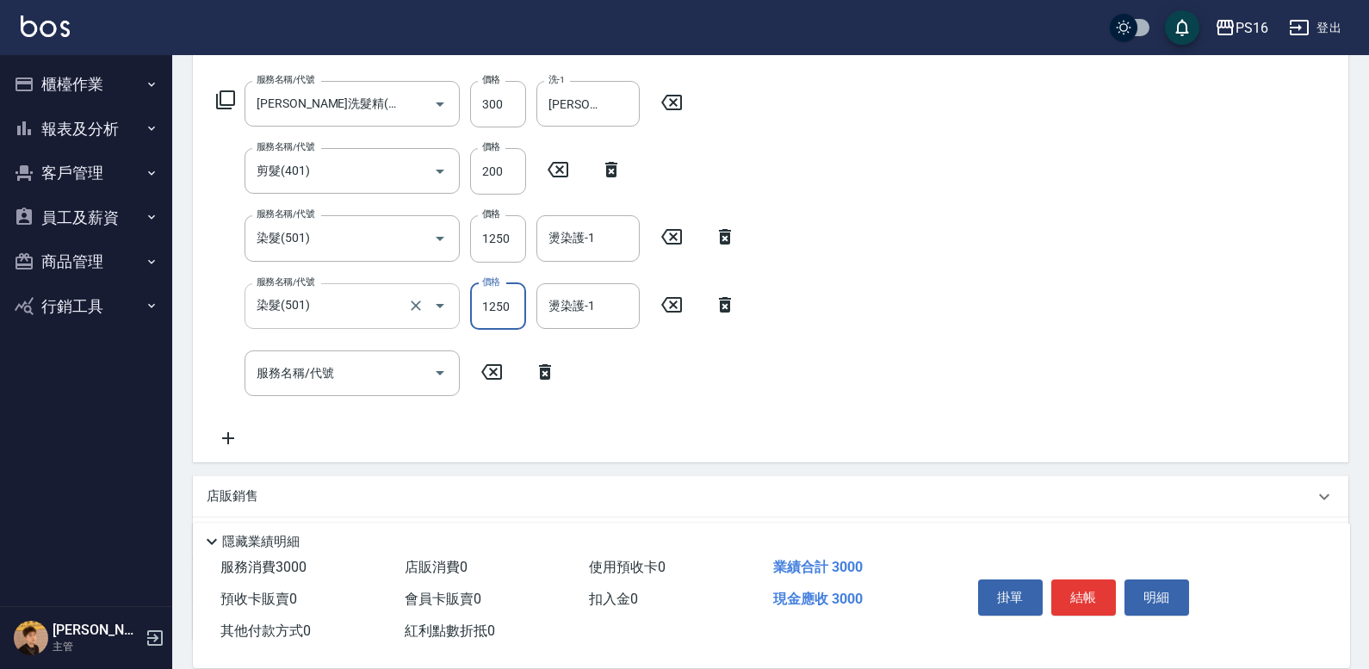
type input "1250"
type input "[PERSON_NAME]-20"
click at [597, 254] on div "燙染護-1" at bounding box center [587, 238] width 103 height 46
type input "[PERSON_NAME]-20"
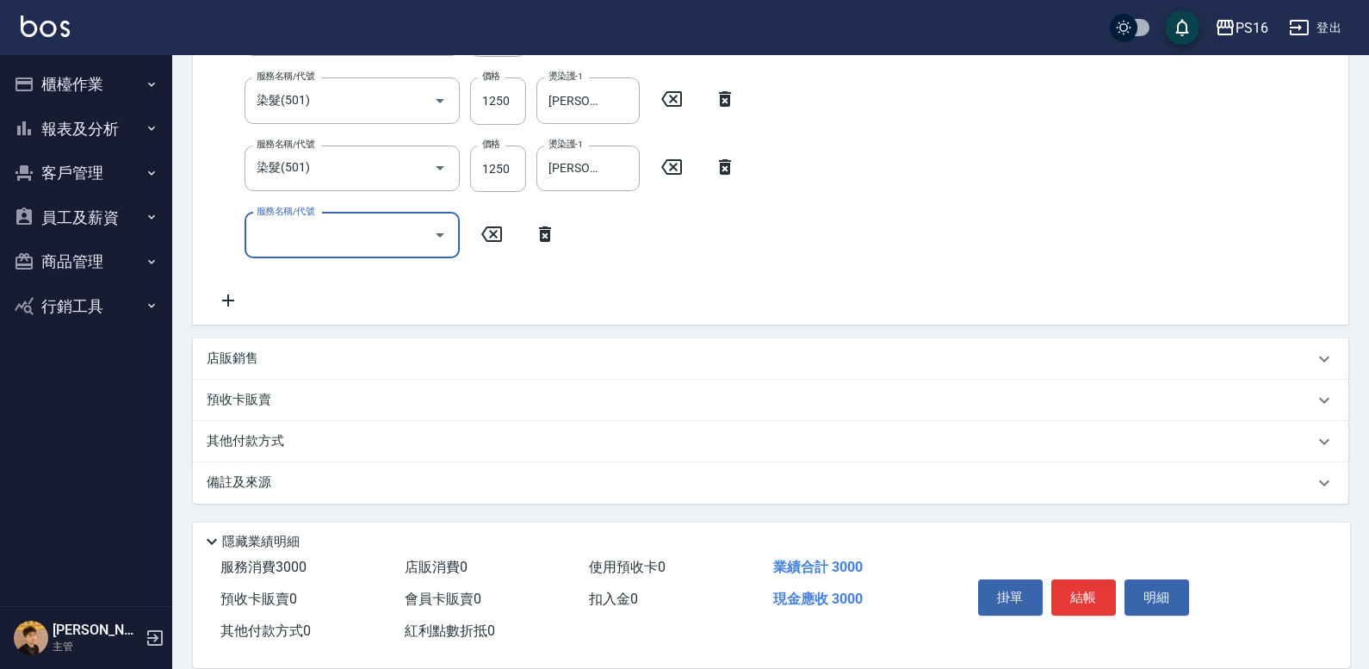
click at [299, 388] on div "預收卡販賣" at bounding box center [770, 400] width 1155 height 41
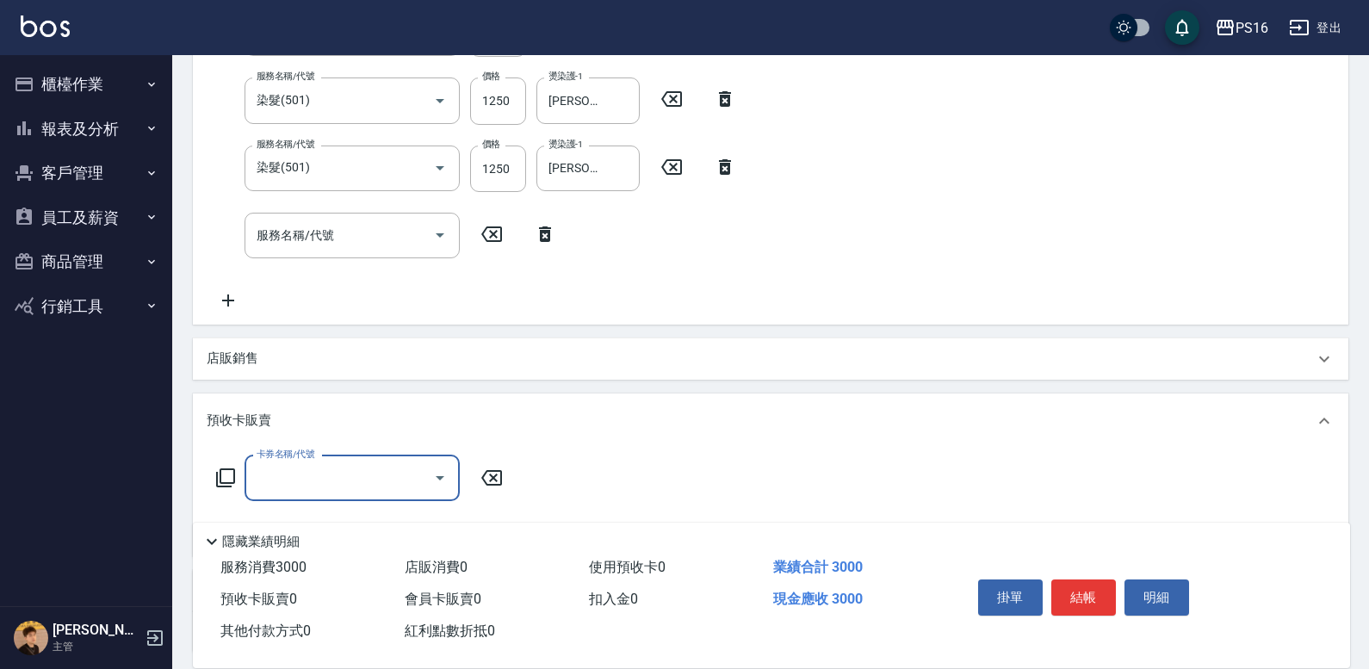
scroll to position [0, 0]
click at [283, 359] on div "店販銷售" at bounding box center [760, 359] width 1107 height 18
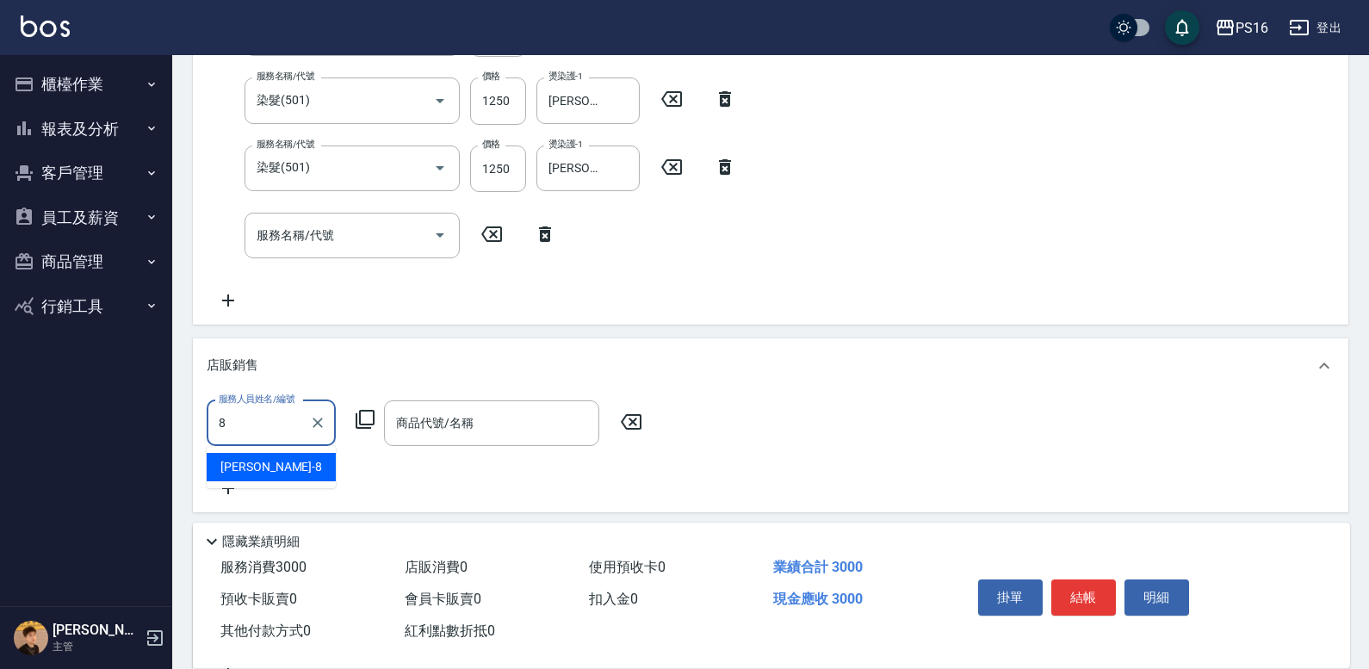
type input "[PERSON_NAME]-8"
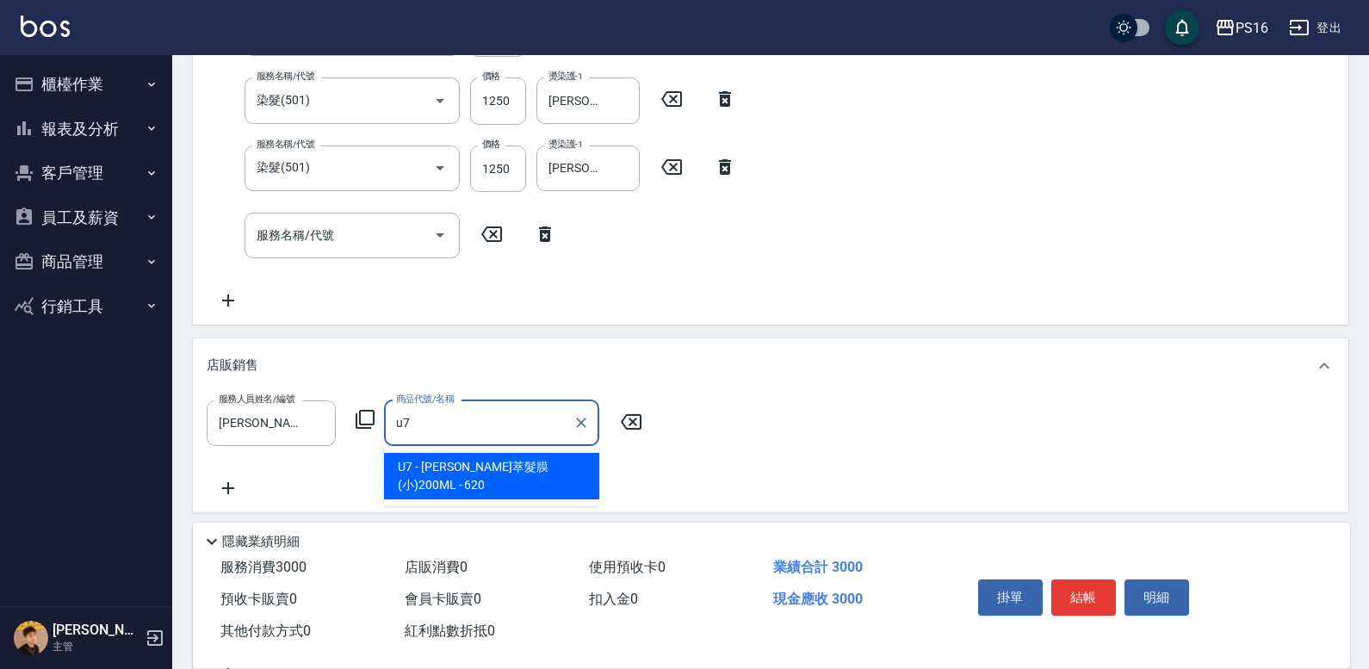
type input "[PERSON_NAME]萃髮膜(小)200ML"
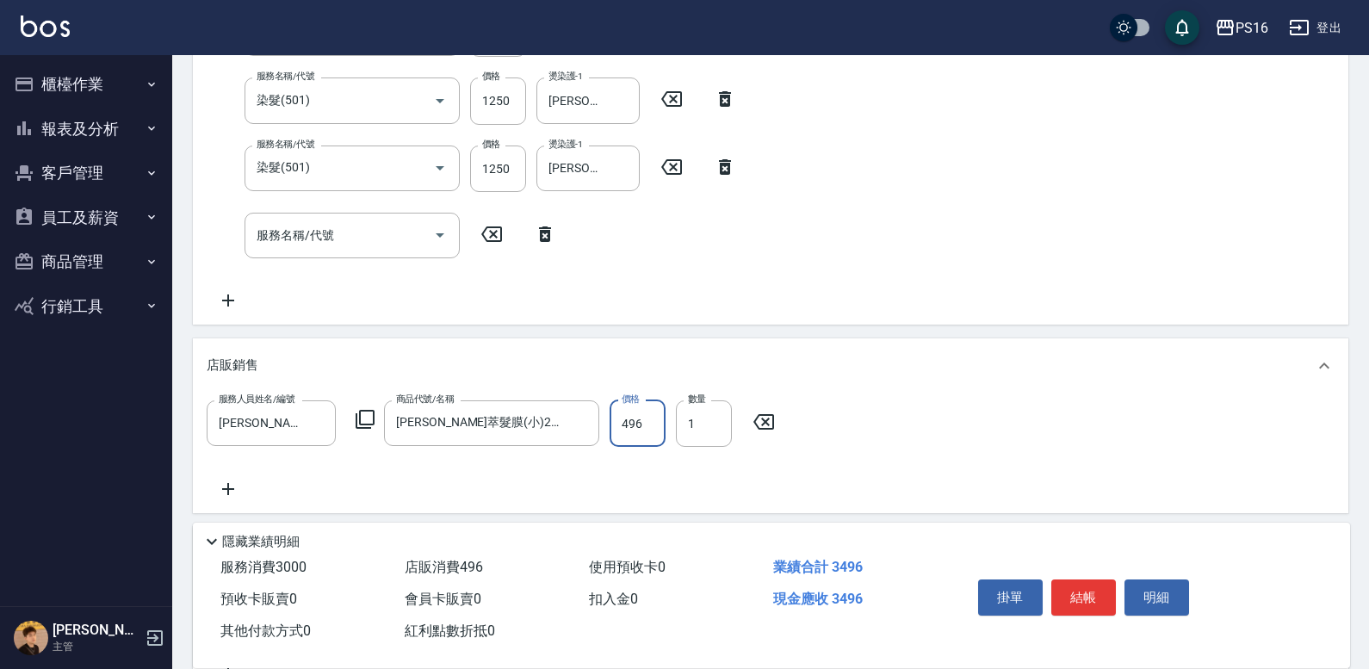
type input "496"
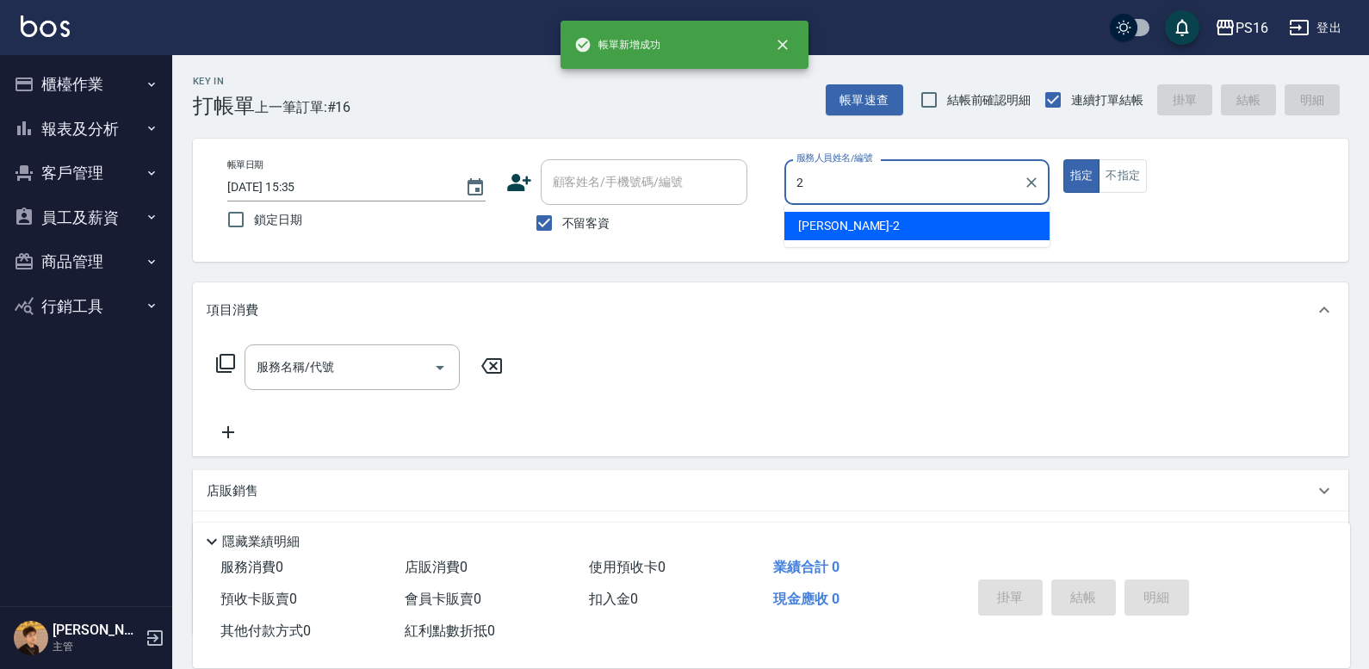
type input "[PERSON_NAME]-2"
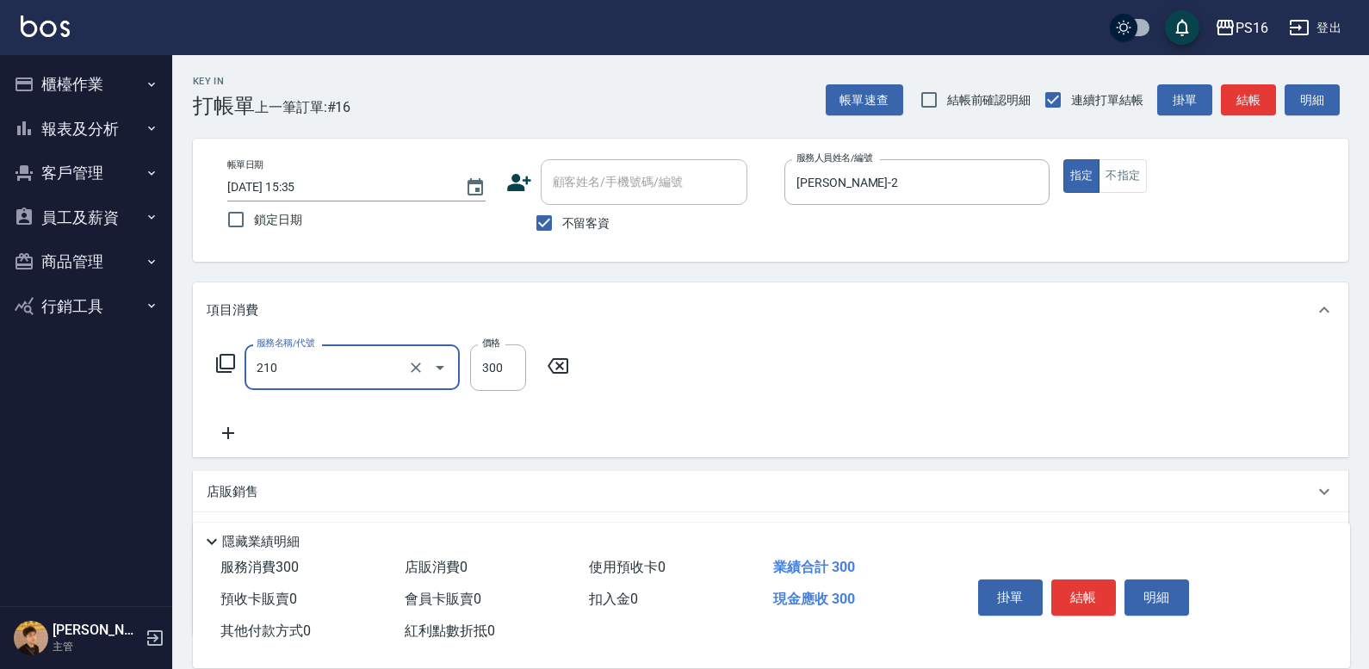
type input "[PERSON_NAME]洗髮精(210)"
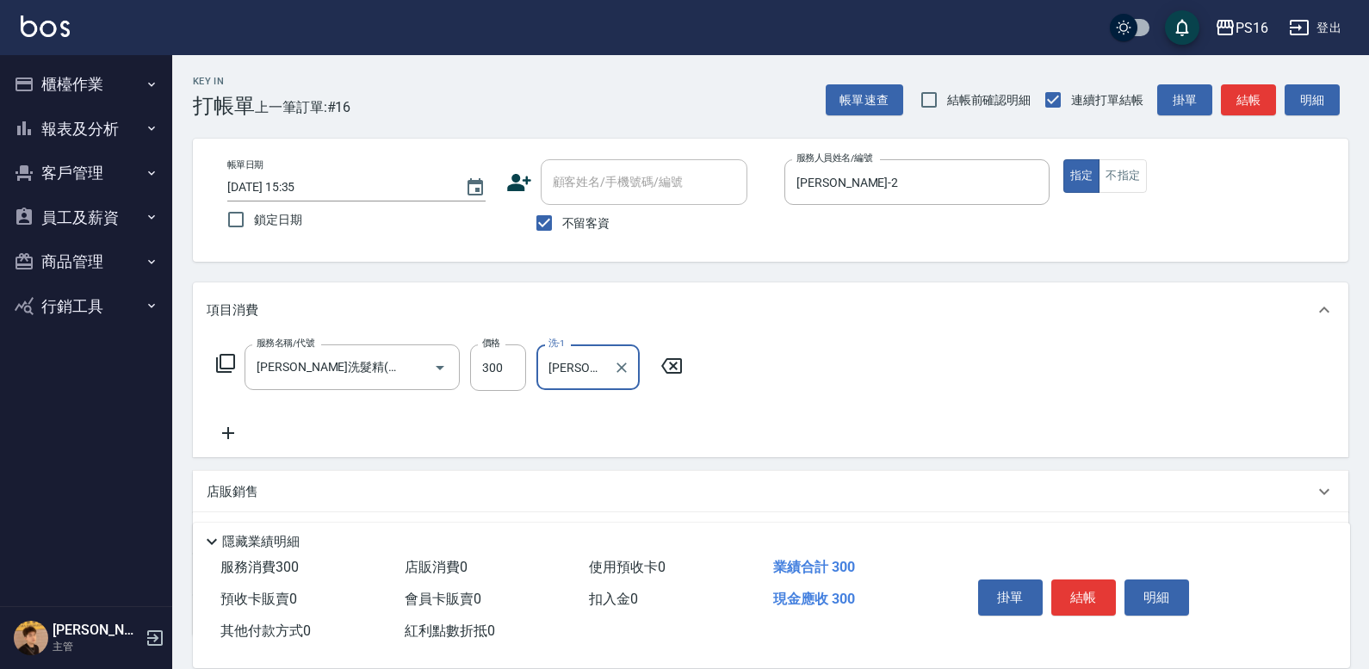
type input "[PERSON_NAME]-28"
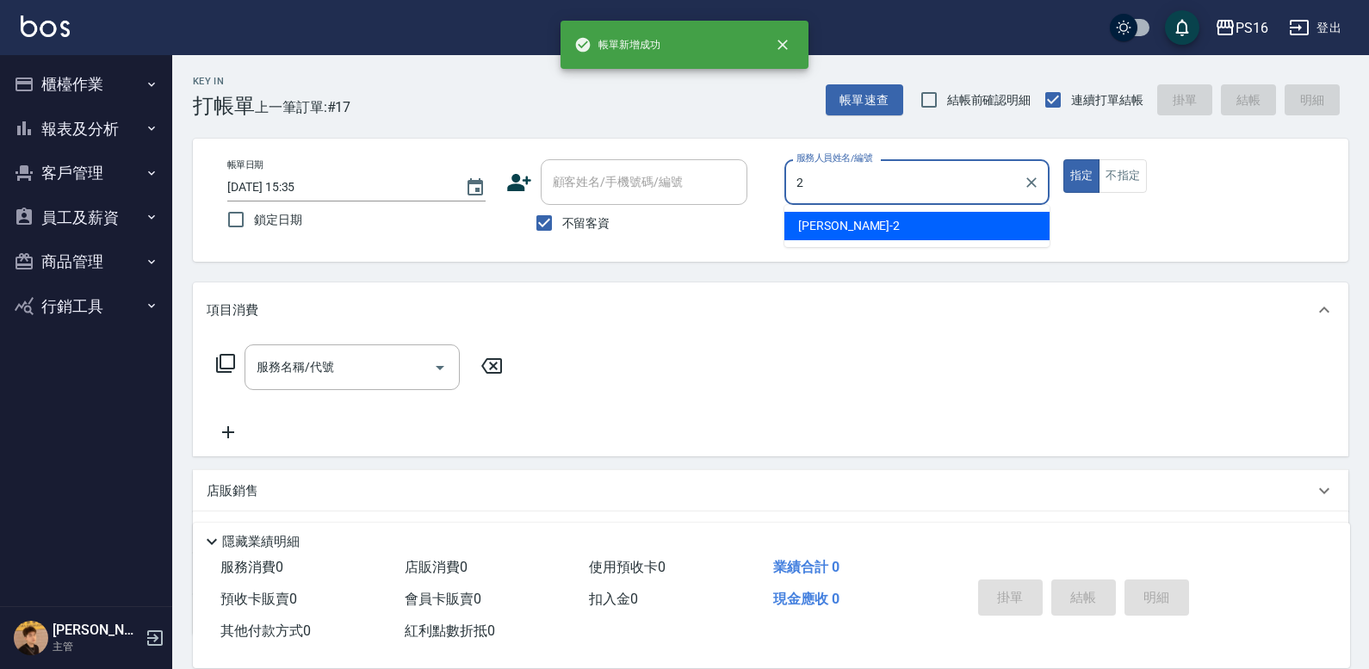
type input "[PERSON_NAME]-2"
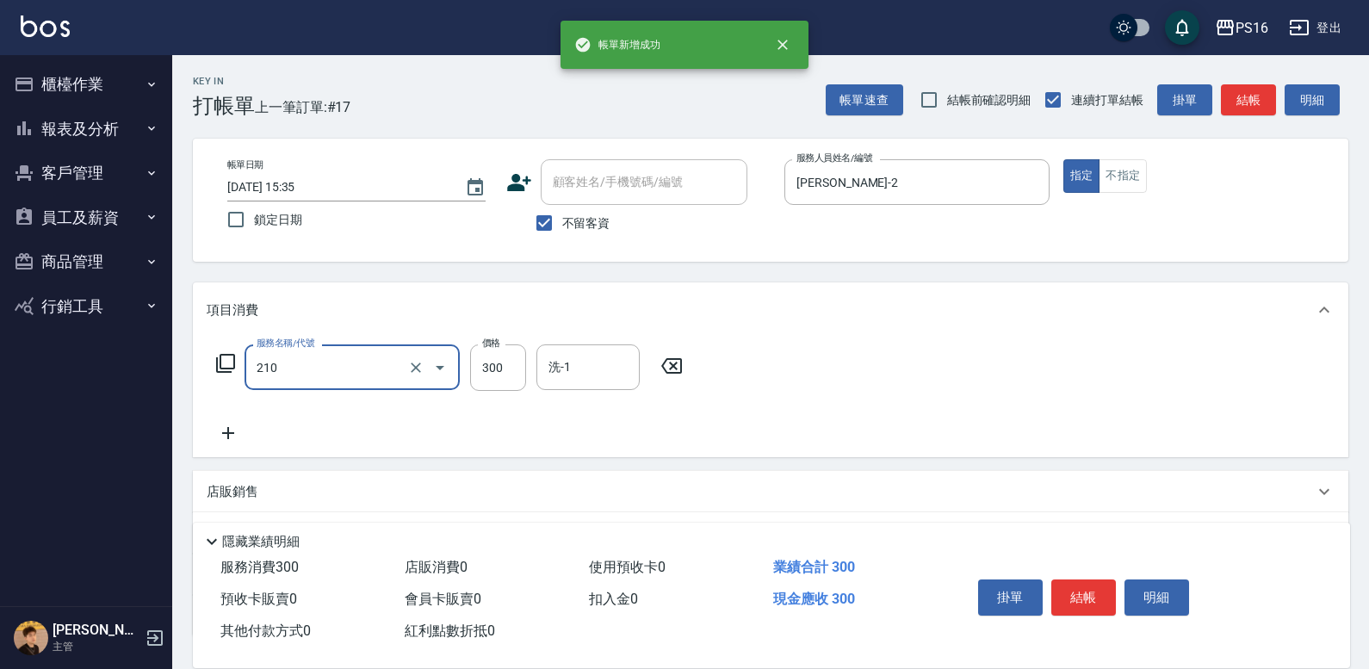
type input "[PERSON_NAME]洗髮精(210)"
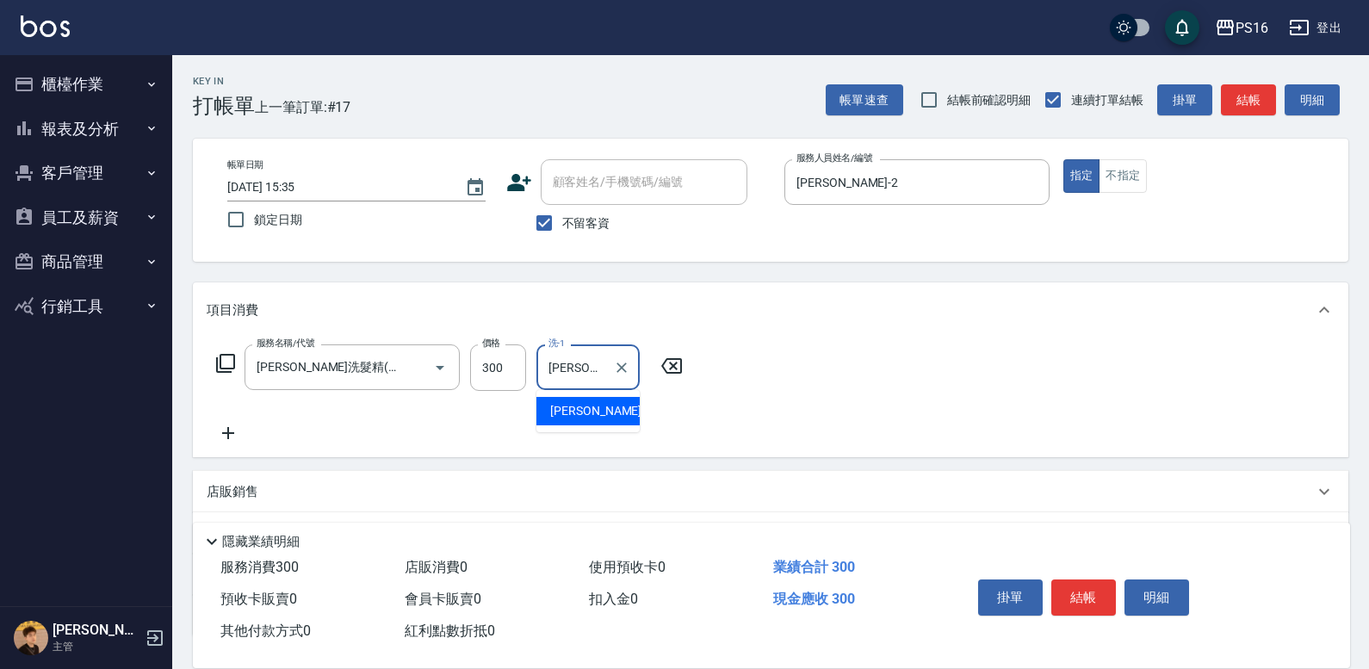
type input "程"
type input "[PERSON_NAME]-24"
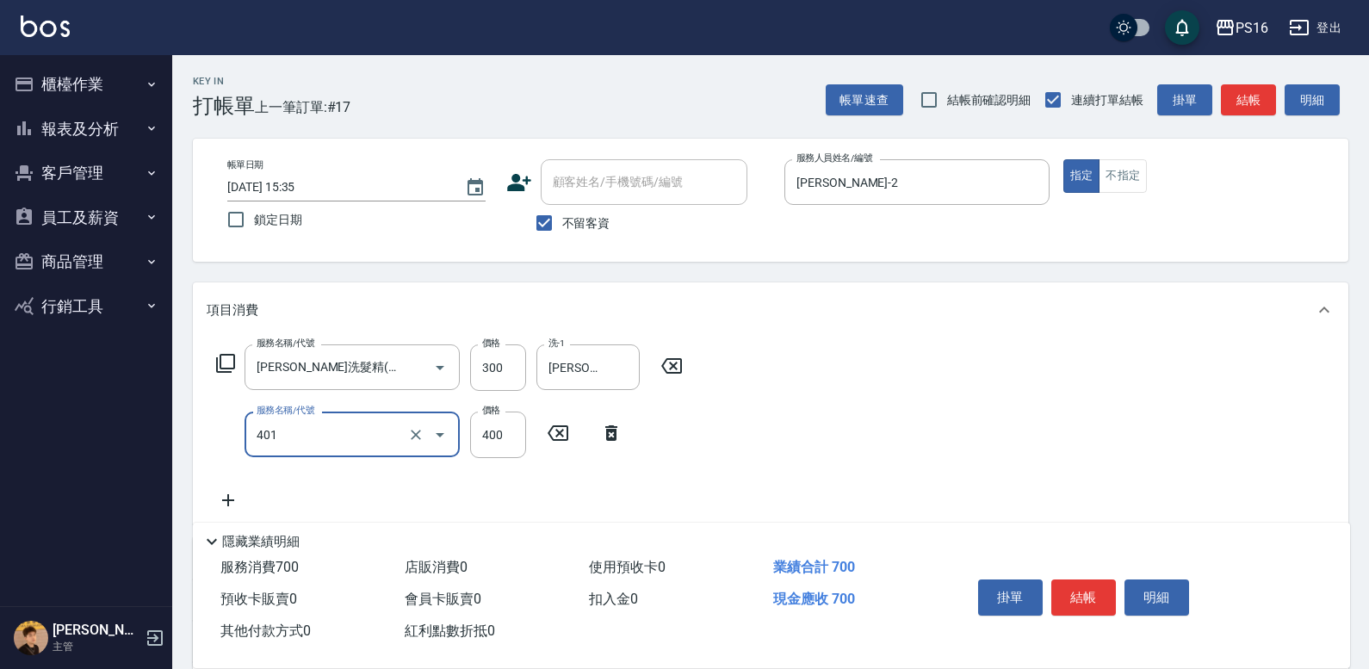
type input "剪髮(401)"
type input "300"
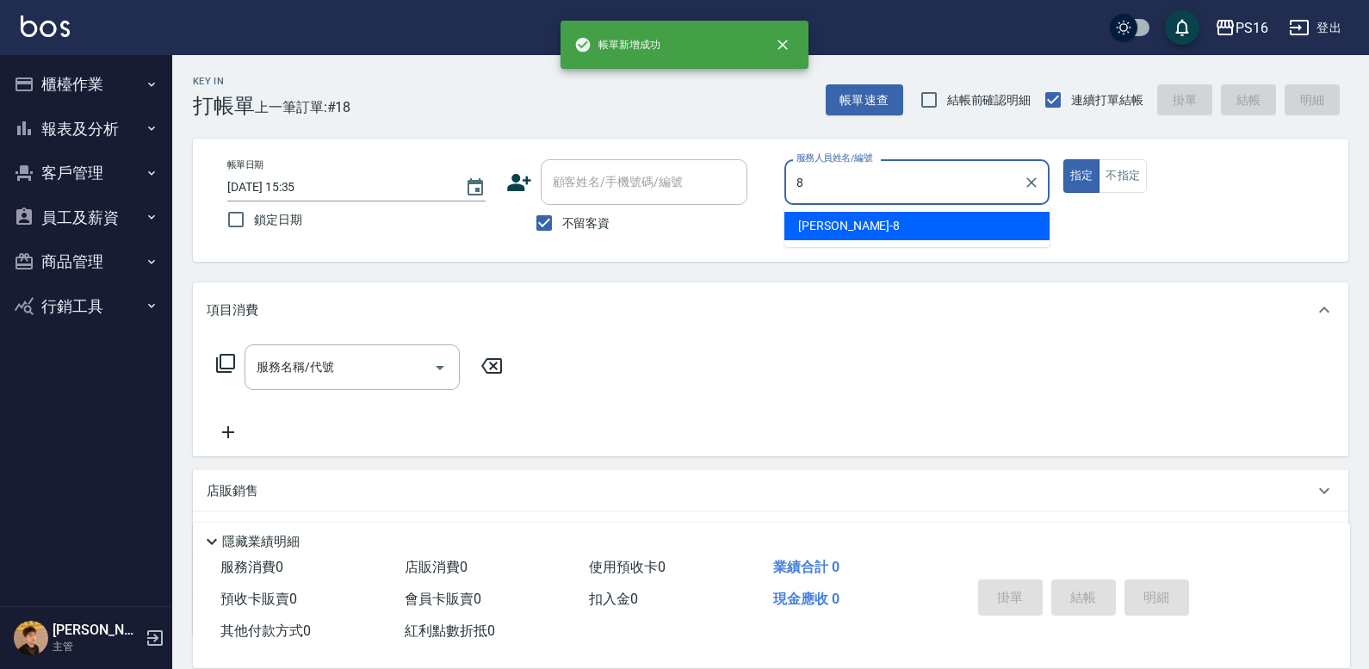
type input "[PERSON_NAME]-8"
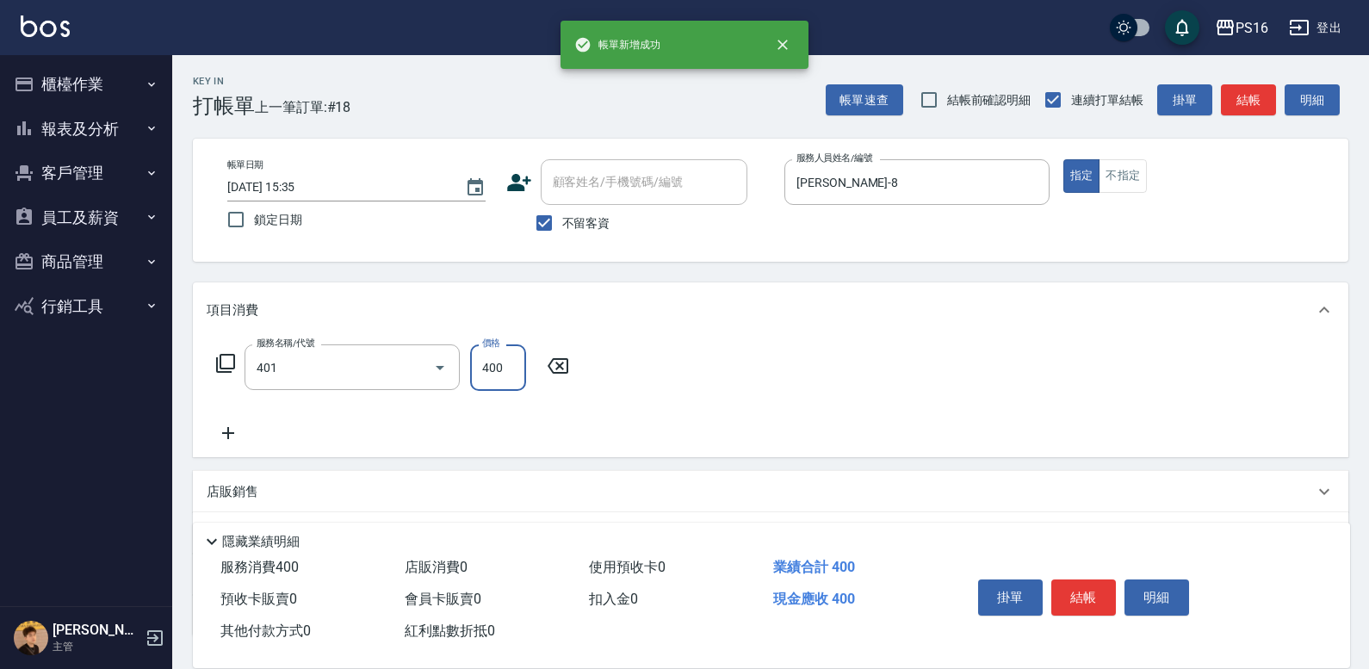
type input "剪髮(401)"
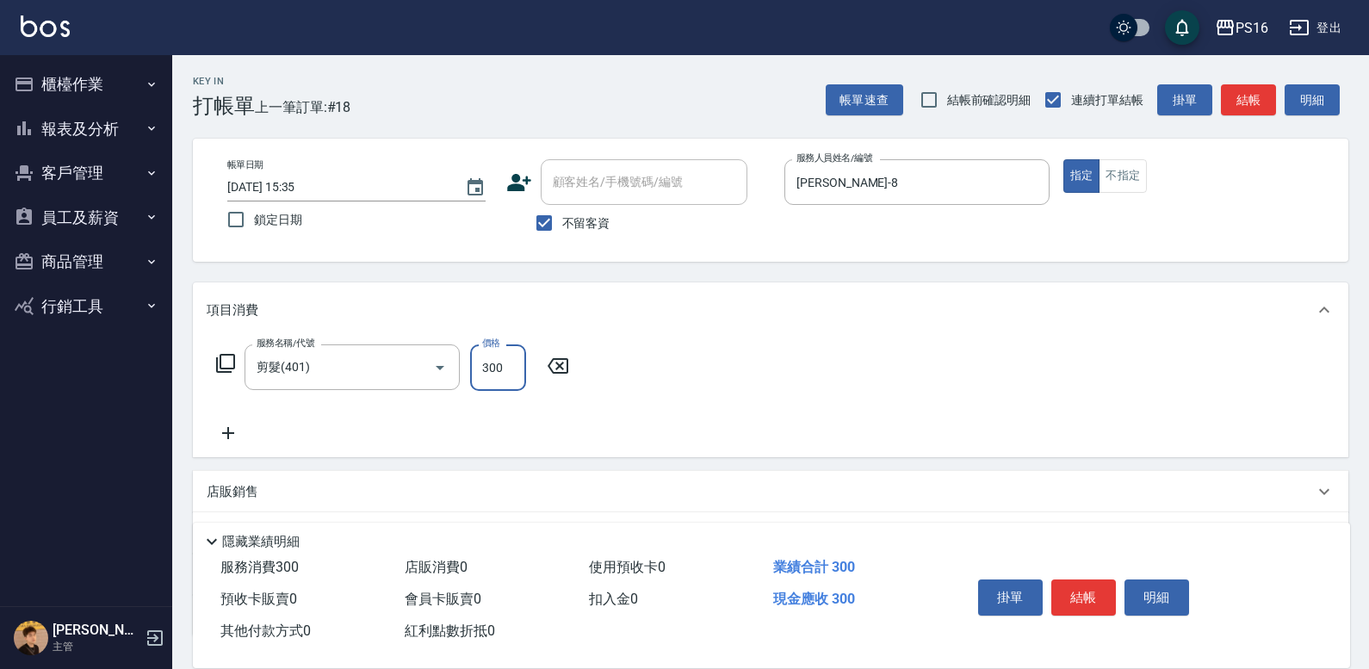
type input "300"
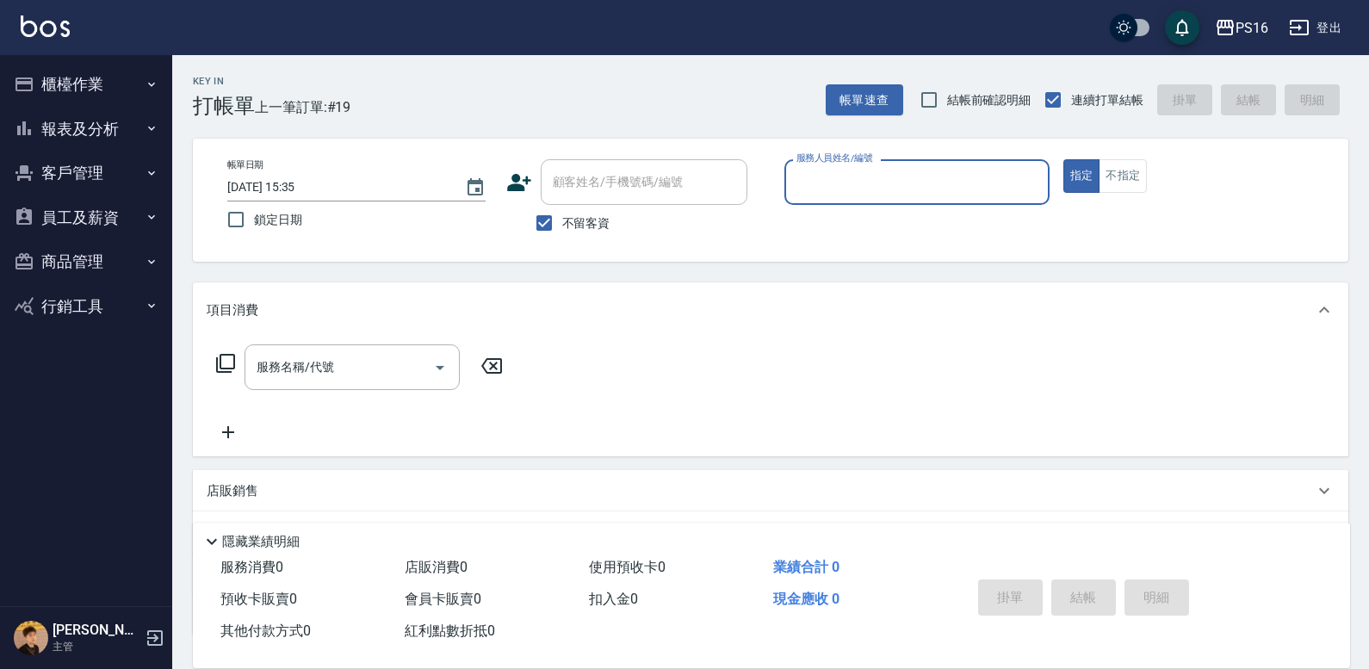
click at [100, 67] on button "櫃檯作業" at bounding box center [86, 84] width 158 height 45
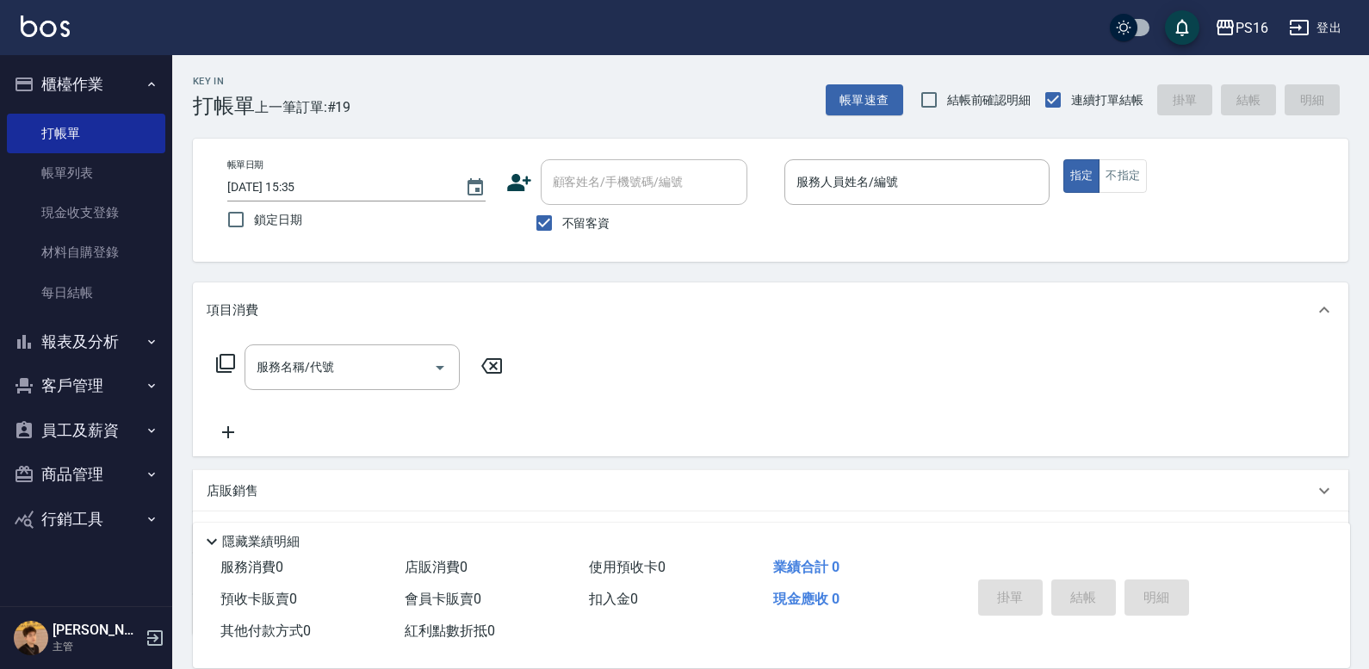
click at [120, 95] on button "櫃檯作業" at bounding box center [86, 84] width 158 height 45
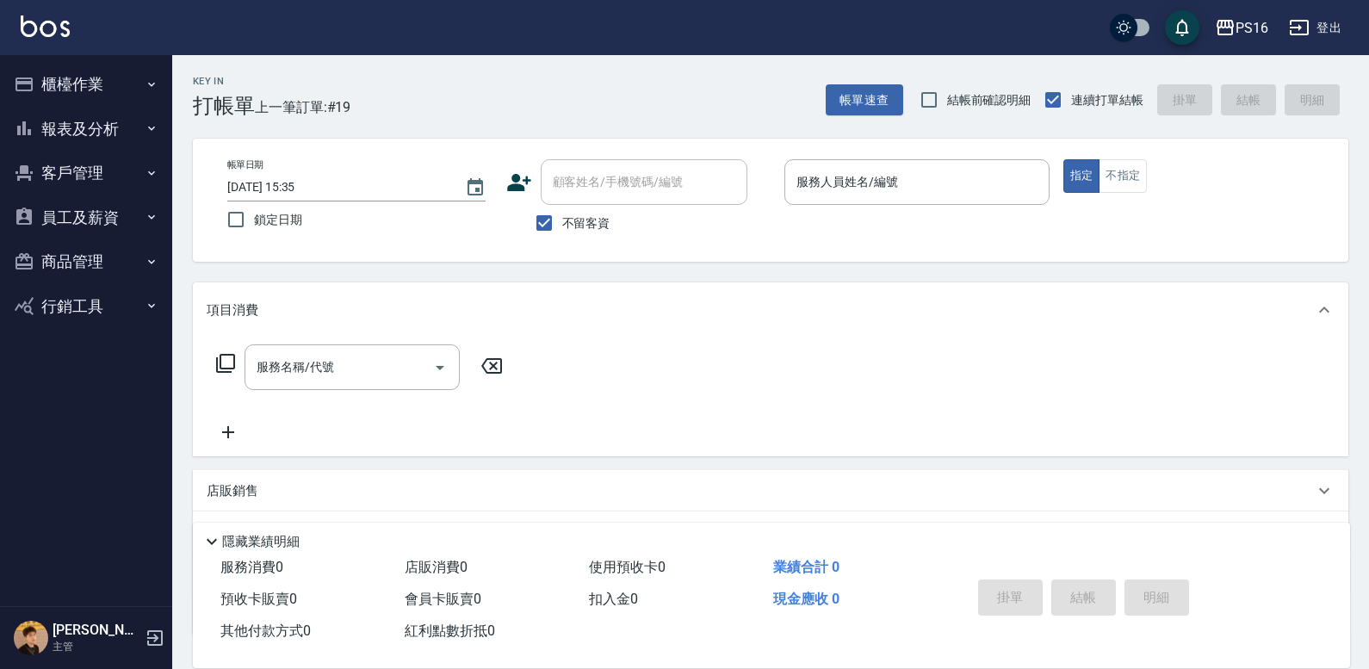
click at [116, 131] on button "報表及分析" at bounding box center [86, 129] width 158 height 45
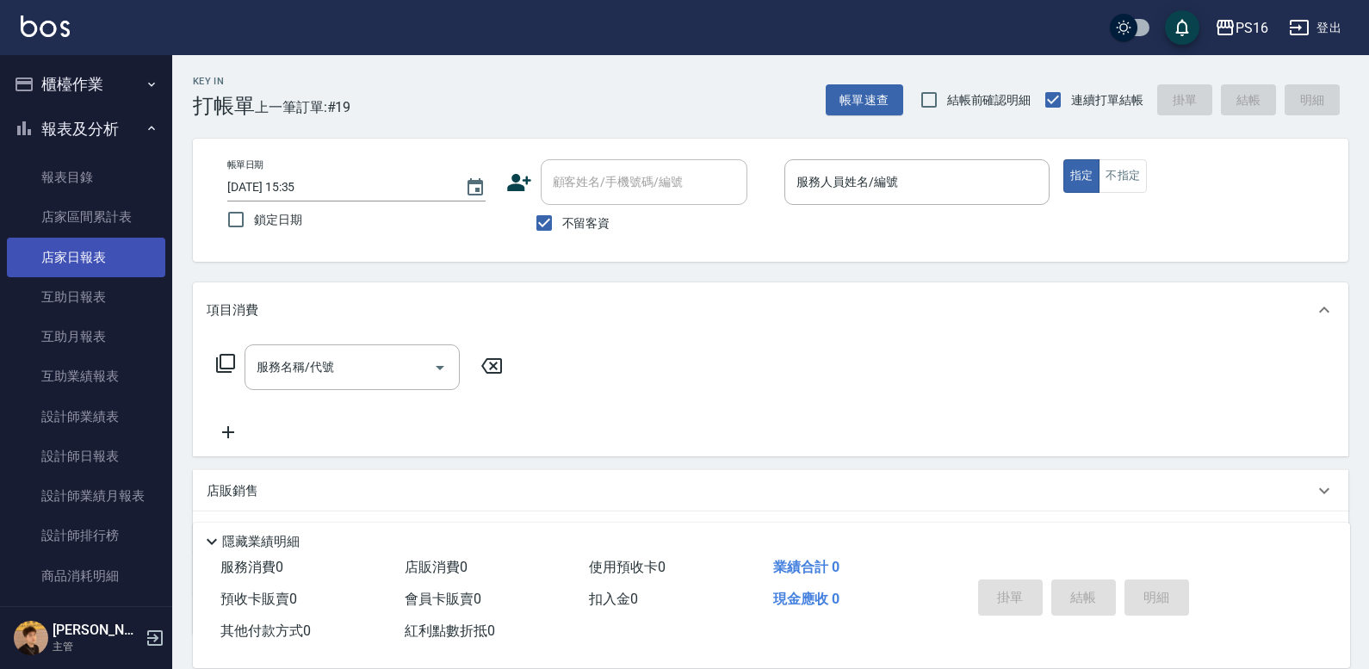
click at [120, 256] on link "店家日報表" at bounding box center [86, 258] width 158 height 40
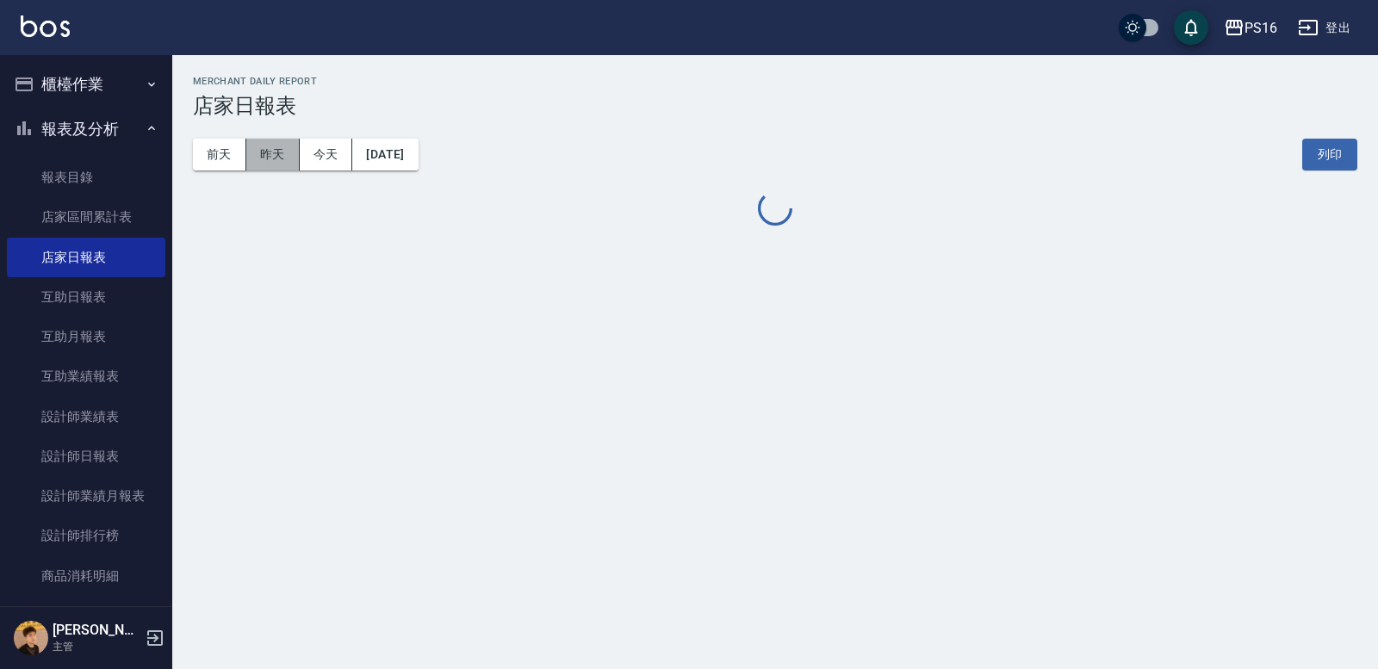
click at [279, 152] on button "昨天" at bounding box center [272, 155] width 53 height 32
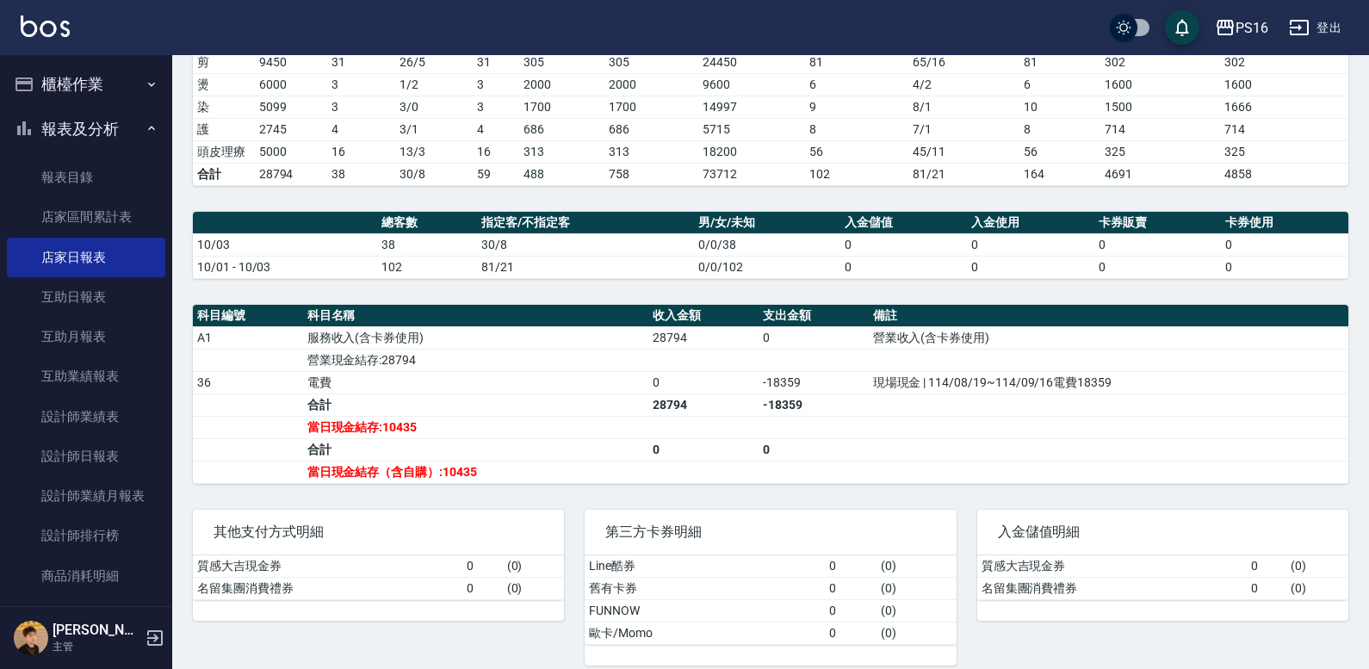
scroll to position [313, 0]
